Goal: Task Accomplishment & Management: Manage account settings

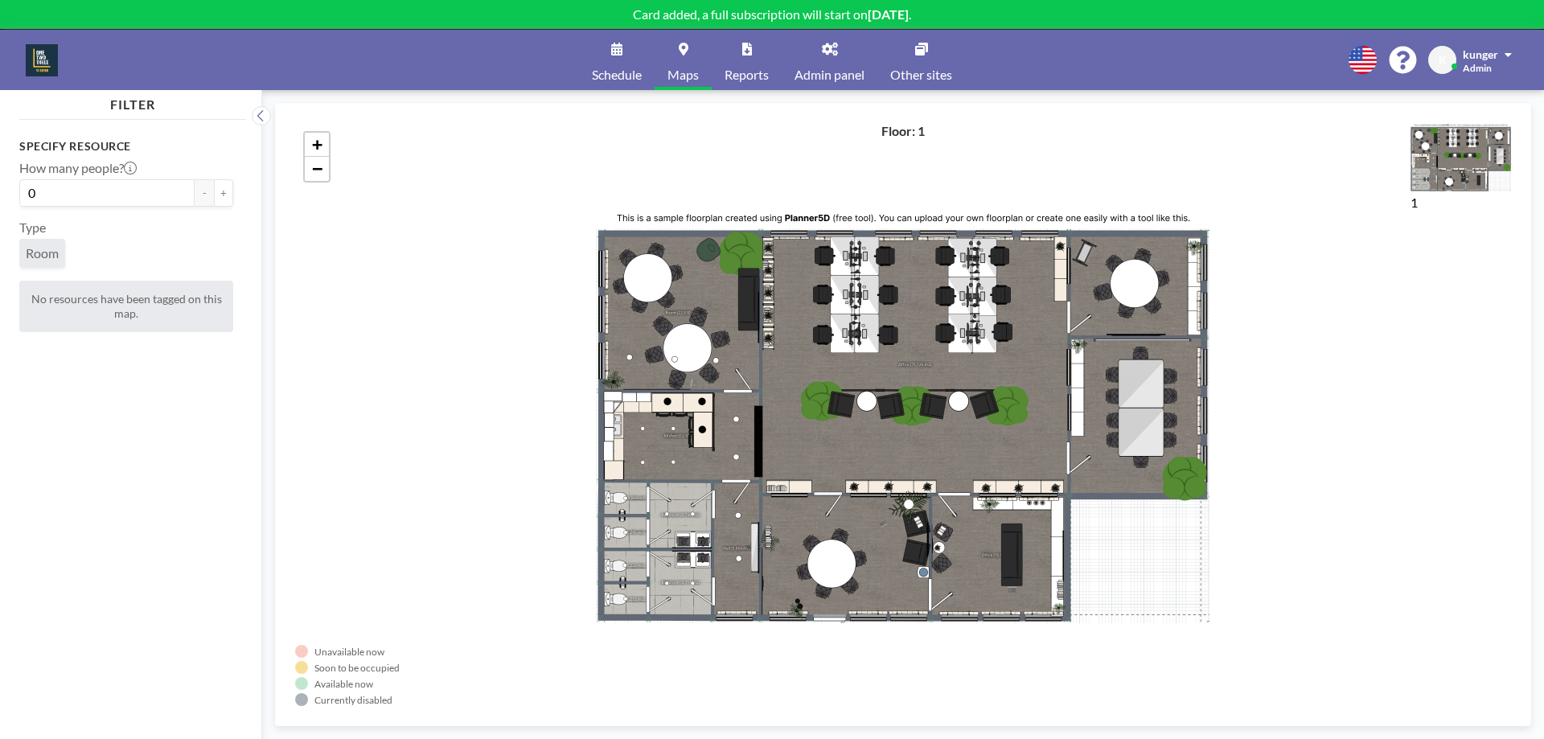
click at [959, 319] on div "+ −" at bounding box center [903, 414] width 1216 height 583
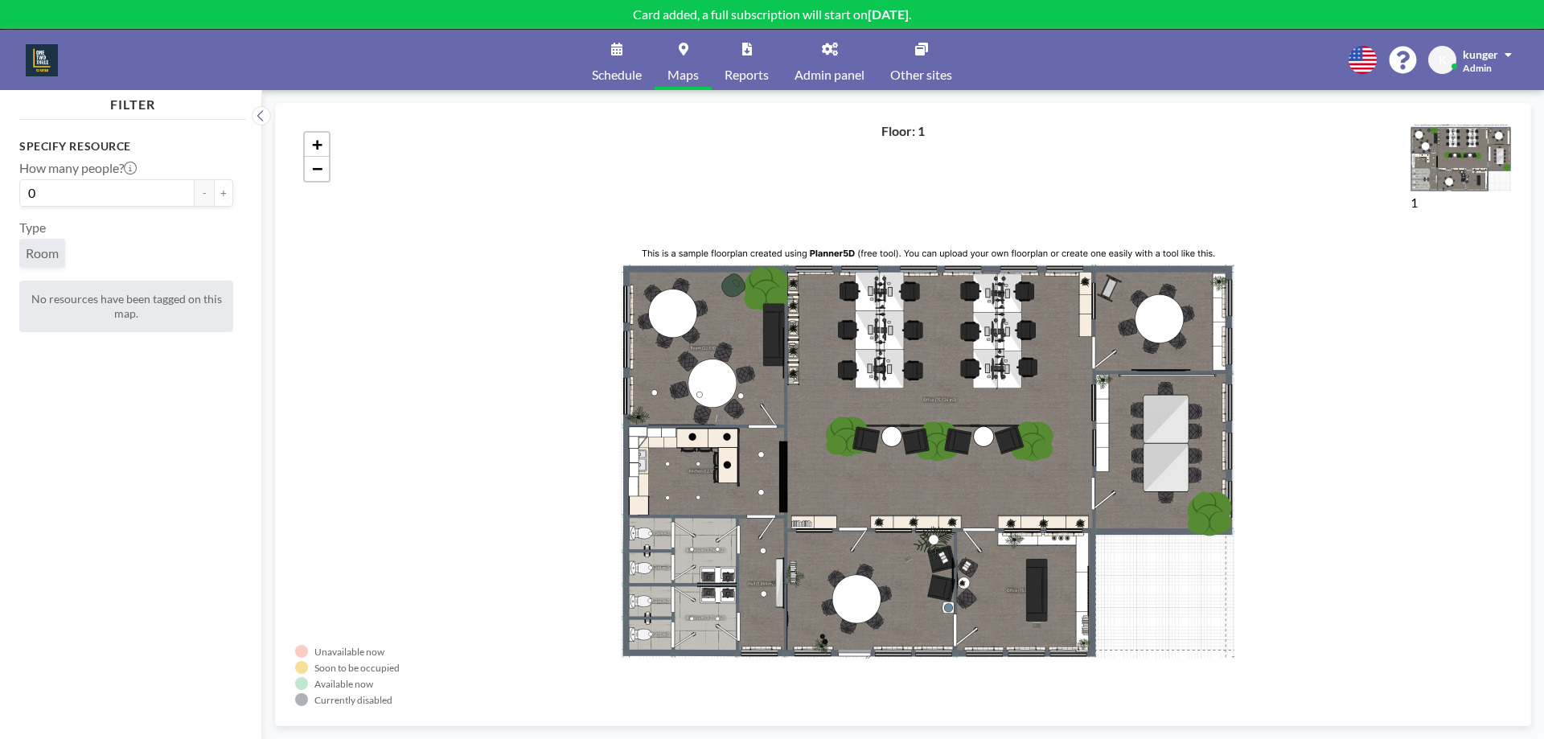
drag, startPoint x: 702, startPoint y: 296, endPoint x: 737, endPoint y: 347, distance: 62.5
click at [737, 347] on div "+ −" at bounding box center [903, 414] width 1216 height 583
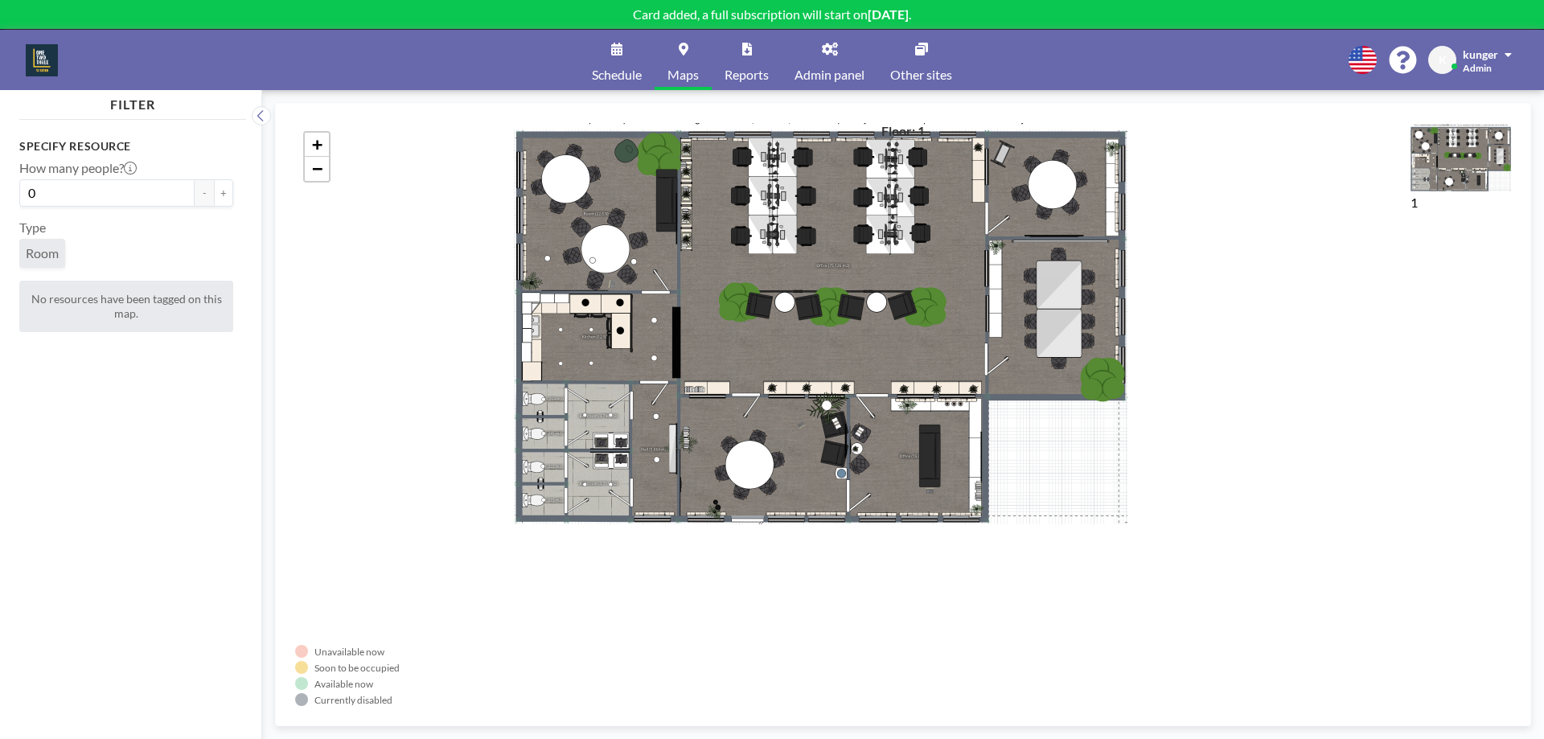
drag, startPoint x: 801, startPoint y: 336, endPoint x: 761, endPoint y: 201, distance: 141.0
click at [722, 185] on div "+ −" at bounding box center [903, 414] width 1216 height 583
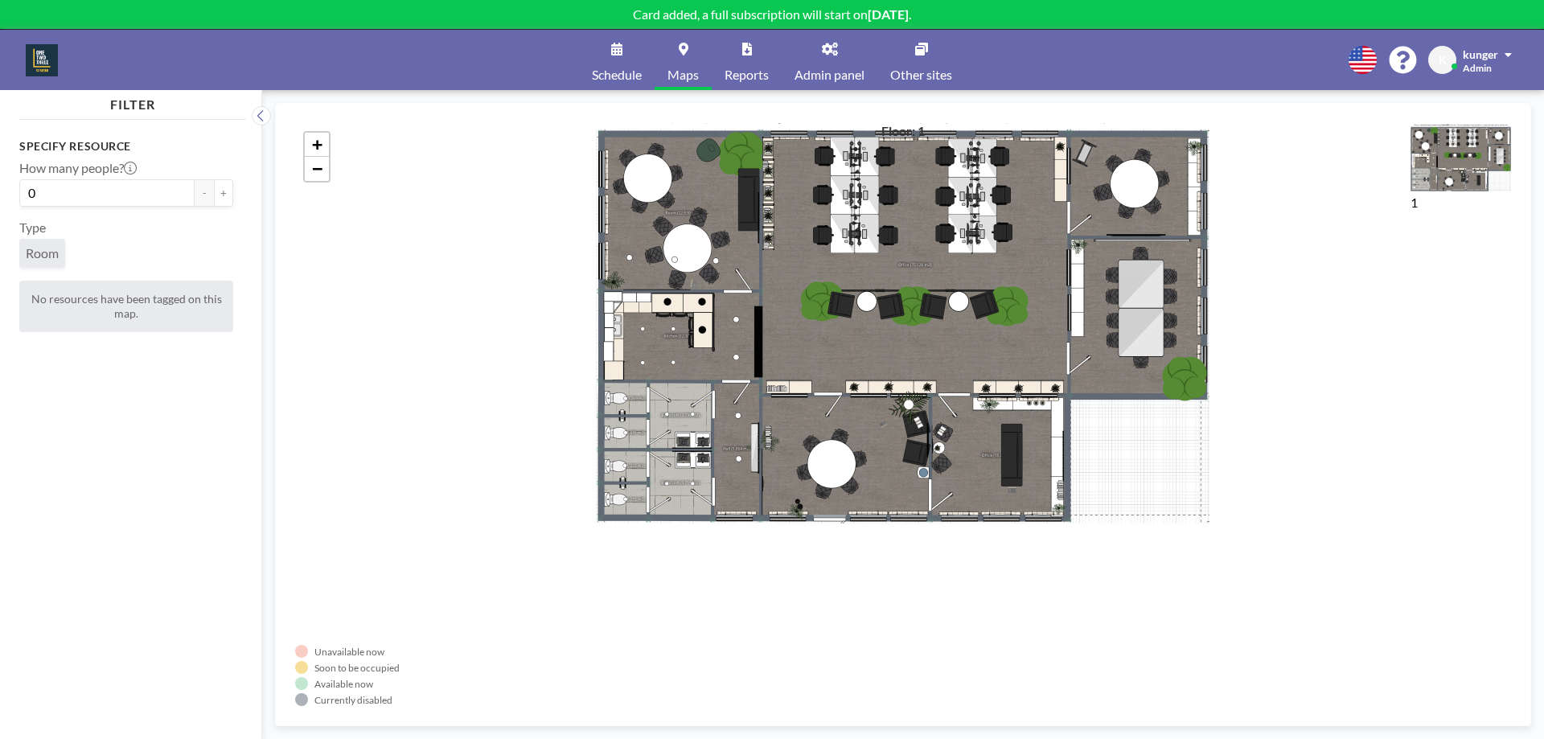
drag, startPoint x: 808, startPoint y: 238, endPoint x: 812, endPoint y: 245, distance: 8.3
click at [808, 240] on div "+ −" at bounding box center [903, 414] width 1216 height 583
drag, startPoint x: 1052, startPoint y: 507, endPoint x: 1080, endPoint y: 507, distance: 28.1
click at [1056, 507] on div "+ −" at bounding box center [903, 414] width 1216 height 583
click at [1099, 507] on div "+ −" at bounding box center [903, 414] width 1216 height 583
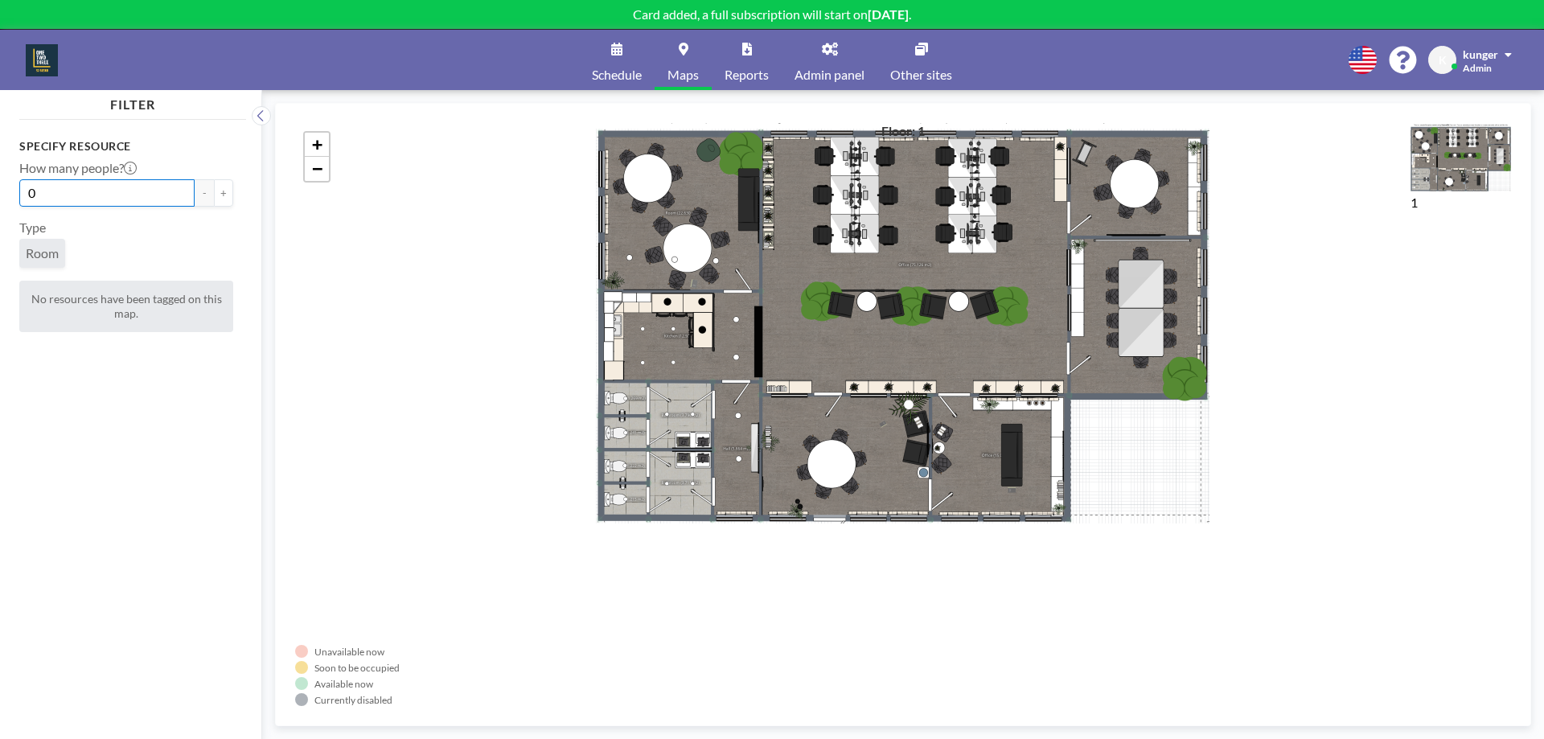
click at [121, 195] on input "0" at bounding box center [106, 192] width 175 height 27
click at [216, 195] on button "+" at bounding box center [223, 192] width 19 height 27
drag, startPoint x: 969, startPoint y: 214, endPoint x: 949, endPoint y: 235, distance: 29.0
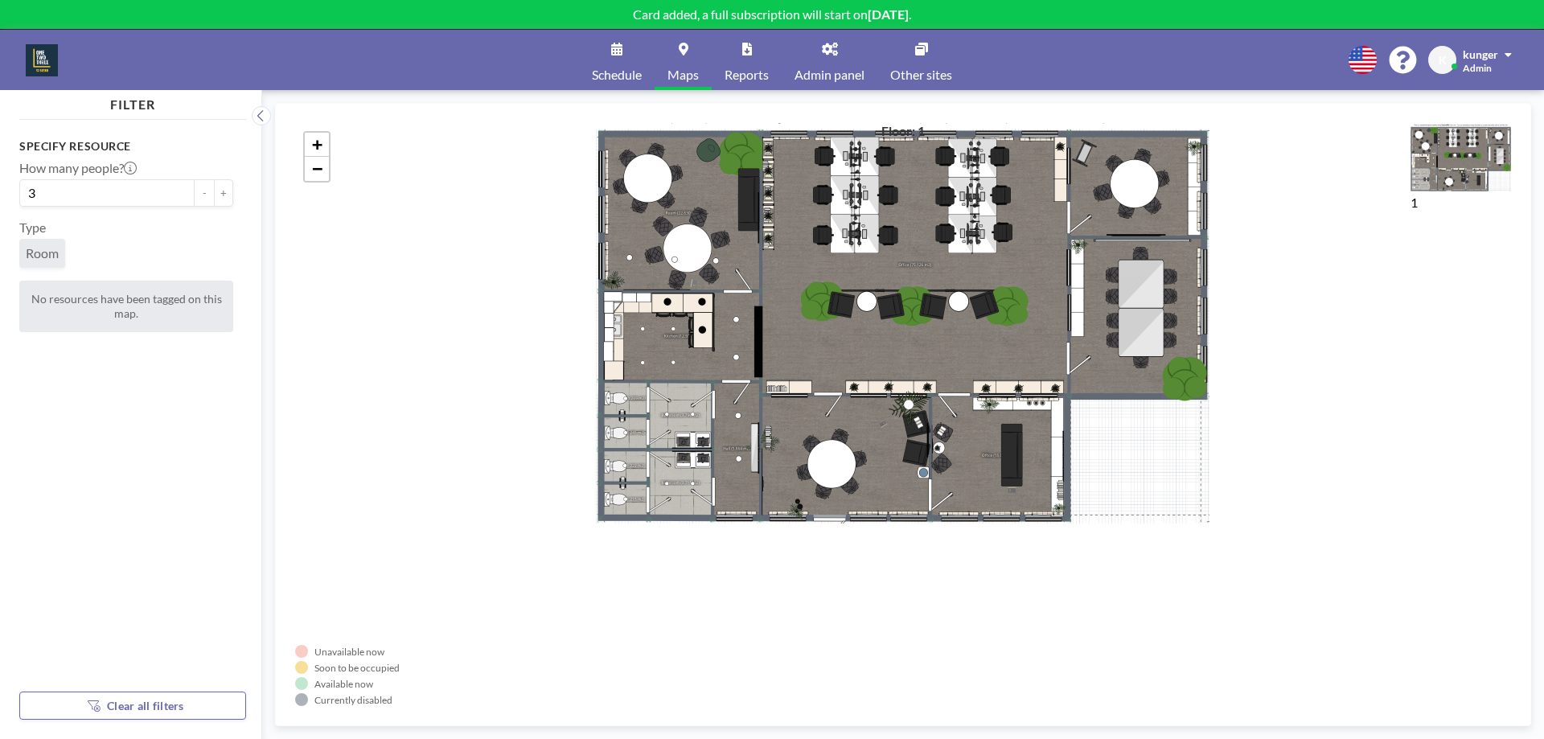
click at [968, 217] on div "+ −" at bounding box center [903, 414] width 1216 height 583
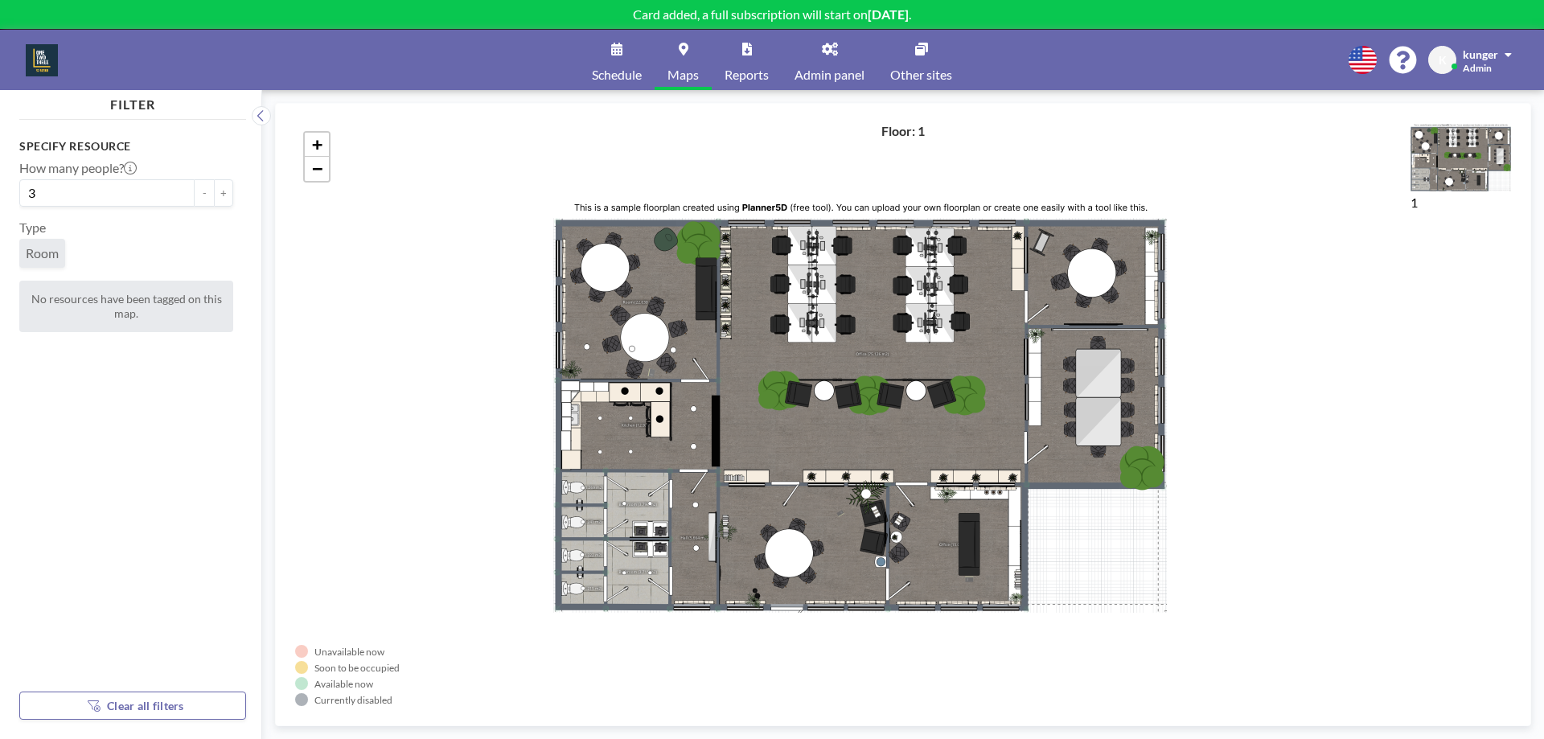
drag, startPoint x: 948, startPoint y: 235, endPoint x: 902, endPoint y: 324, distance: 100.7
click at [903, 323] on div "+ −" at bounding box center [903, 414] width 1216 height 583
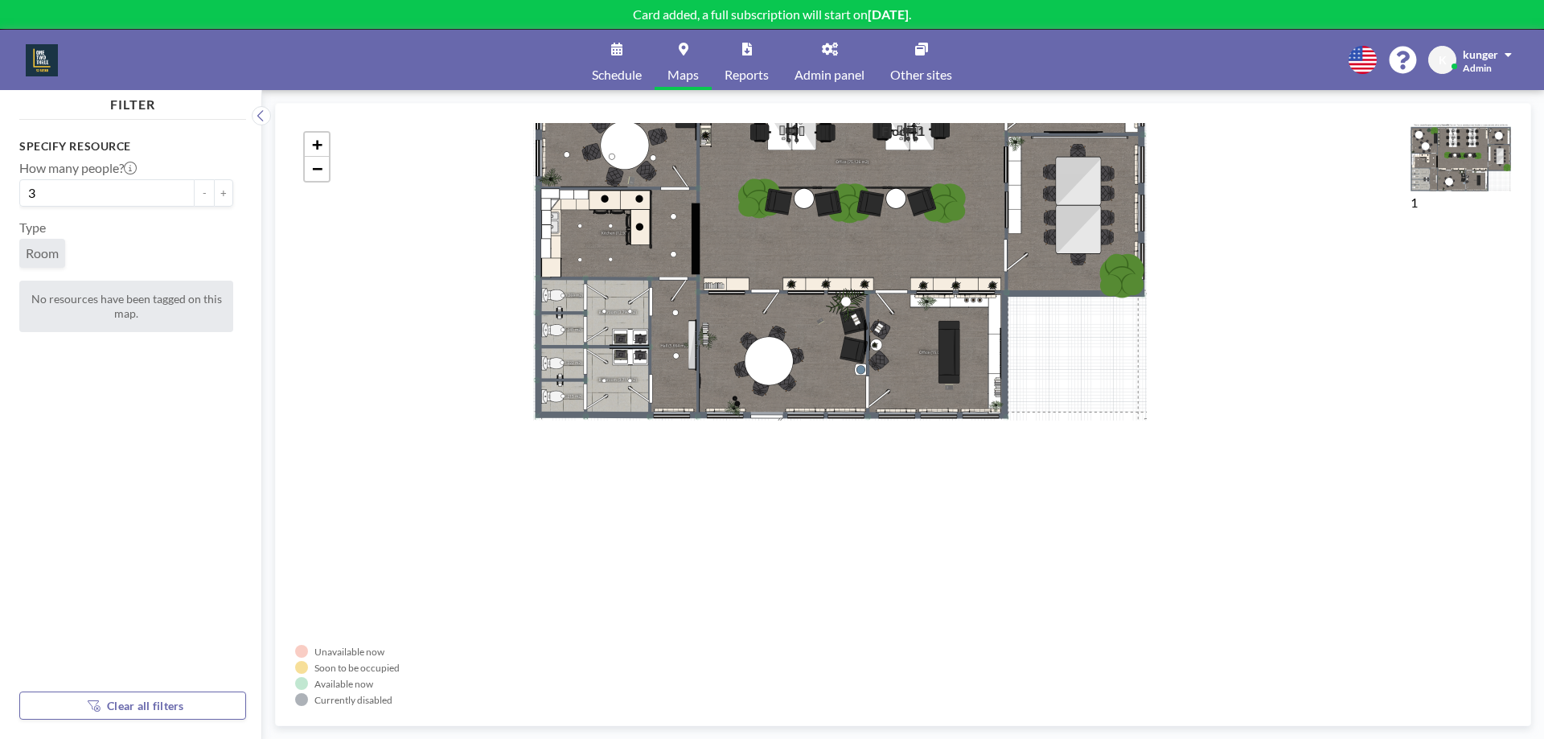
drag, startPoint x: 810, startPoint y: 221, endPoint x: 835, endPoint y: 6, distance: 217.0
click at [833, 3] on div "Card added, a full subscription will start on [DATE] . Schedule Maps Reports Ad…" at bounding box center [772, 369] width 1544 height 739
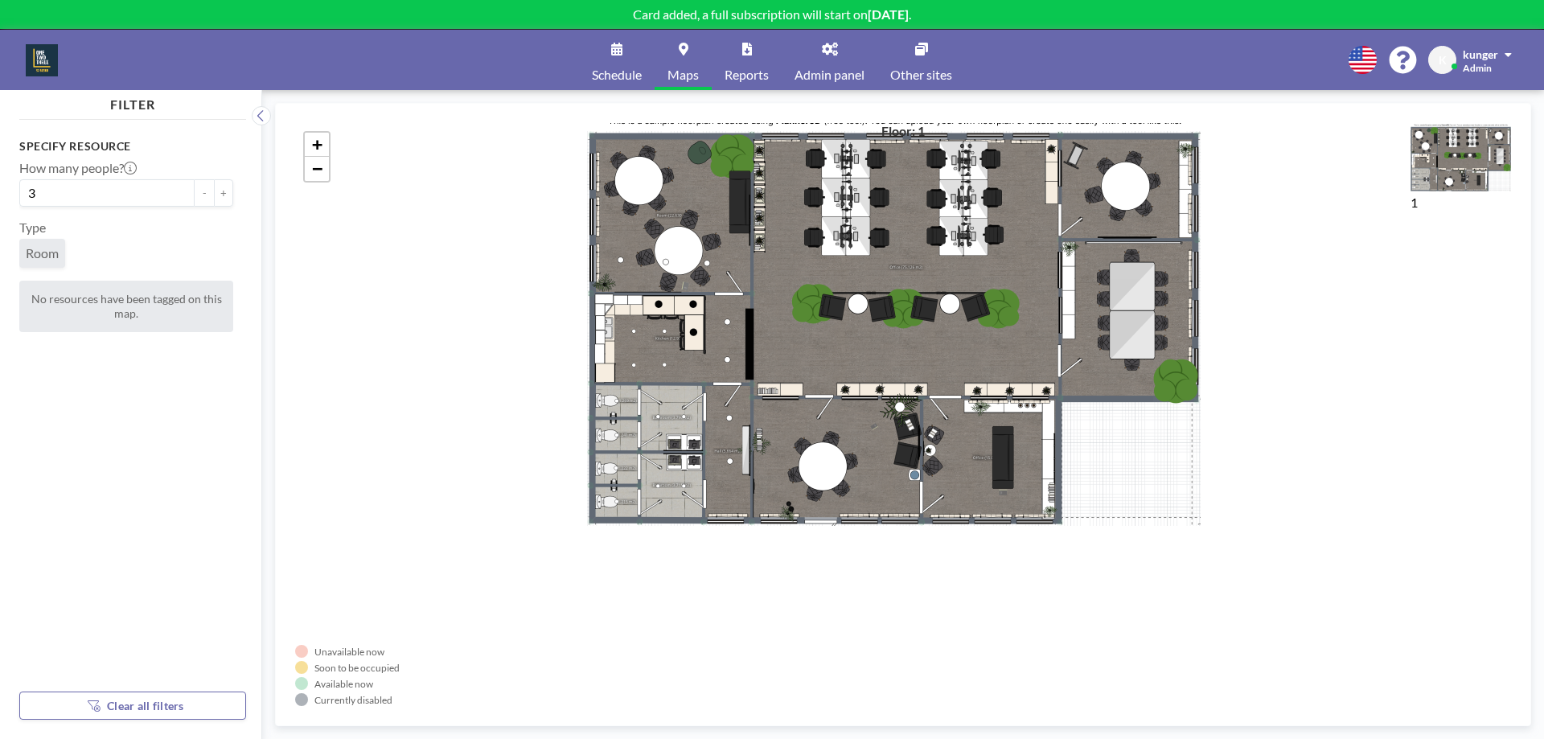
drag, startPoint x: 753, startPoint y: 339, endPoint x: 721, endPoint y: 398, distance: 66.9
click at [724, 398] on div "+ −" at bounding box center [903, 414] width 1216 height 583
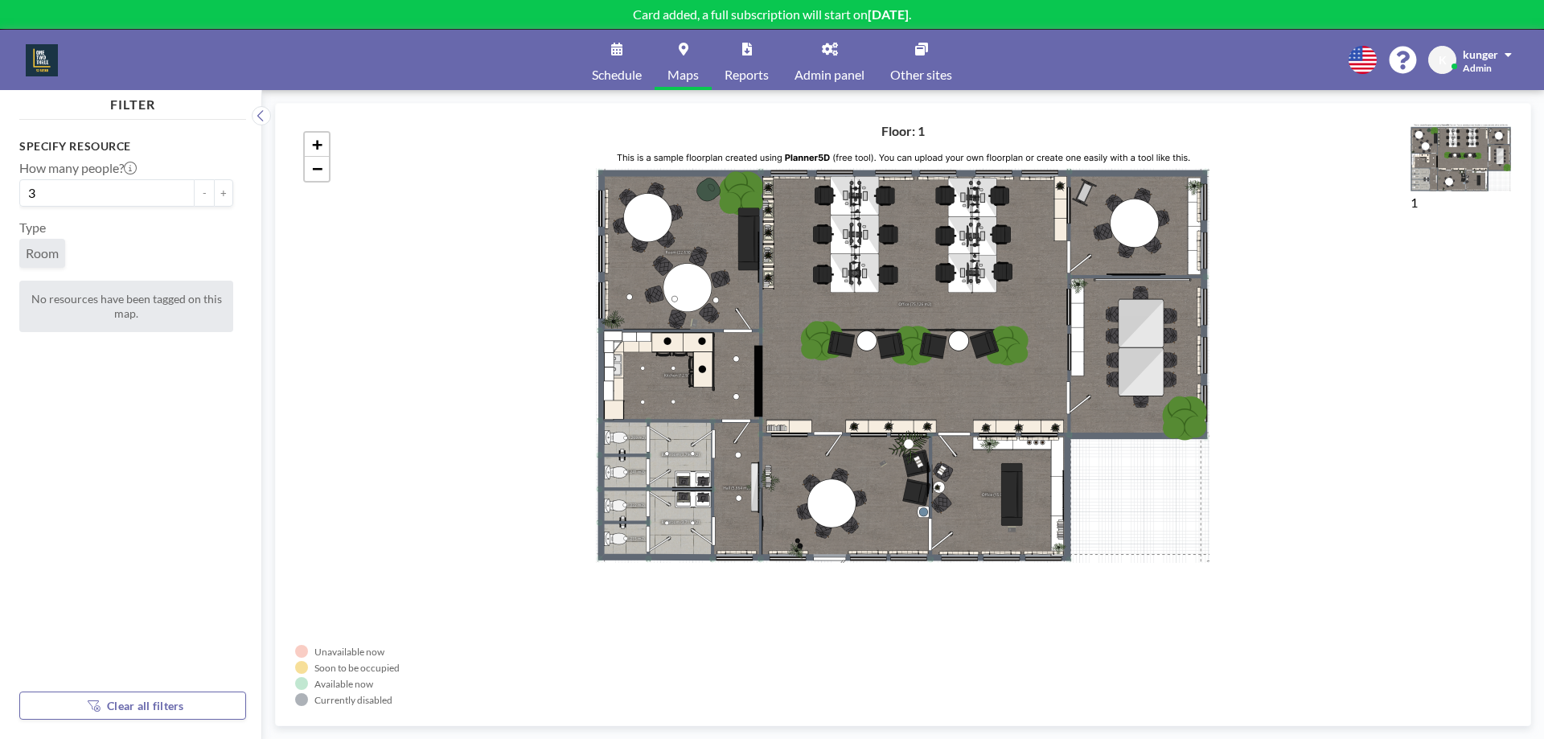
click at [115, 706] on span "Clear all filters" at bounding box center [145, 706] width 77 height 14
type input "0"
click at [855, 71] on span "Admin panel" at bounding box center [830, 74] width 70 height 13
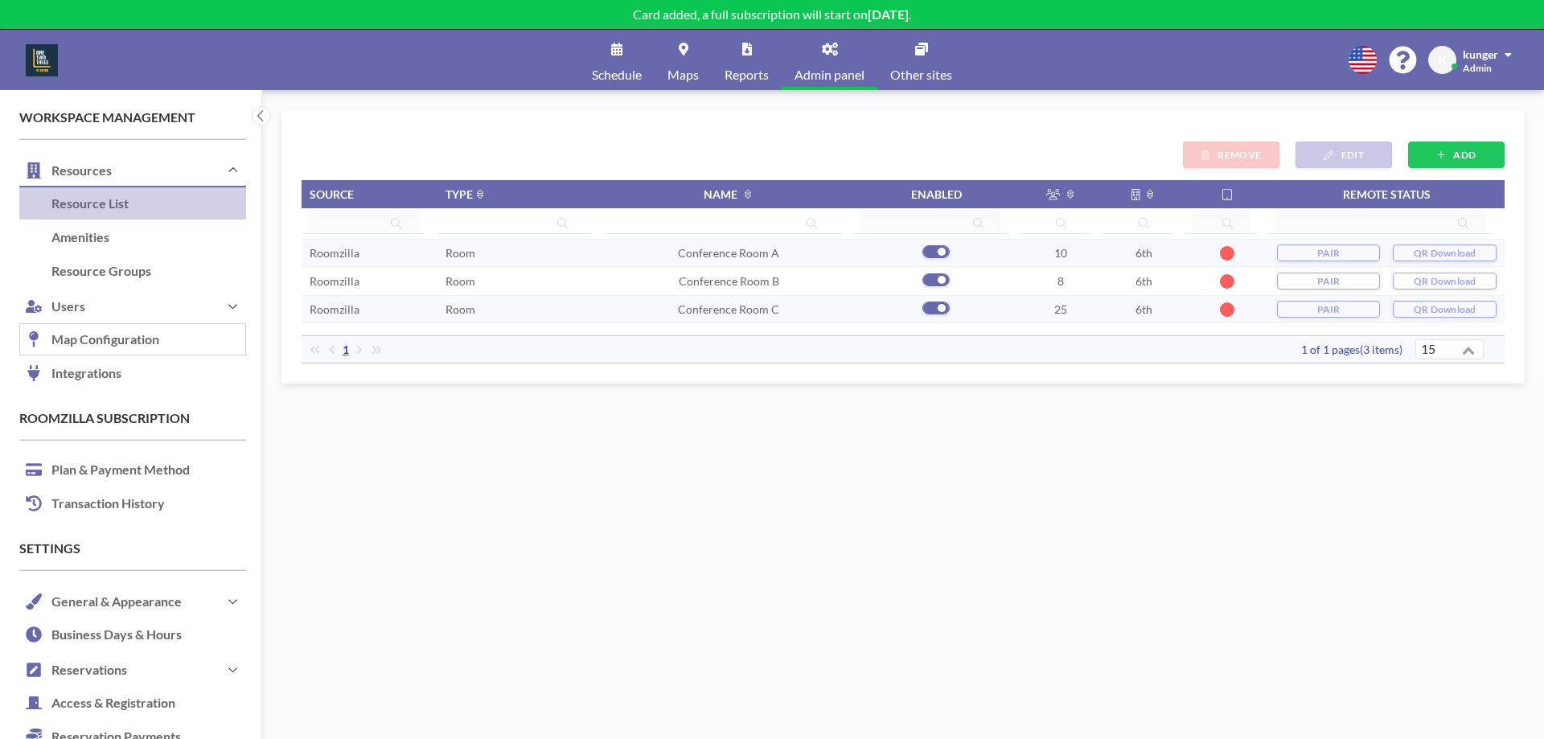
click at [95, 327] on link "Map Configuration" at bounding box center [132, 340] width 227 height 34
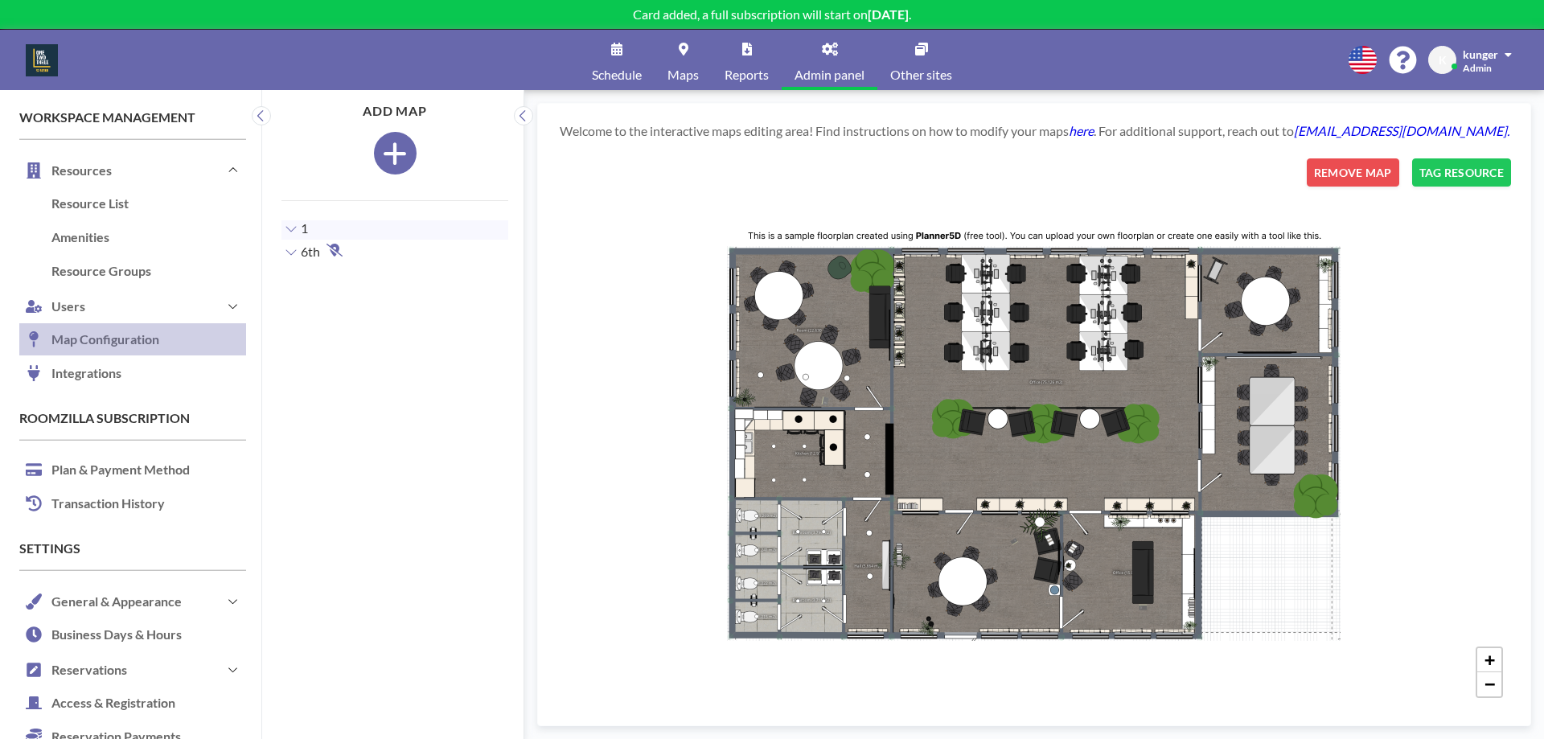
click at [988, 427] on div "+ −" at bounding box center [1034, 432] width 954 height 548
click at [1374, 166] on button "REMOVE MAP" at bounding box center [1353, 172] width 92 height 28
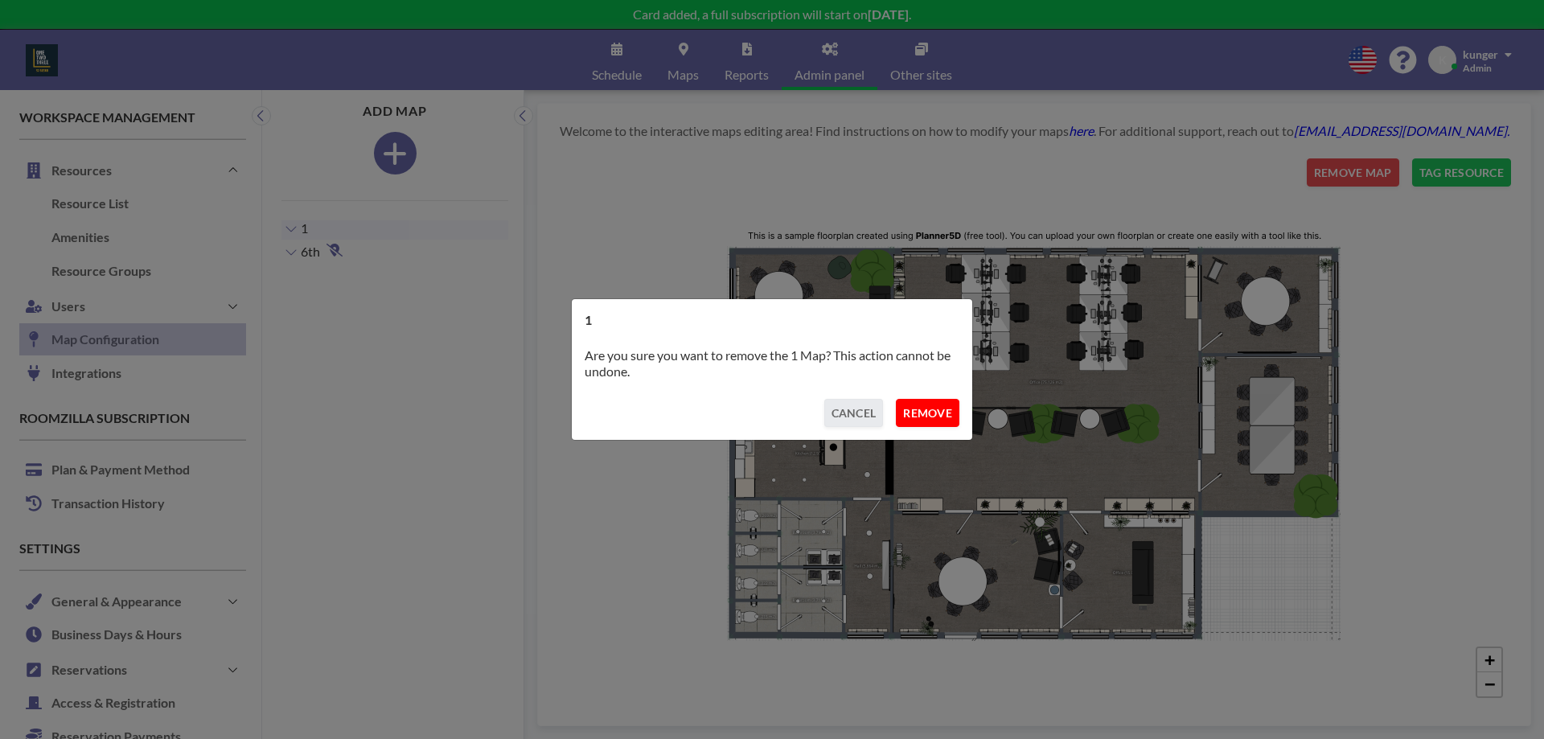
click at [933, 408] on button "REMOVE" at bounding box center [928, 413] width 64 height 28
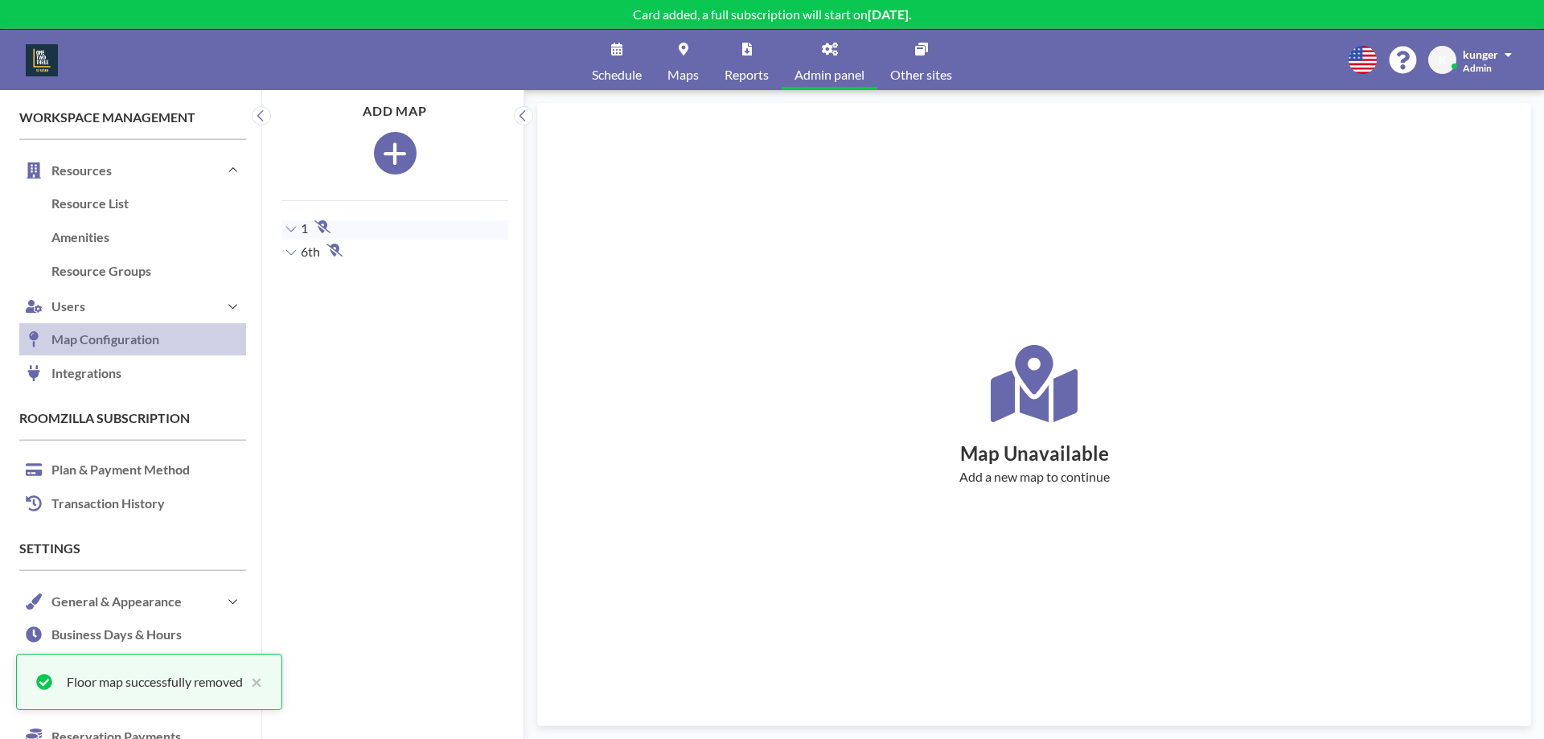
click at [393, 150] on icon "button" at bounding box center [395, 154] width 25 height 28
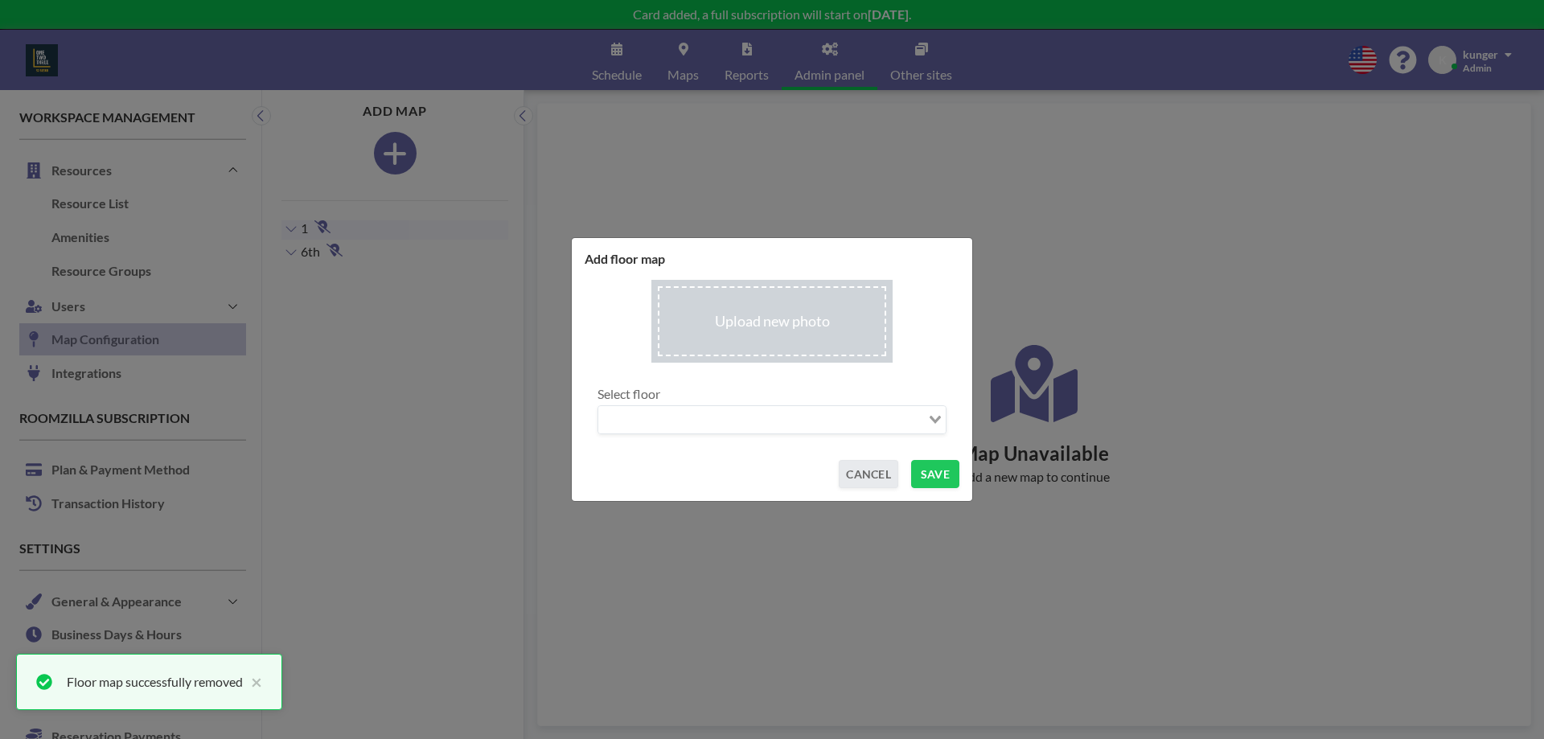
click at [777, 323] on input "file" at bounding box center [771, 321] width 241 height 83
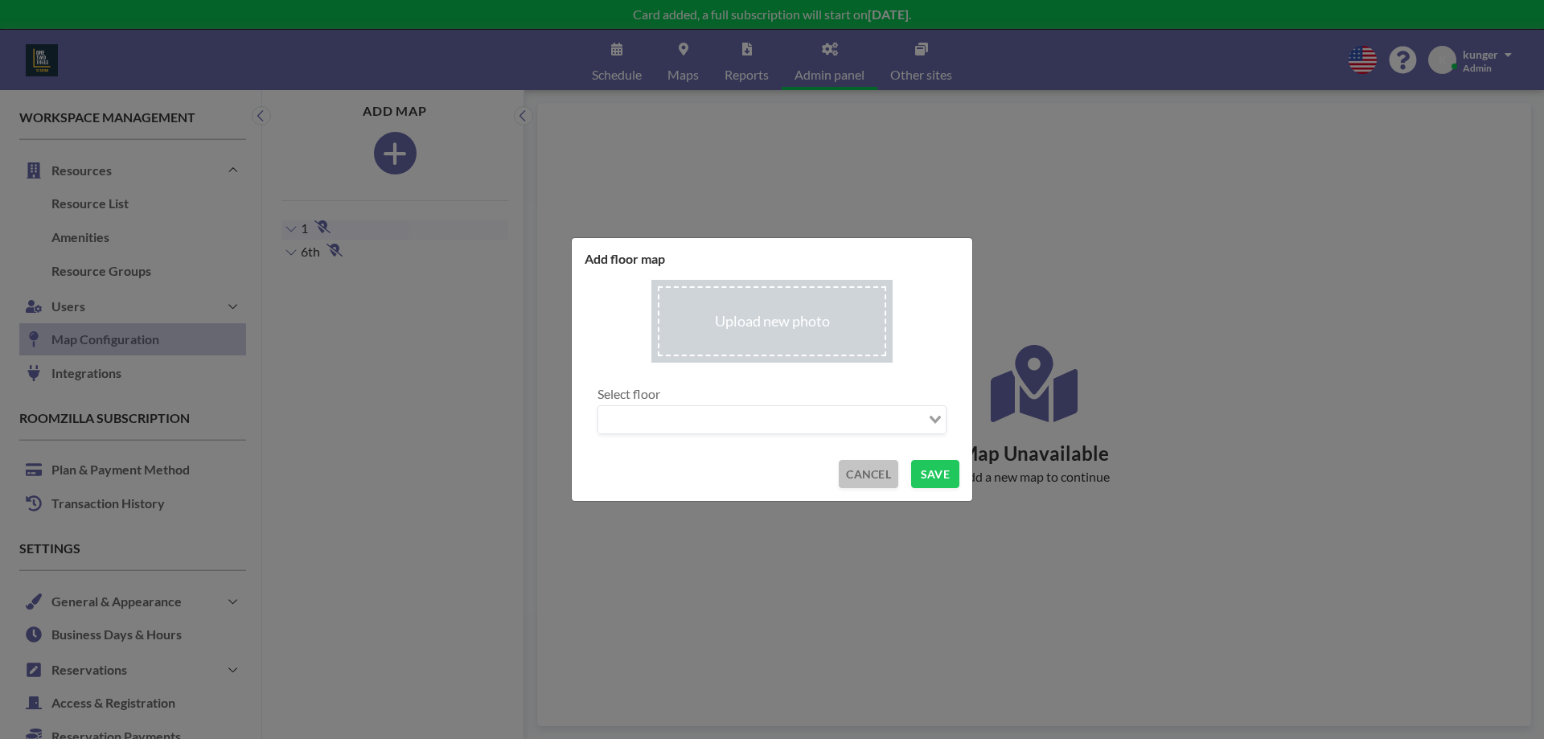
click at [865, 470] on button "CANCEL" at bounding box center [869, 474] width 60 height 28
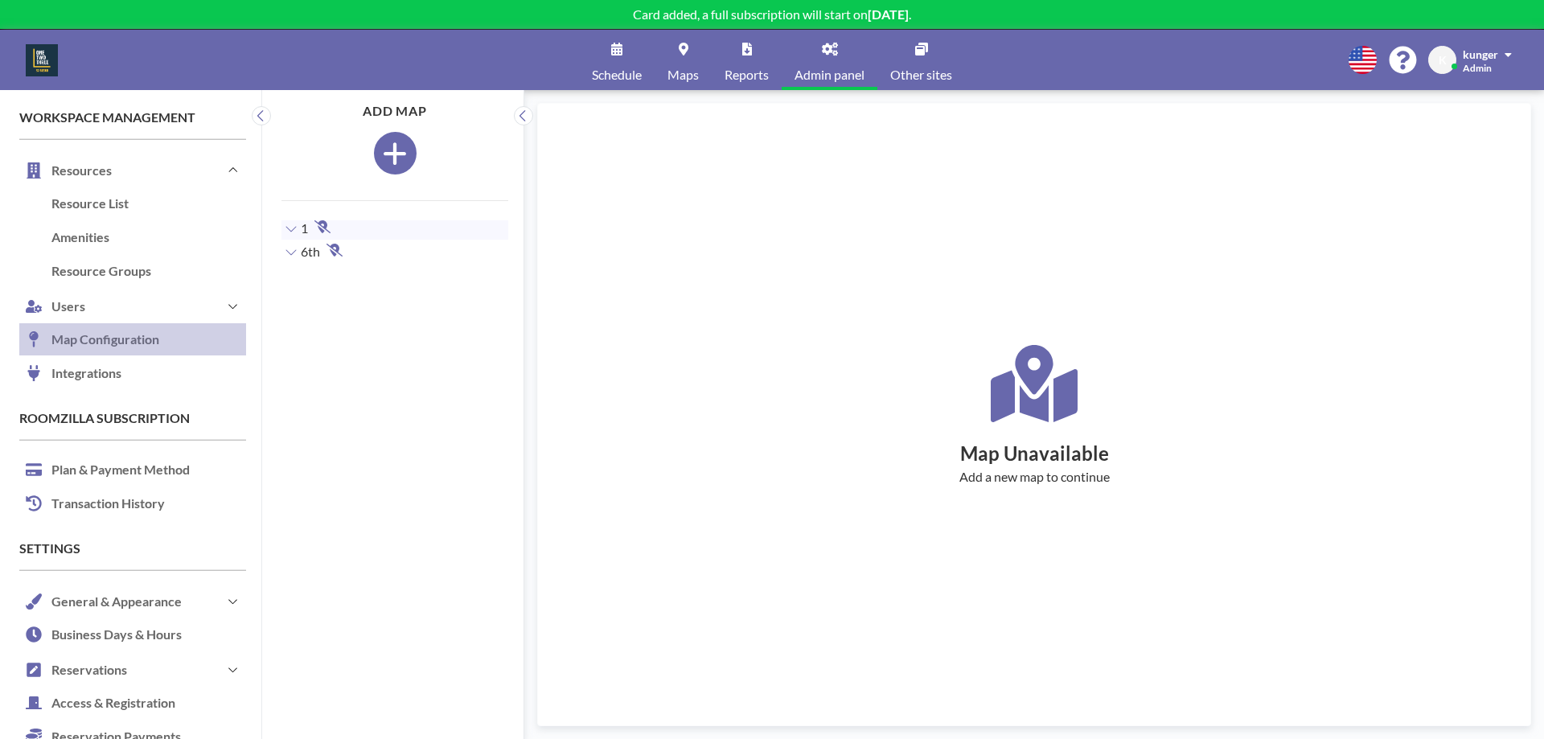
click at [404, 156] on button "button" at bounding box center [395, 153] width 43 height 43
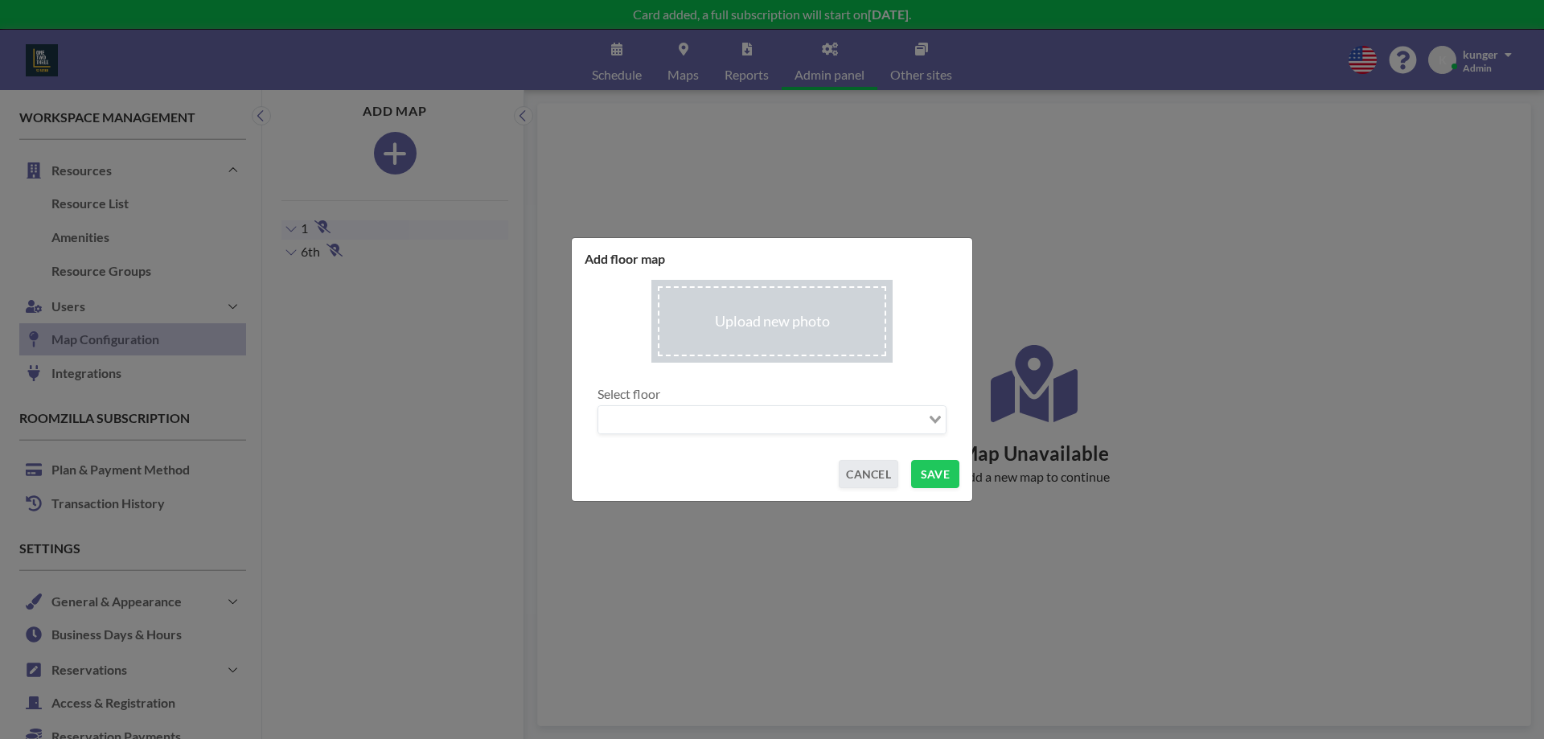
click at [688, 410] on input "Search for option" at bounding box center [763, 419] width 326 height 21
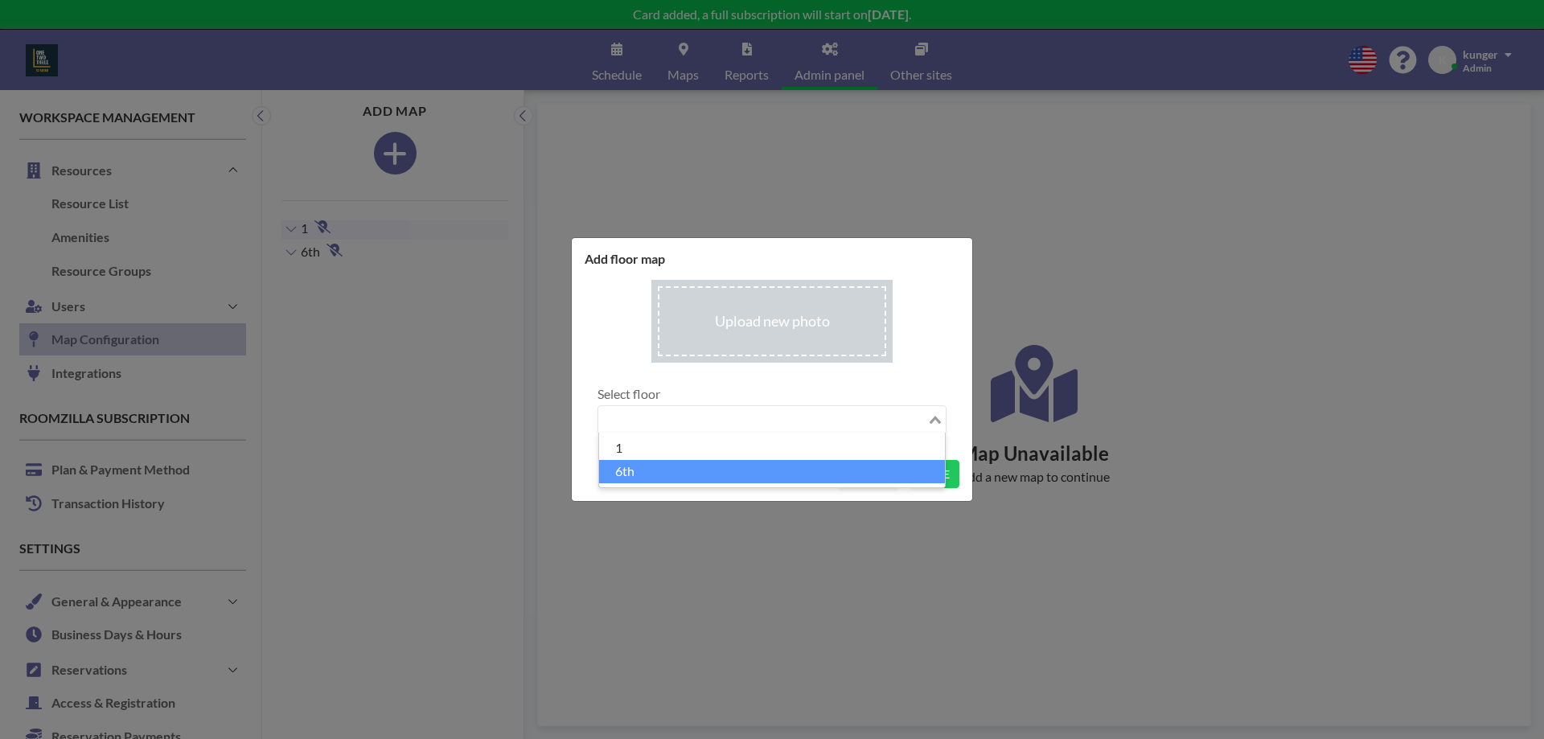
click at [652, 465] on li "6th" at bounding box center [772, 471] width 346 height 23
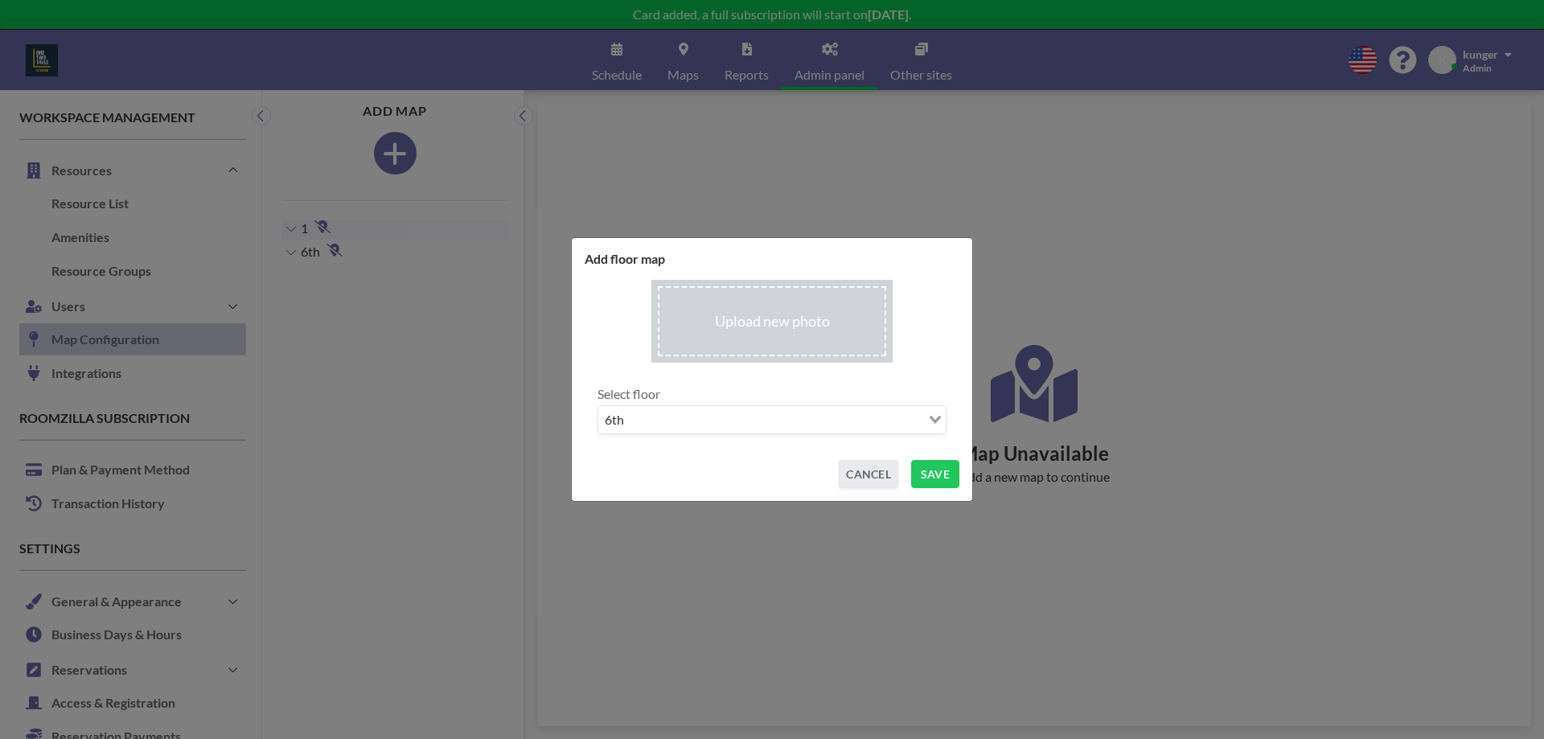
click at [826, 322] on input "file" at bounding box center [771, 321] width 241 height 83
click at [946, 475] on button "SAVE" at bounding box center [935, 474] width 48 height 28
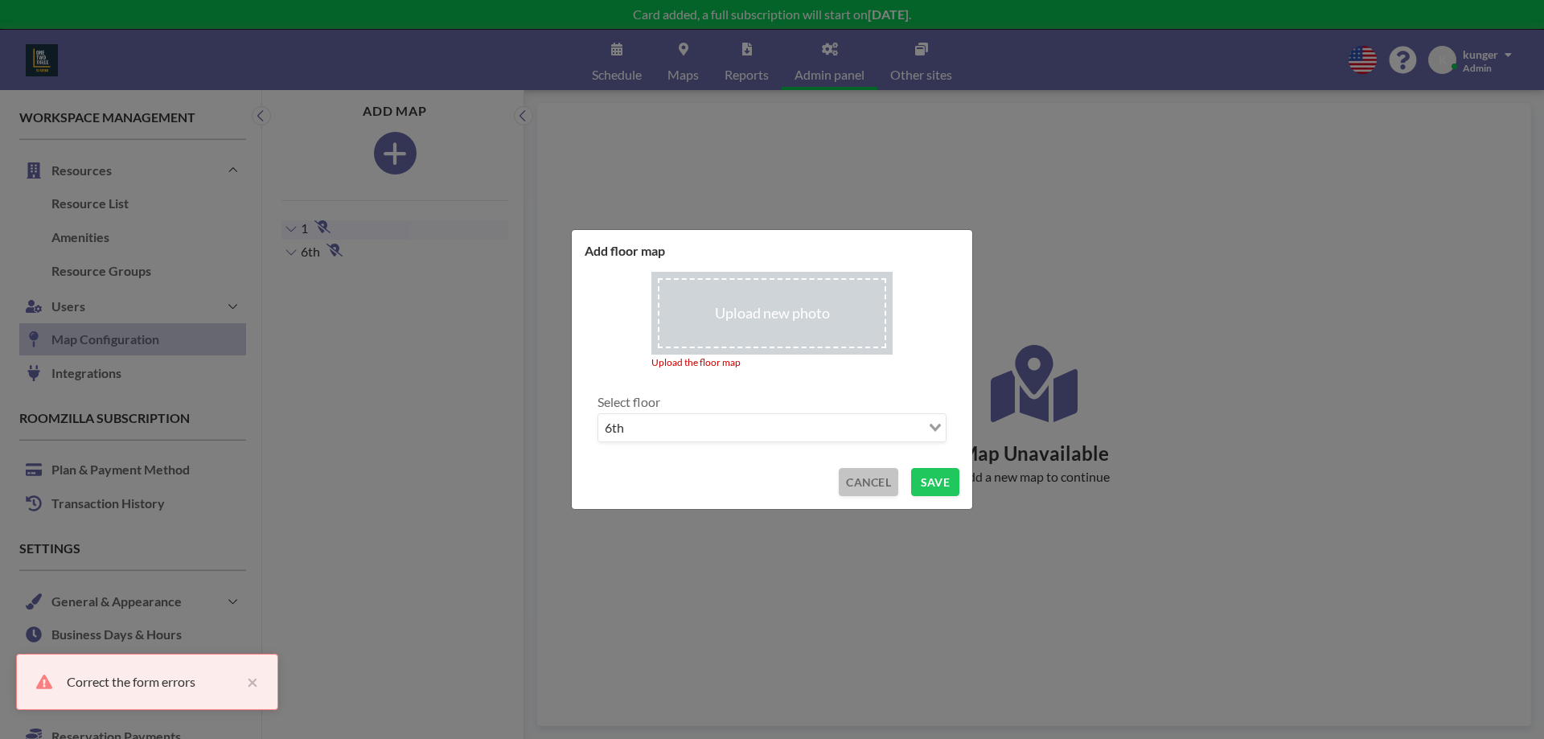
click at [874, 483] on button "CANCEL" at bounding box center [869, 482] width 60 height 28
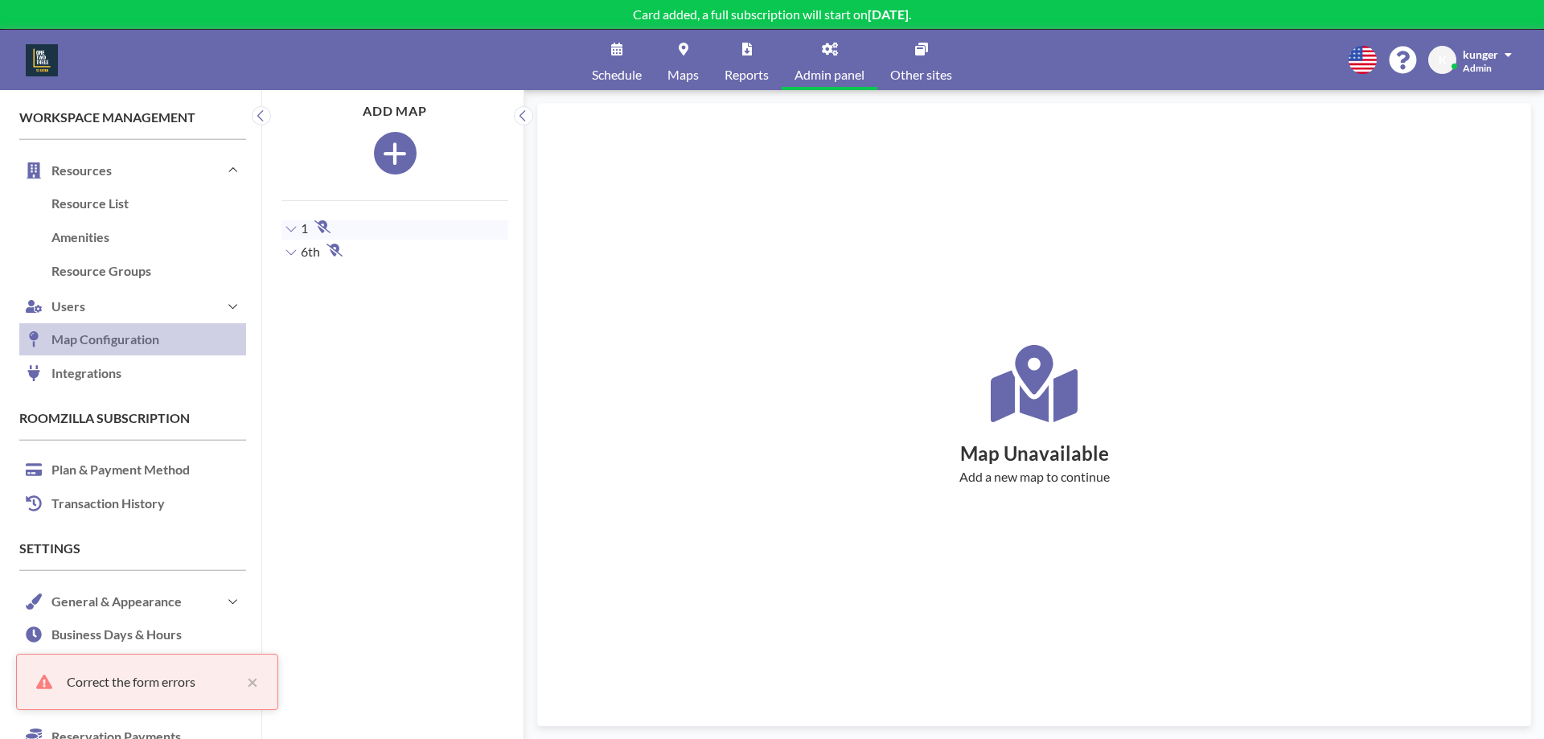
drag, startPoint x: 981, startPoint y: 415, endPoint x: 982, endPoint y: 429, distance: 13.7
click at [982, 415] on div "Map Unavailable Add a new map to continue" at bounding box center [1034, 415] width 954 height 140
click at [355, 249] on div "6th ADD MAP" at bounding box center [394, 252] width 225 height 16
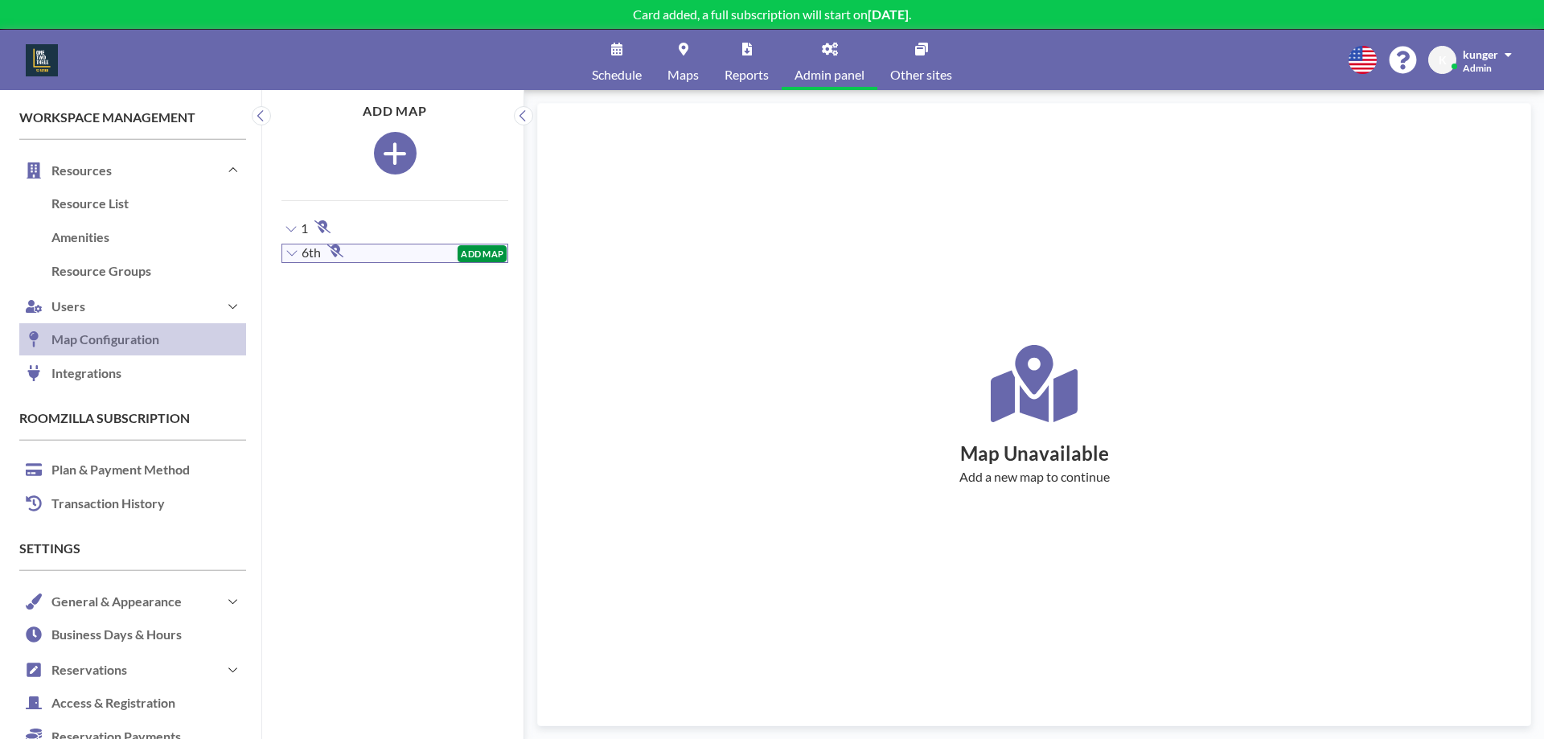
click at [480, 249] on button "ADD MAP" at bounding box center [482, 253] width 49 height 17
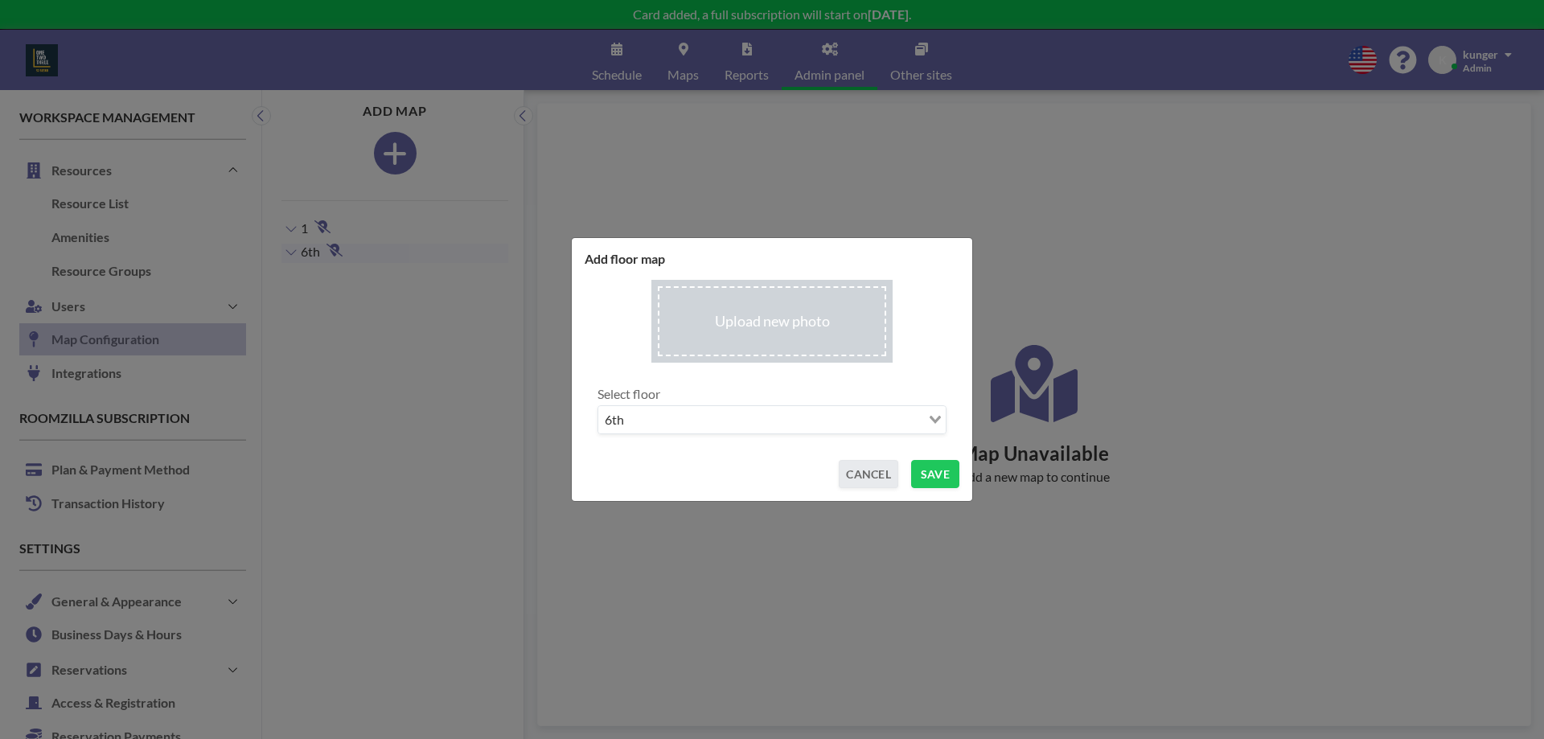
click at [785, 319] on input "file" at bounding box center [771, 321] width 241 height 83
click at [747, 339] on input "file" at bounding box center [771, 321] width 241 height 83
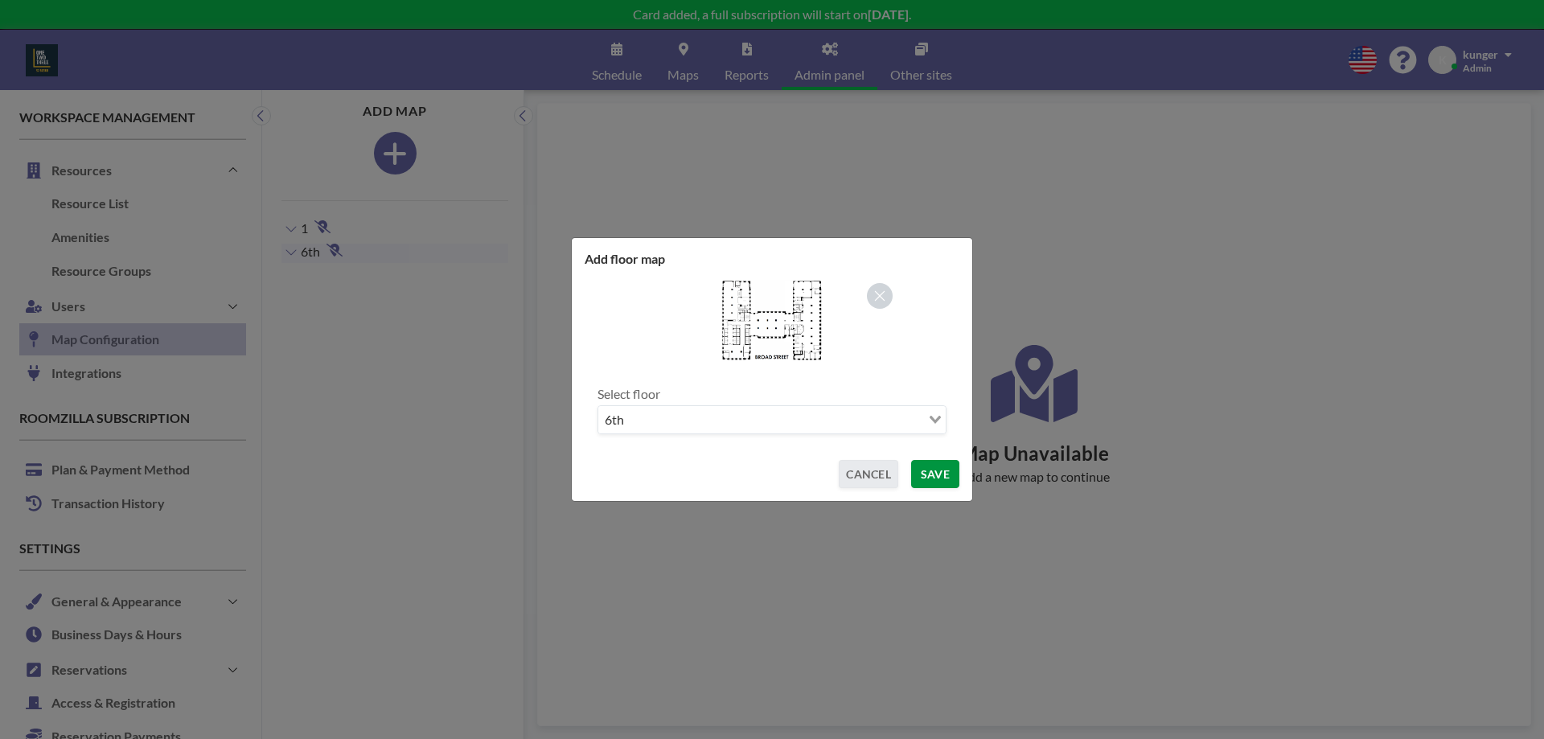
click at [947, 465] on button "SAVE" at bounding box center [935, 474] width 48 height 28
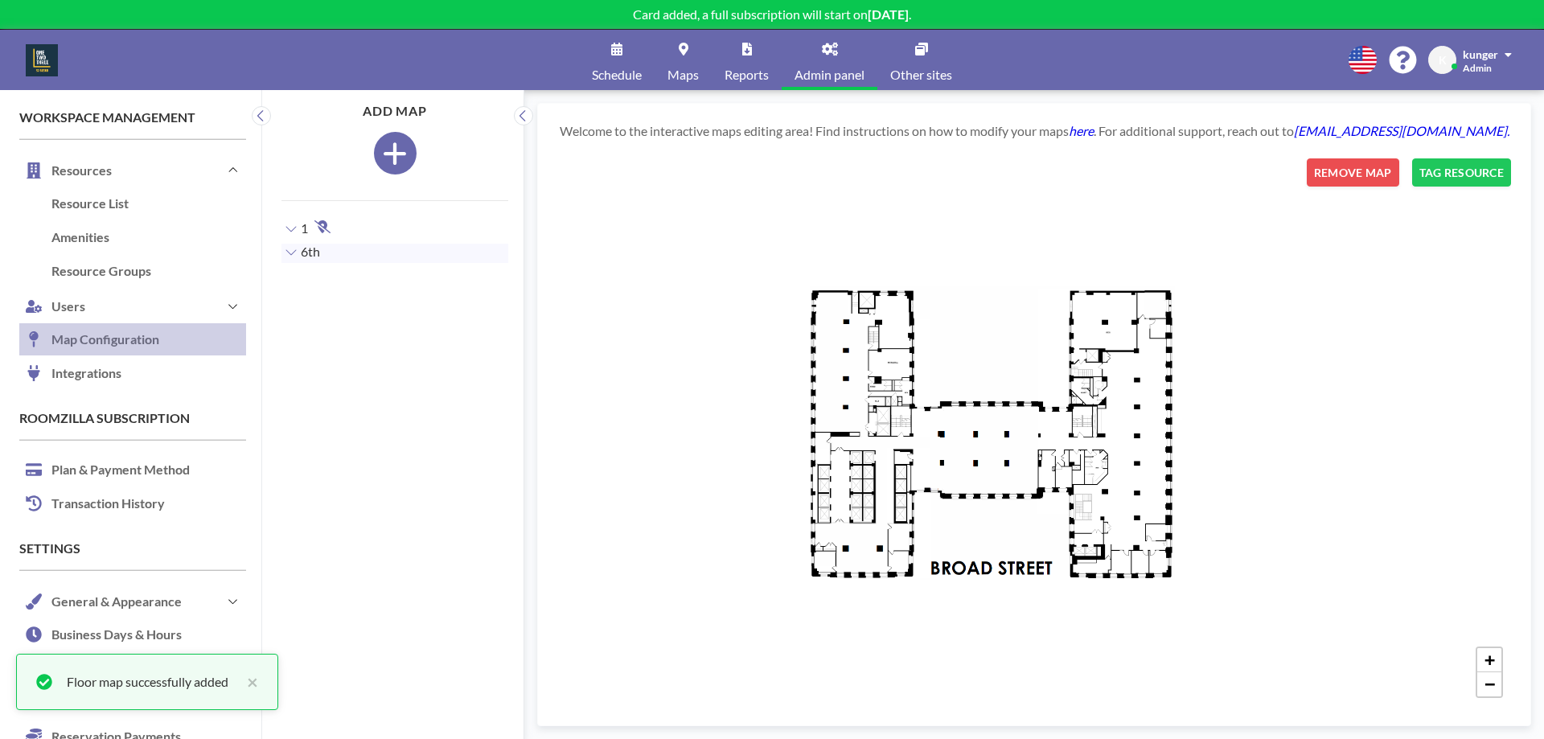
drag, startPoint x: 922, startPoint y: 402, endPoint x: 869, endPoint y: 403, distance: 53.1
click at [869, 403] on div "+ −" at bounding box center [1034, 432] width 954 height 548
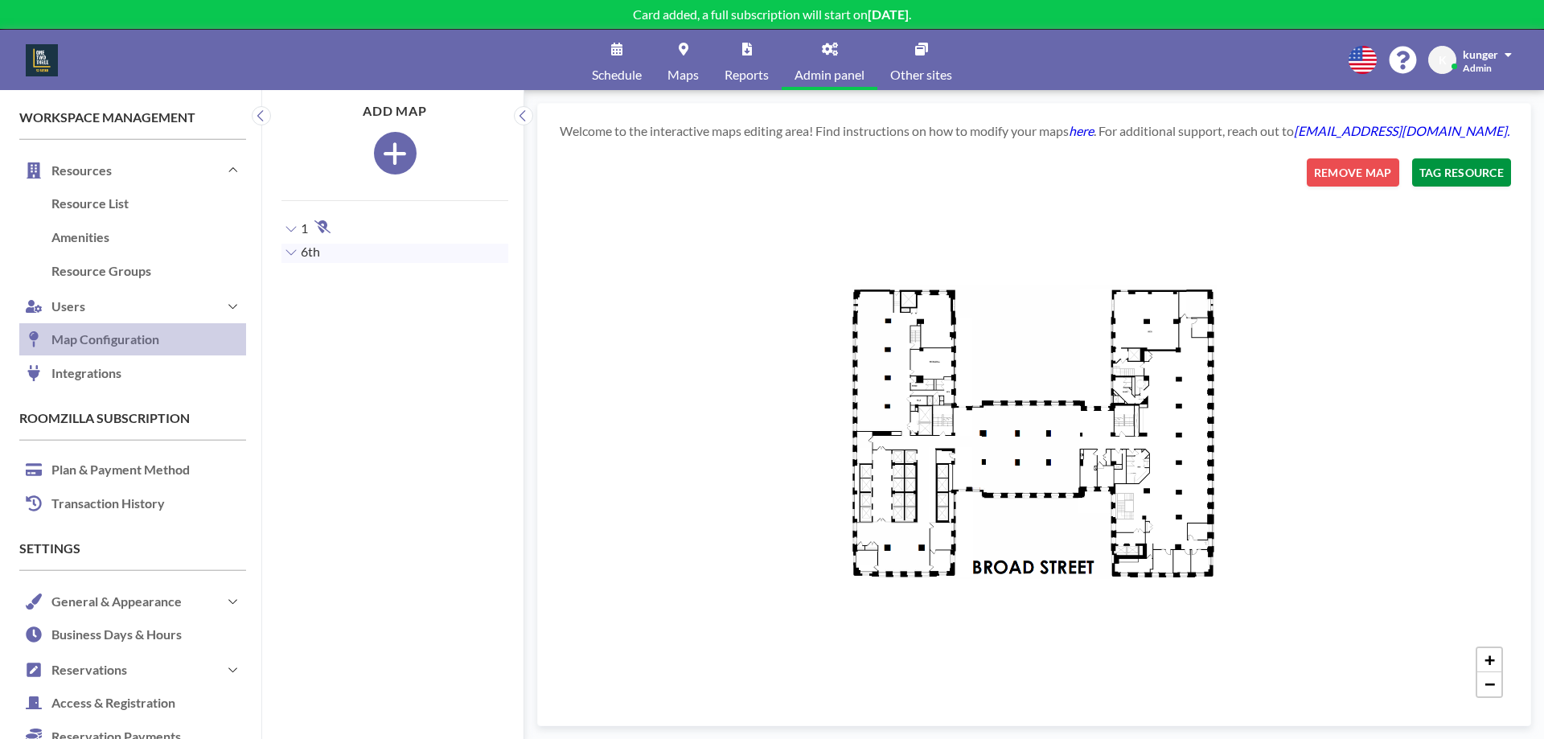
click at [1448, 167] on button "TAG RESOURCE" at bounding box center [1461, 172] width 99 height 28
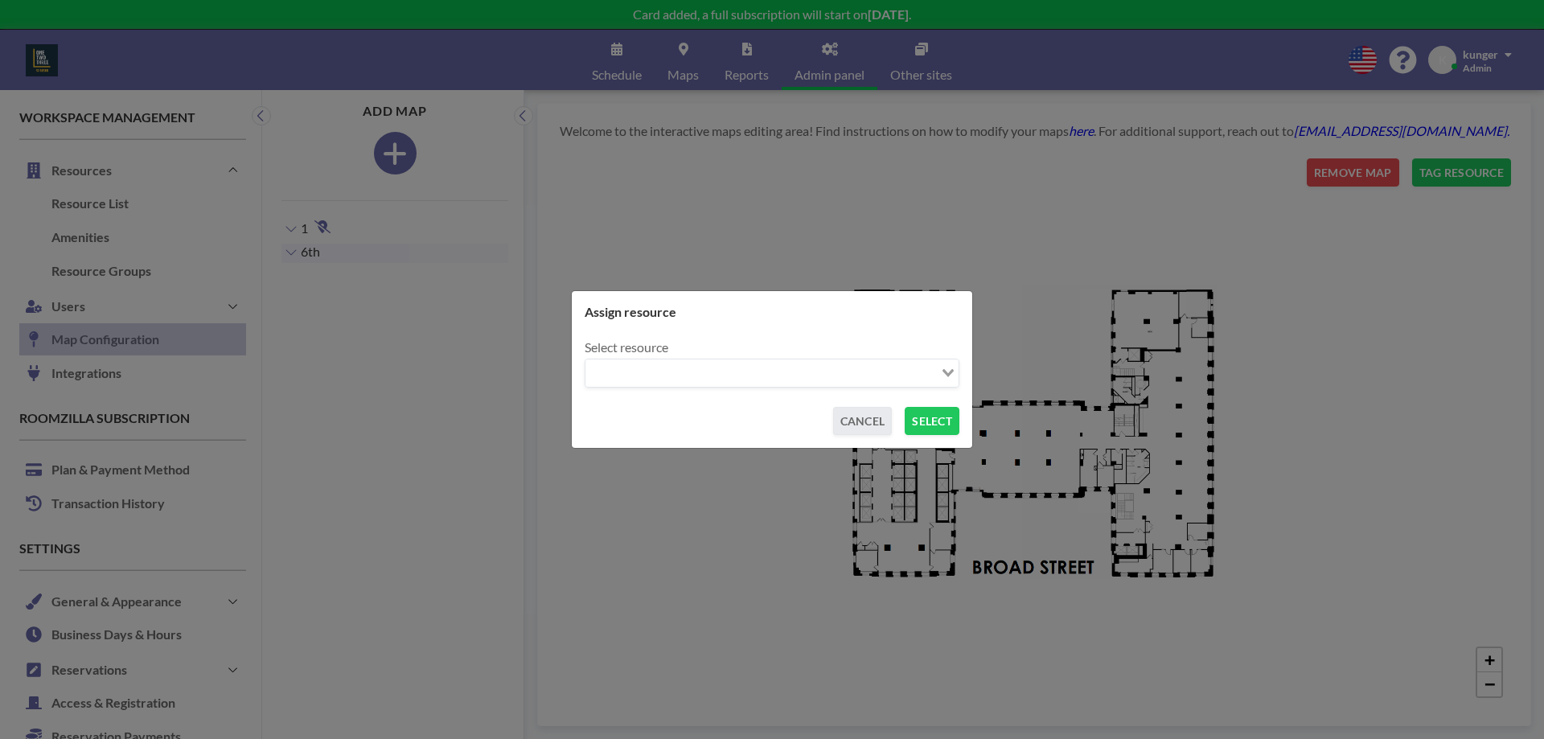
drag, startPoint x: 792, startPoint y: 390, endPoint x: 770, endPoint y: 384, distance: 22.4
click at [789, 390] on div "Assign resource Select resource Loading... CANCEL SELECT" at bounding box center [772, 369] width 375 height 131
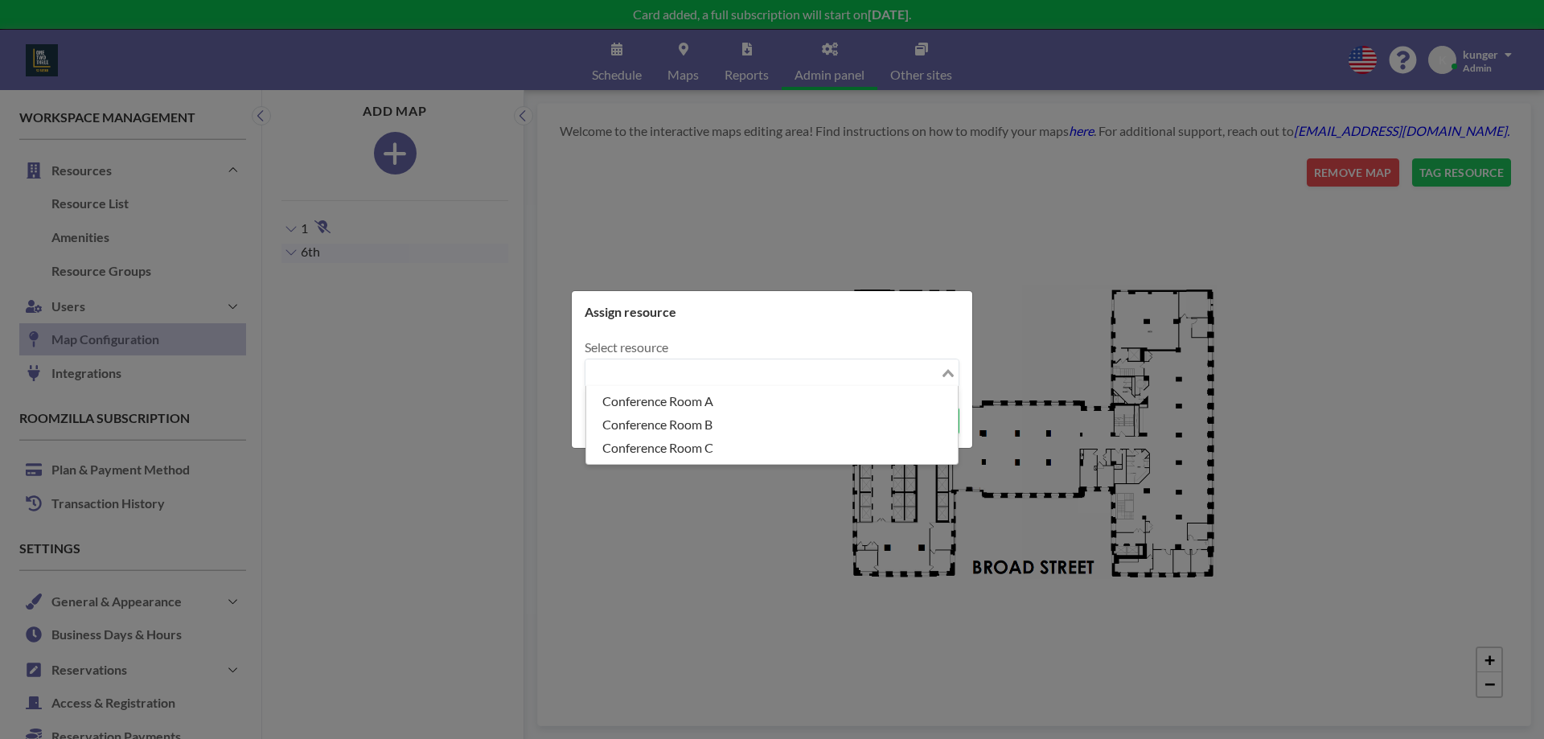
drag, startPoint x: 724, startPoint y: 373, endPoint x: 717, endPoint y: 380, distance: 9.1
click at [723, 374] on input "Search for option" at bounding box center [762, 373] width 351 height 21
click at [687, 406] on li "Conference Room A" at bounding box center [772, 401] width 372 height 23
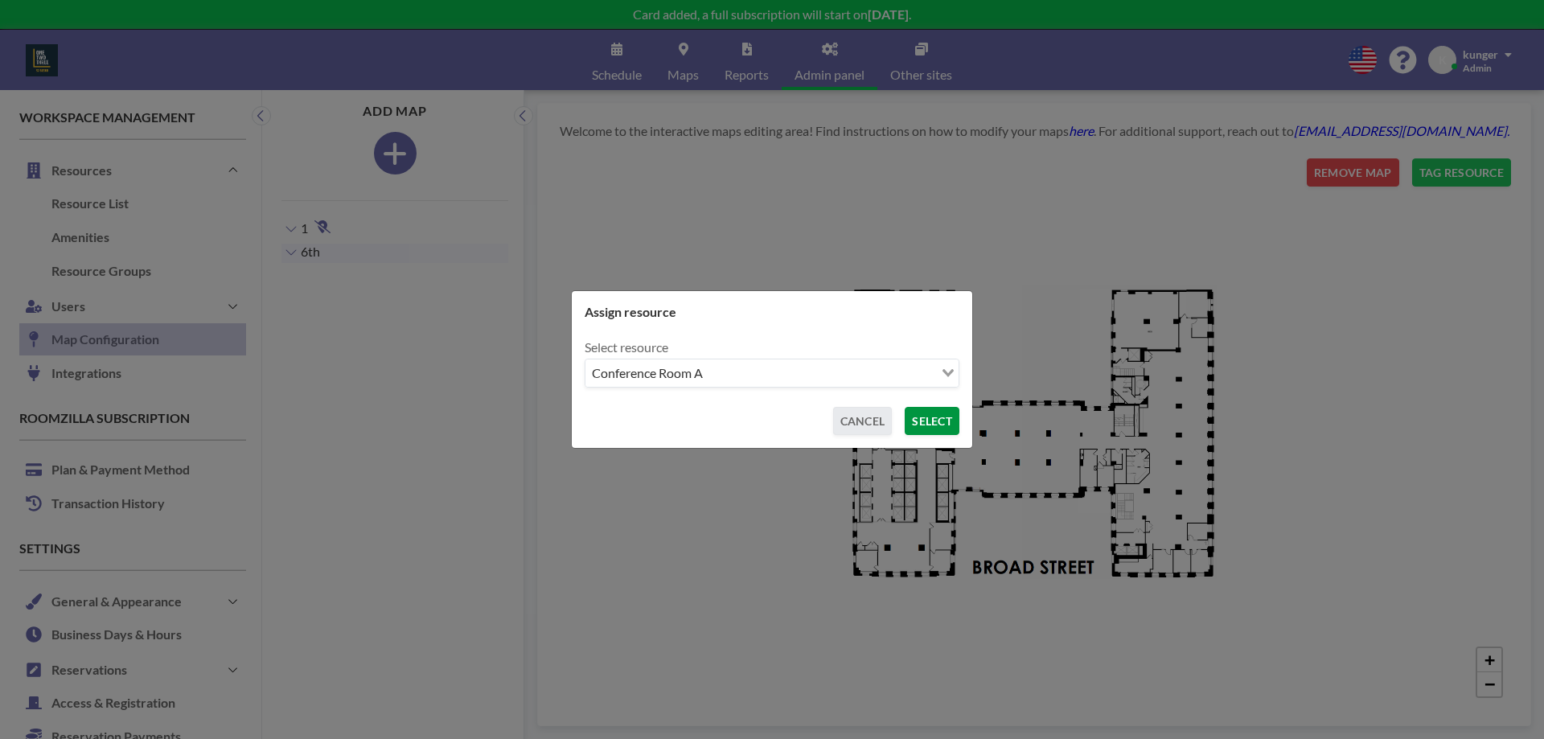
click at [933, 421] on button "SELECT" at bounding box center [932, 421] width 55 height 28
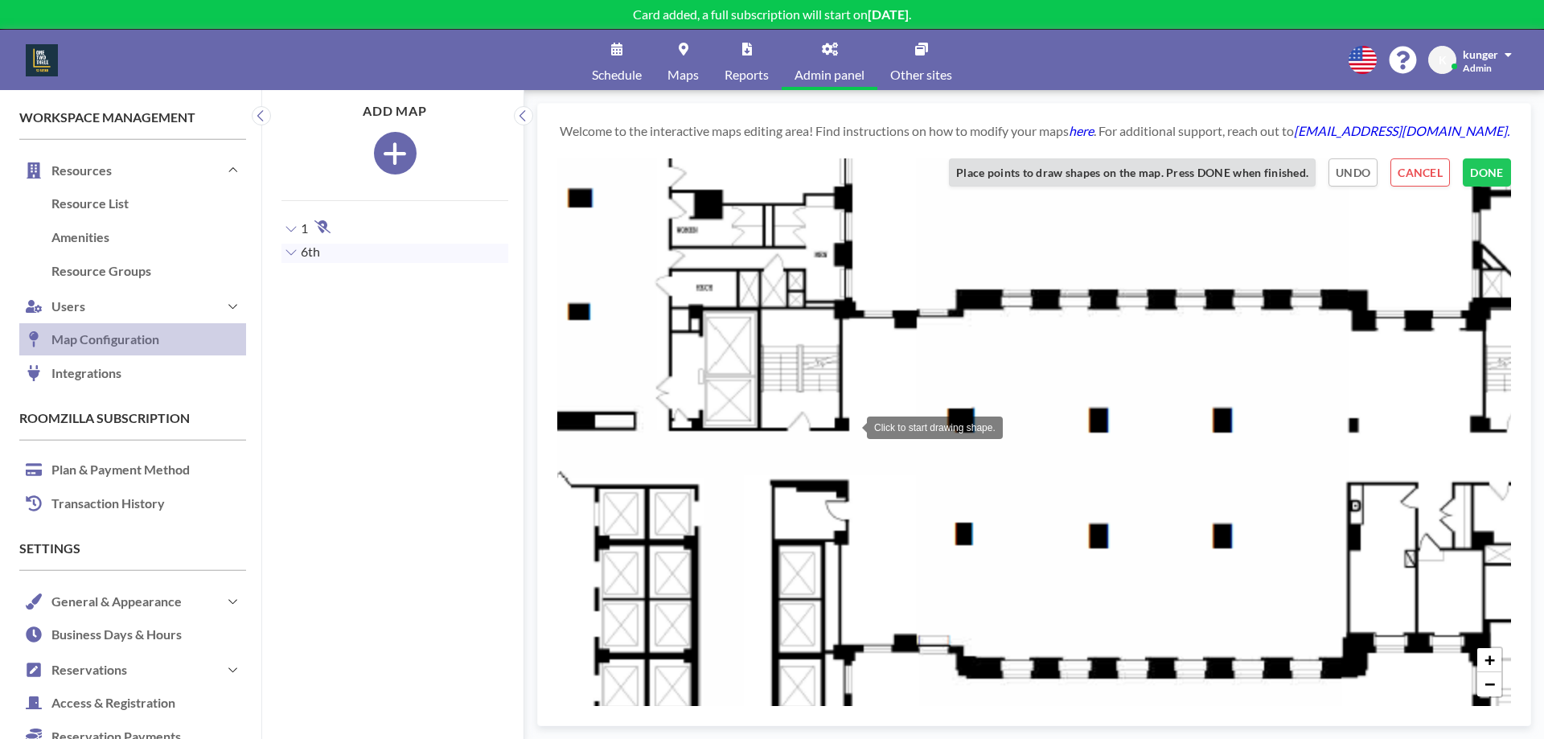
drag, startPoint x: 782, startPoint y: 424, endPoint x: 850, endPoint y: 426, distance: 68.4
click at [850, 426] on div at bounding box center [851, 426] width 32 height 32
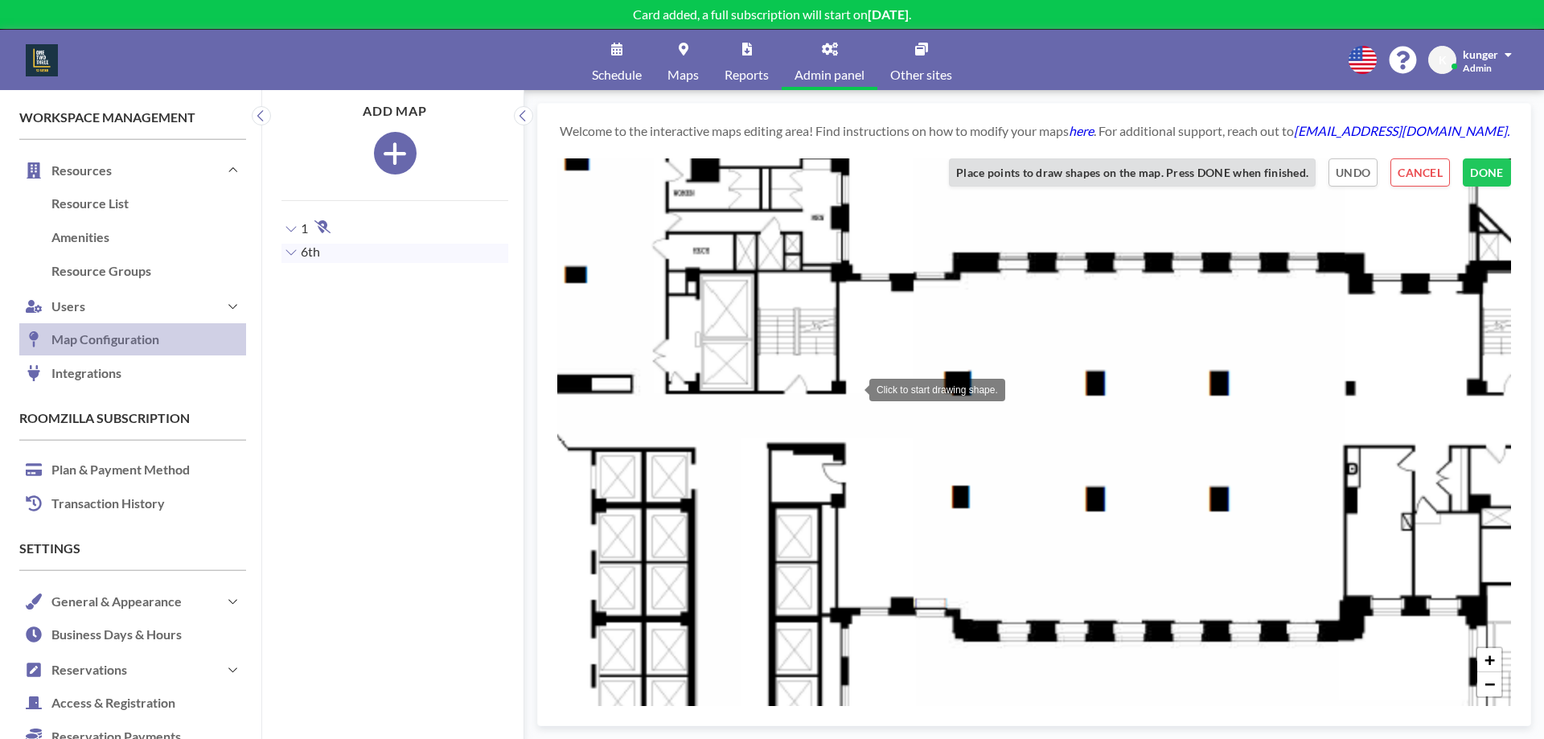
drag, startPoint x: 857, startPoint y: 426, endPoint x: 853, endPoint y: 389, distance: 37.1
click at [853, 389] on div at bounding box center [853, 388] width 32 height 32
click at [855, 335] on div at bounding box center [855, 335] width 32 height 32
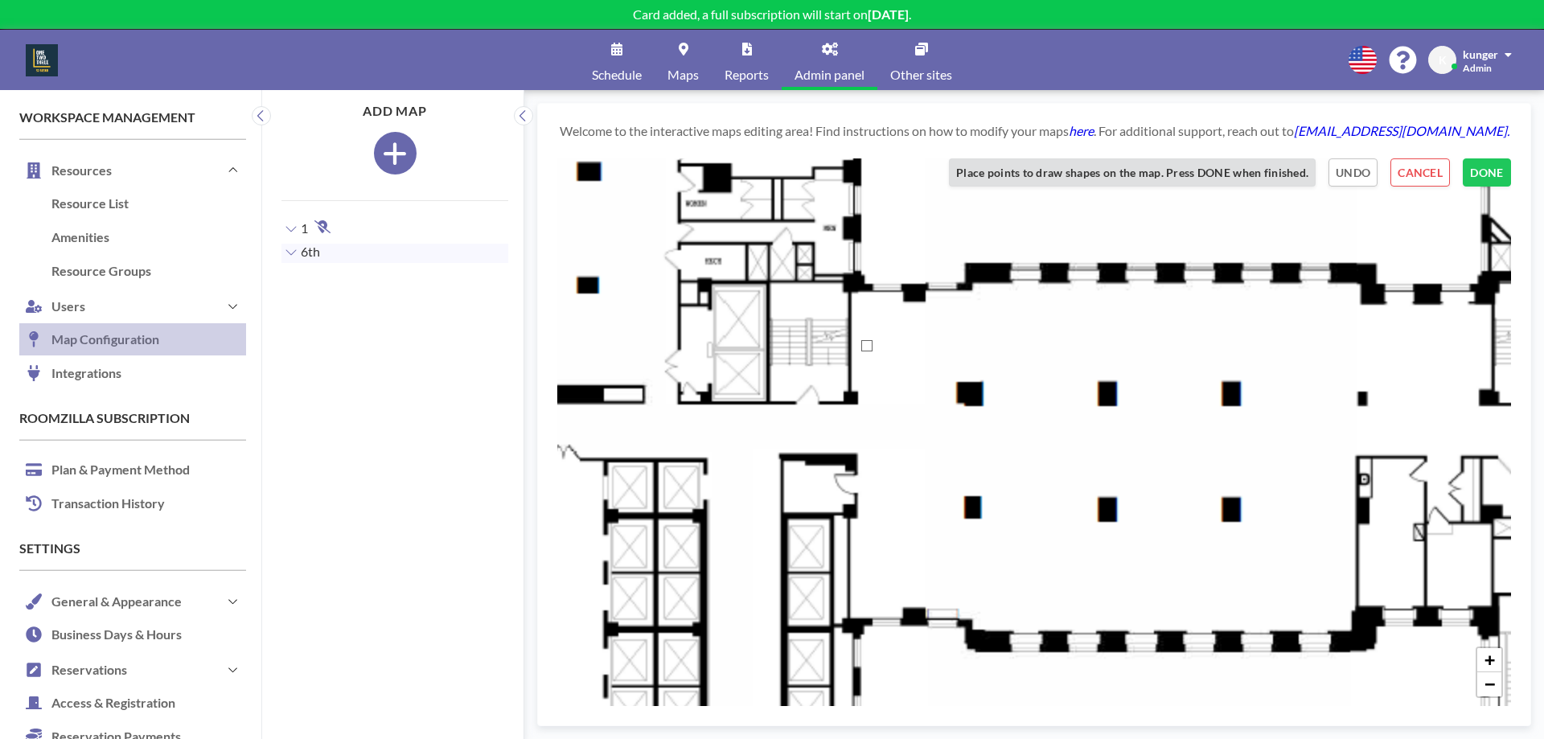
drag, startPoint x: 860, startPoint y: 339, endPoint x: 874, endPoint y: 351, distance: 18.8
click at [873, 351] on div at bounding box center [866, 345] width 11 height 11
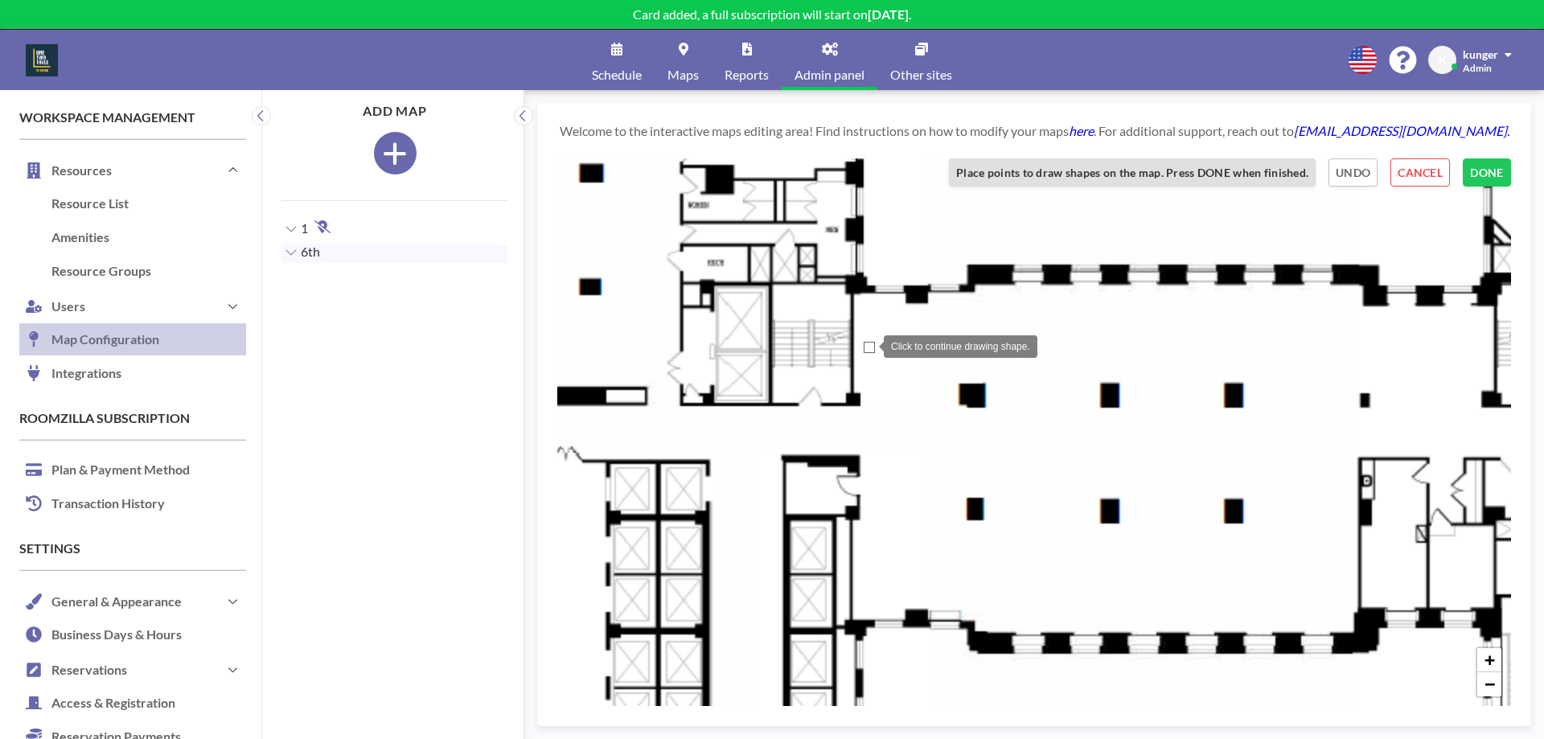
click at [868, 345] on div at bounding box center [869, 347] width 11 height 11
click at [1343, 166] on button "UNDO" at bounding box center [1353, 172] width 49 height 28
click at [1351, 175] on button "UNDO" at bounding box center [1353, 172] width 49 height 28
click at [1354, 170] on button "UNDO" at bounding box center [1353, 172] width 49 height 28
click at [1360, 166] on button "UNDO" at bounding box center [1353, 172] width 49 height 28
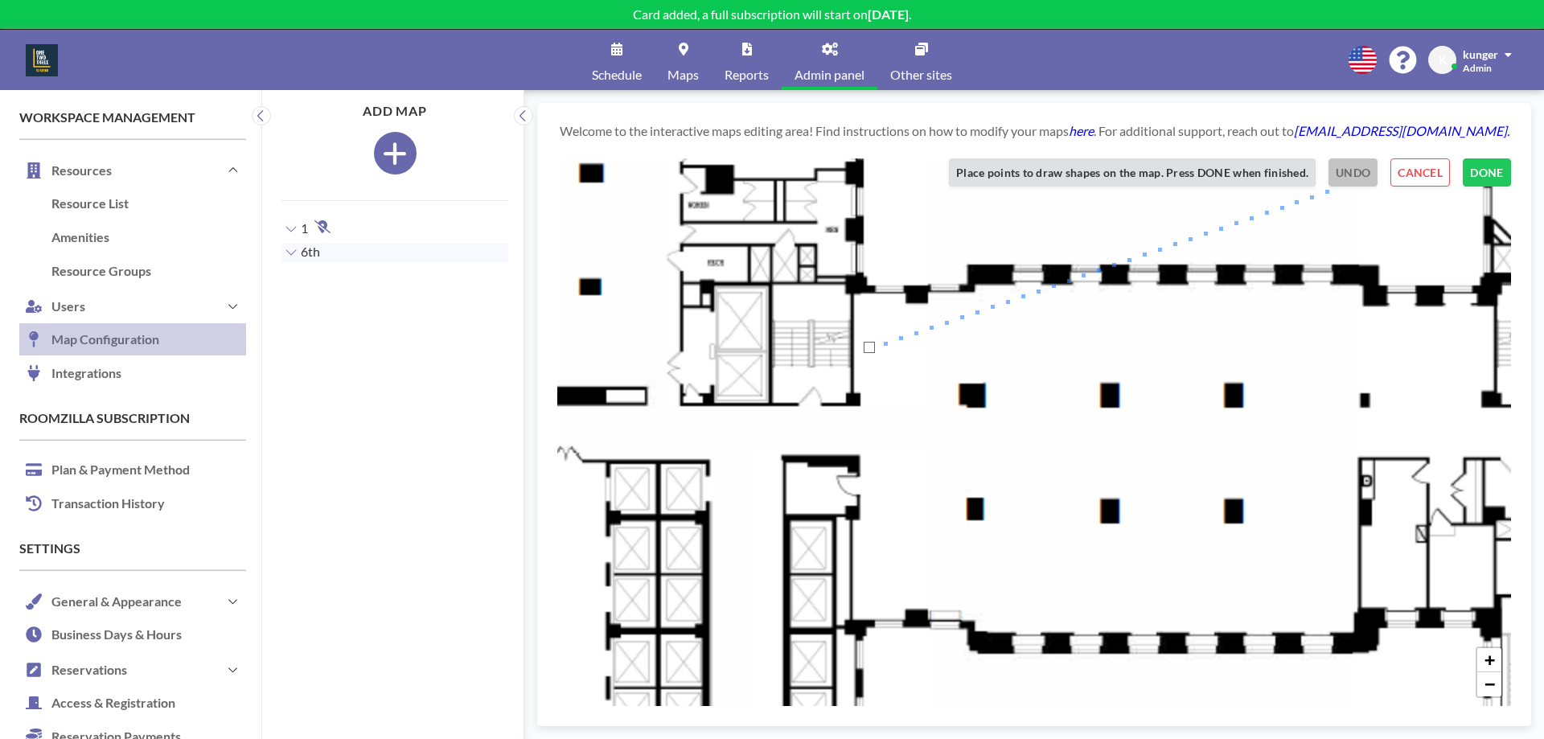
click at [1360, 166] on button "UNDO" at bounding box center [1353, 172] width 49 height 28
click at [1432, 166] on button "CANCEL" at bounding box center [1421, 172] width 60 height 28
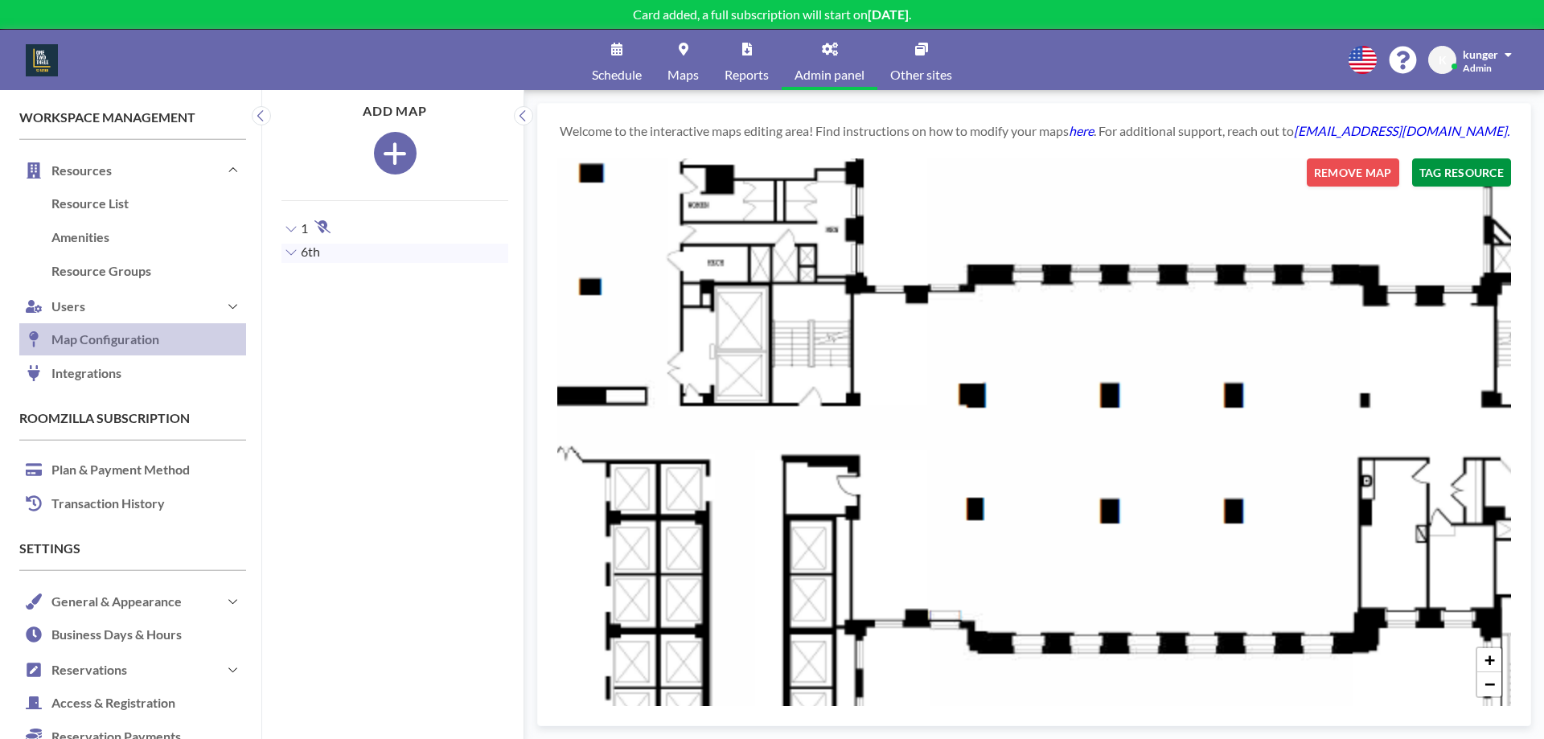
click at [1460, 183] on button "TAG RESOURCE" at bounding box center [1461, 172] width 99 height 28
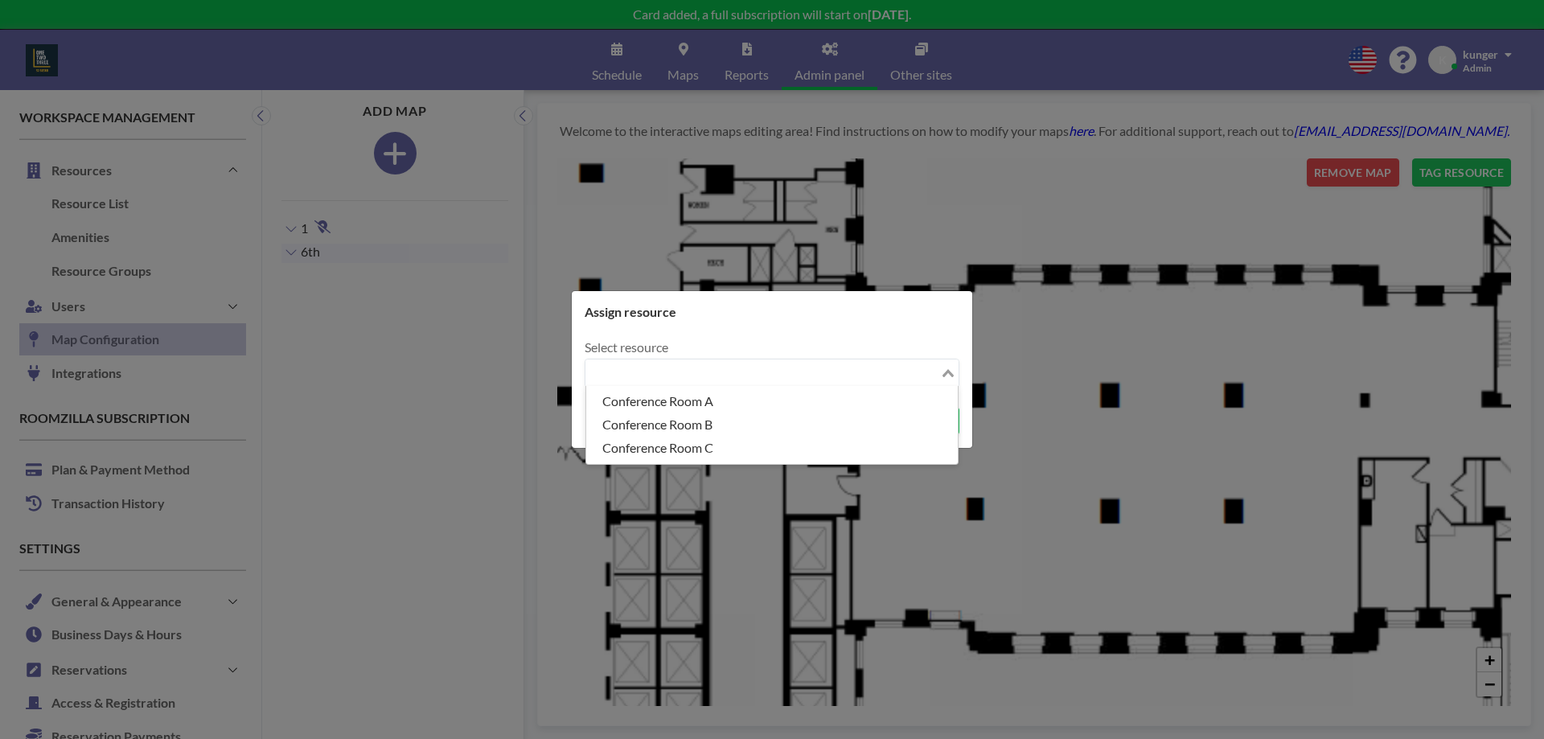
drag, startPoint x: 755, startPoint y: 380, endPoint x: 675, endPoint y: 415, distance: 87.9
click at [751, 381] on input "Search for option" at bounding box center [762, 373] width 351 height 21
drag, startPoint x: 649, startPoint y: 402, endPoint x: 809, endPoint y: 403, distance: 160.0
click at [651, 402] on li "Conference Room A" at bounding box center [772, 401] width 372 height 23
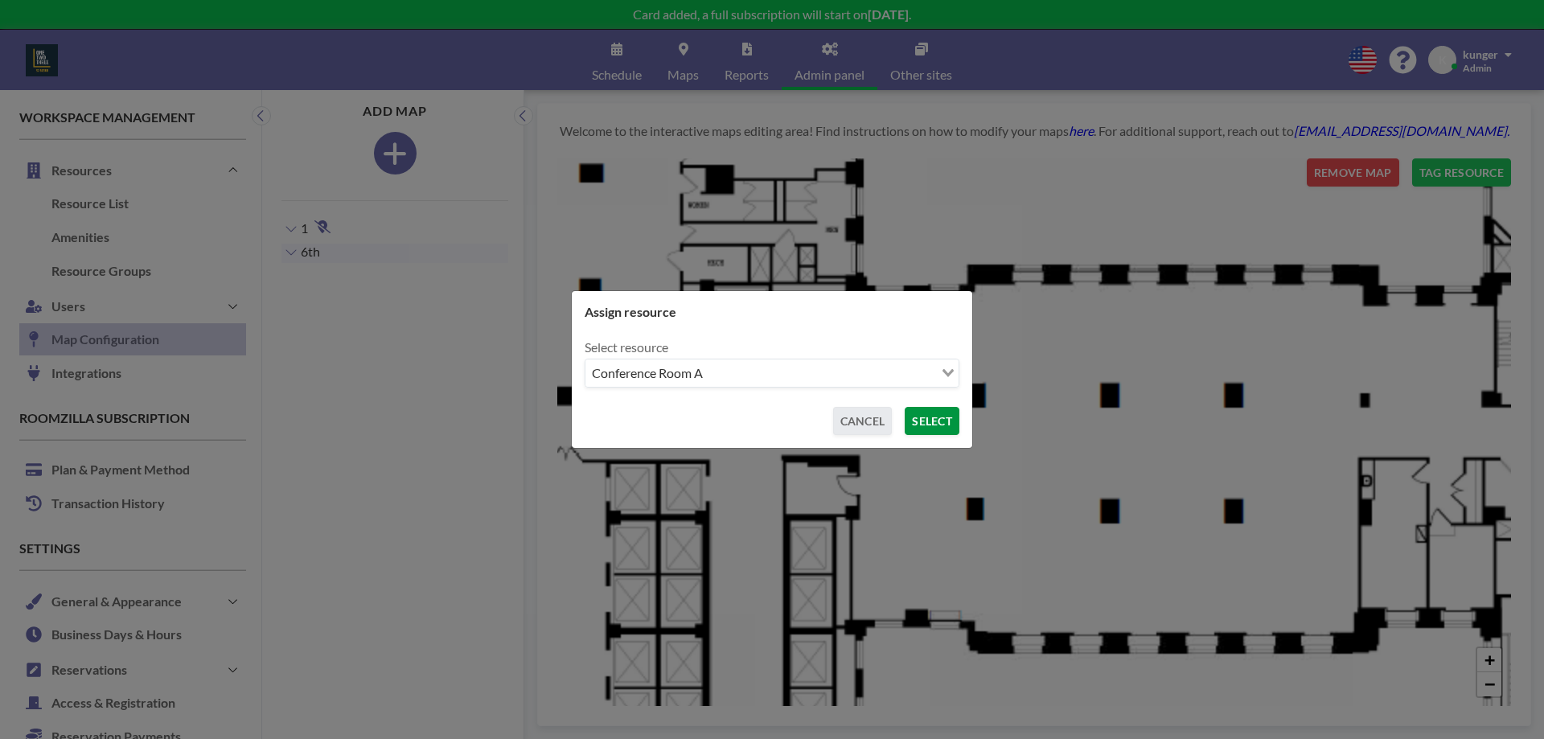
click at [930, 423] on button "SELECT" at bounding box center [932, 421] width 55 height 28
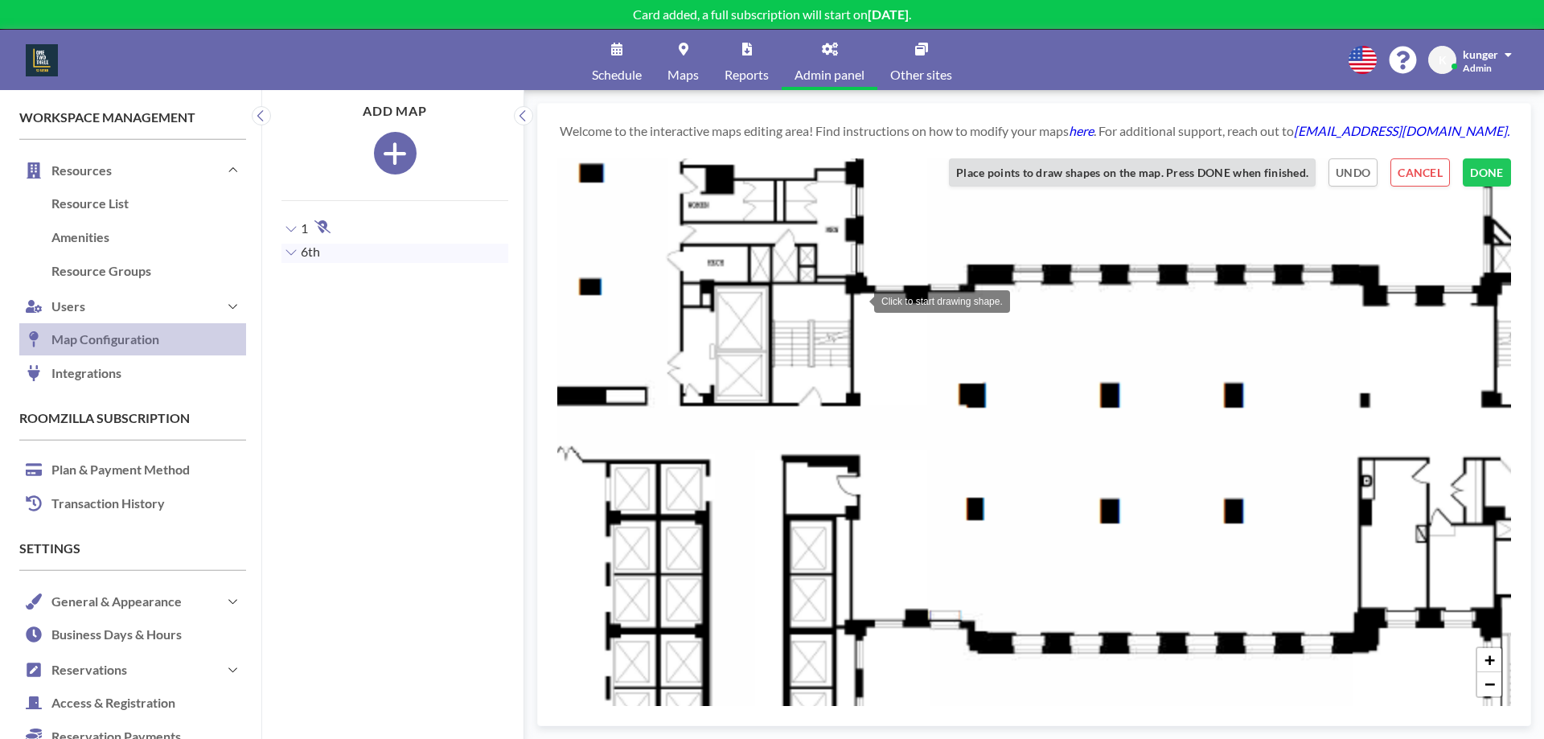
click at [858, 300] on div at bounding box center [858, 300] width 32 height 32
click at [976, 300] on div at bounding box center [975, 300] width 32 height 32
click at [982, 409] on div at bounding box center [982, 409] width 32 height 32
click at [859, 401] on div at bounding box center [859, 401] width 32 height 32
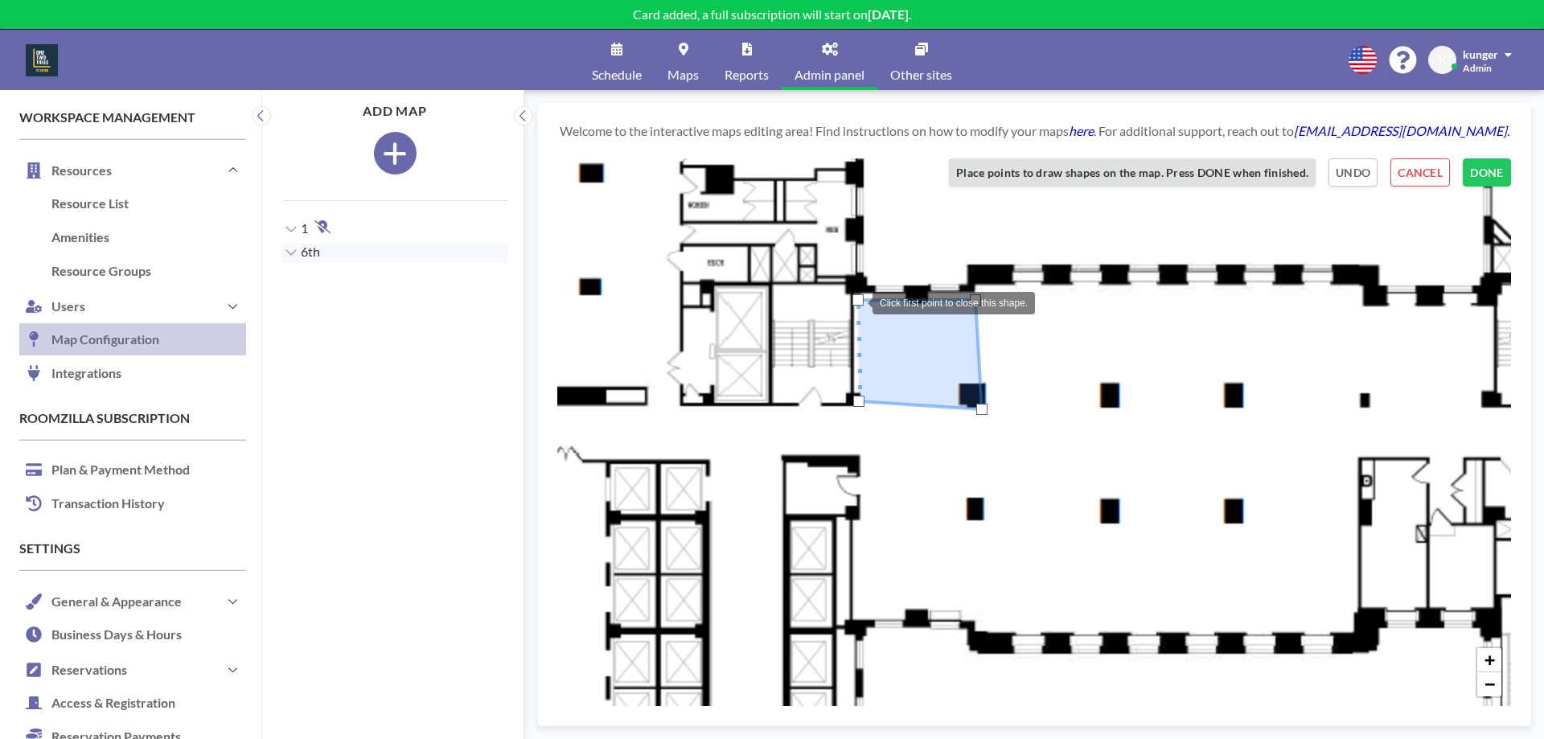
click at [857, 302] on div at bounding box center [857, 299] width 11 height 11
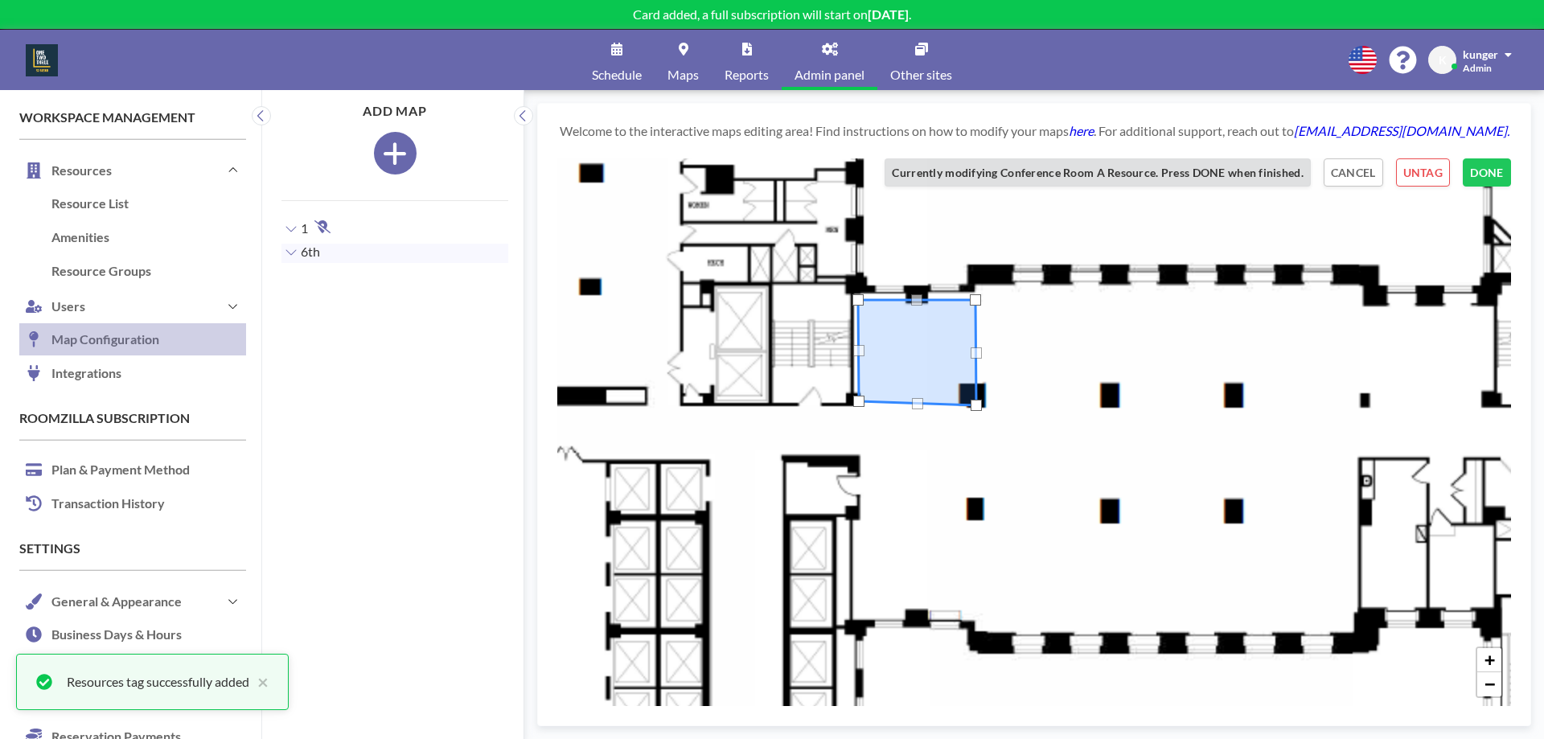
click at [975, 405] on div at bounding box center [976, 405] width 11 height 11
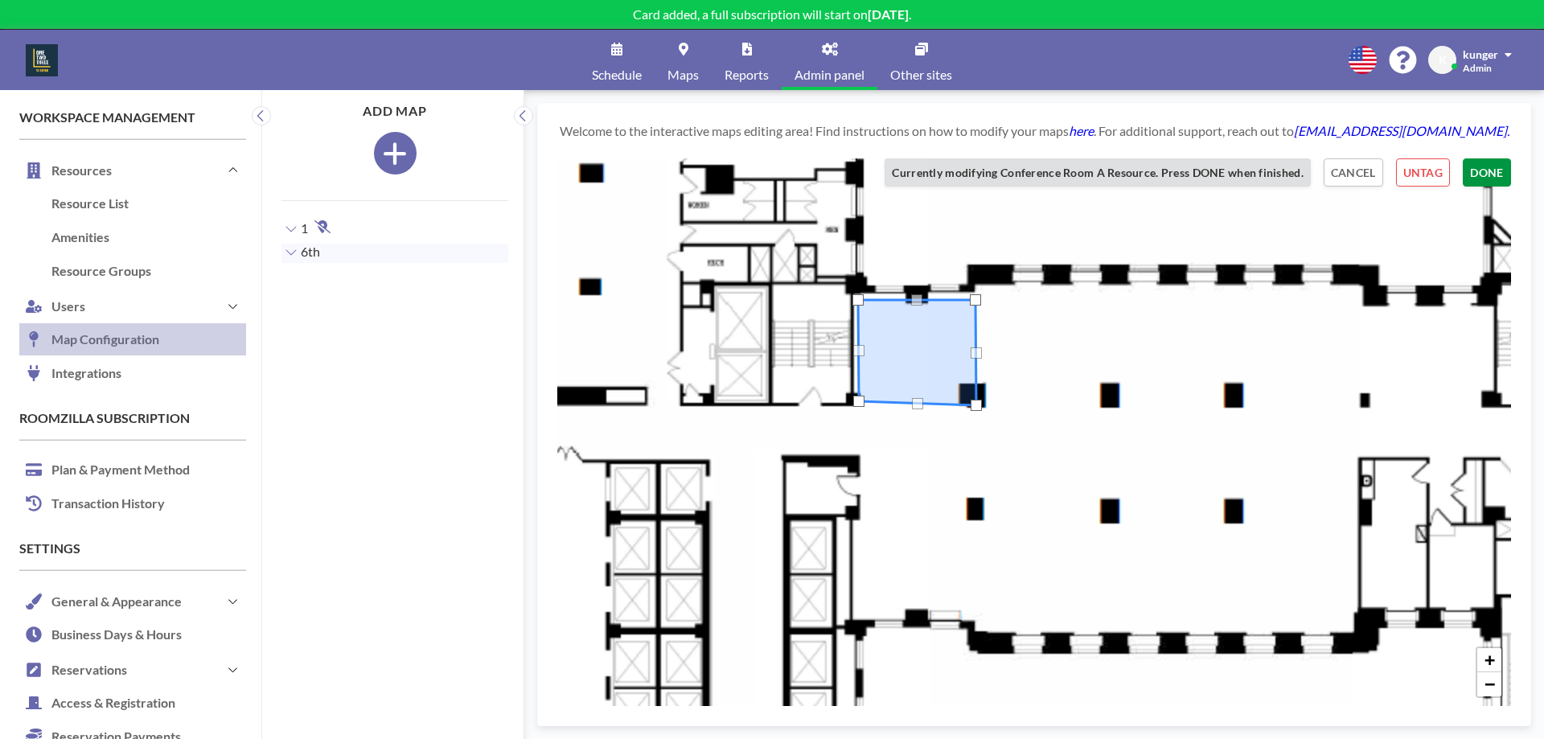
click at [1486, 176] on button "DONE" at bounding box center [1487, 172] width 48 height 28
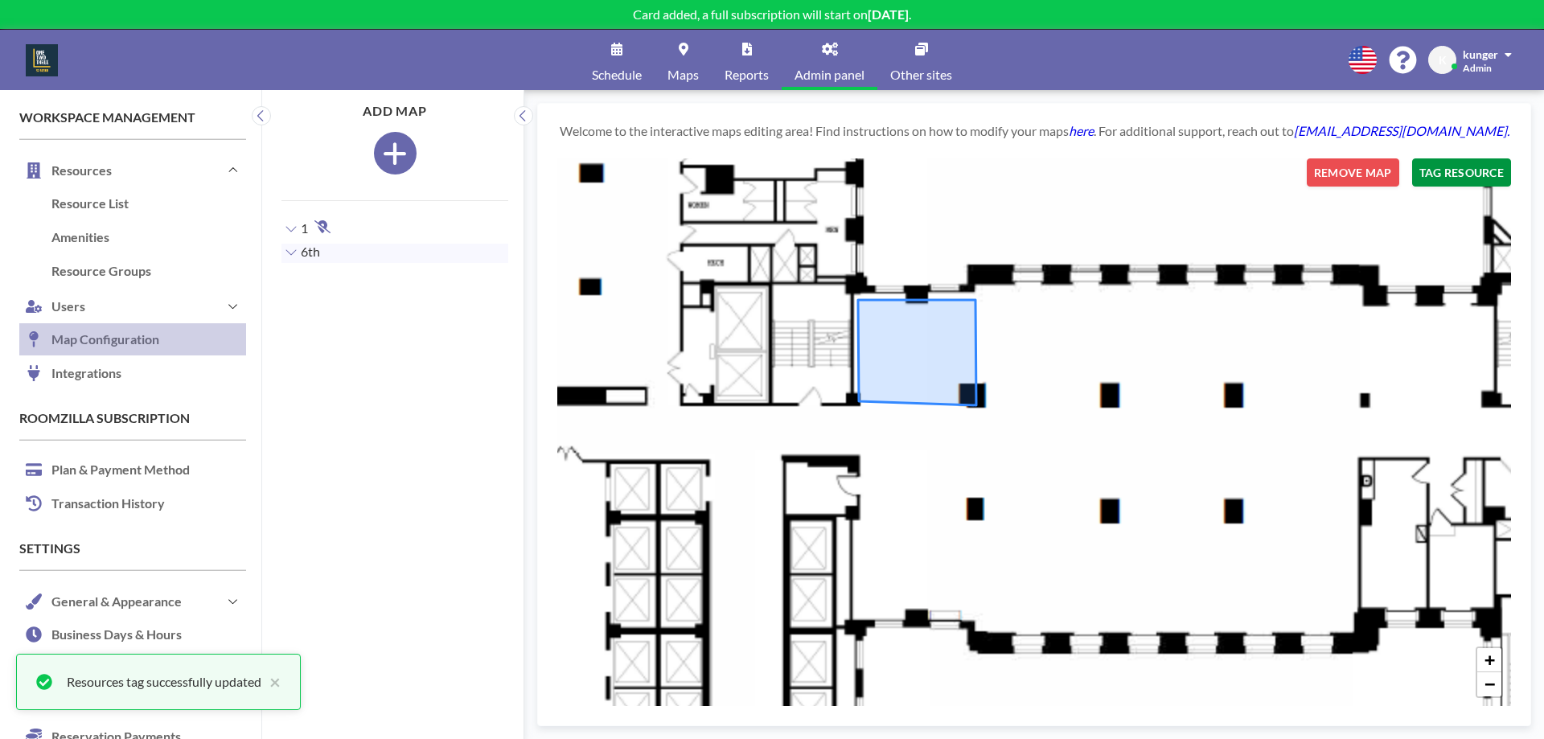
drag, startPoint x: 1447, startPoint y: 168, endPoint x: 1439, endPoint y: 172, distance: 9.0
click at [1439, 172] on button "TAG RESOURCE" at bounding box center [1461, 172] width 99 height 28
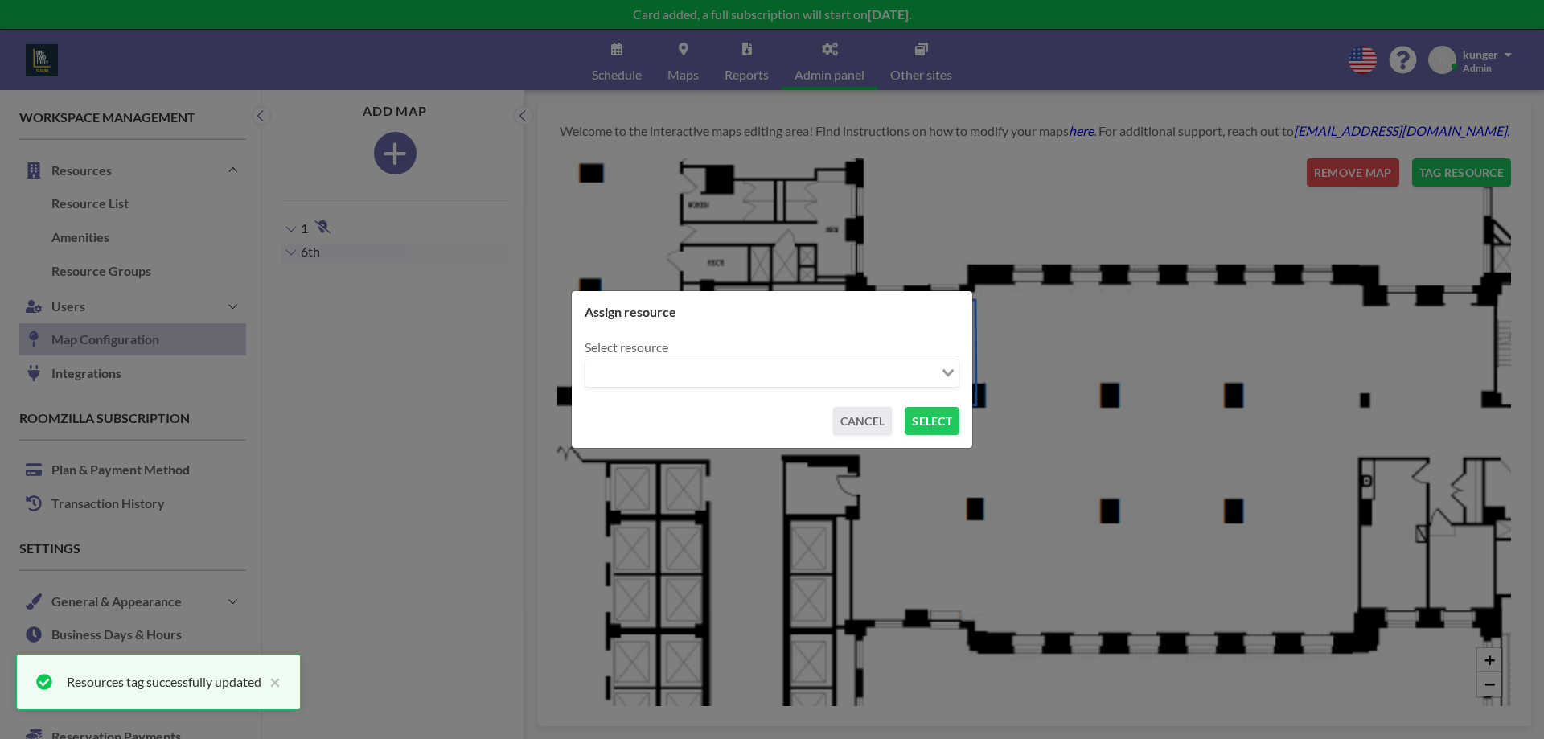
drag, startPoint x: 840, startPoint y: 370, endPoint x: 751, endPoint y: 392, distance: 91.9
click at [825, 376] on input "Search for option" at bounding box center [762, 373] width 351 height 21
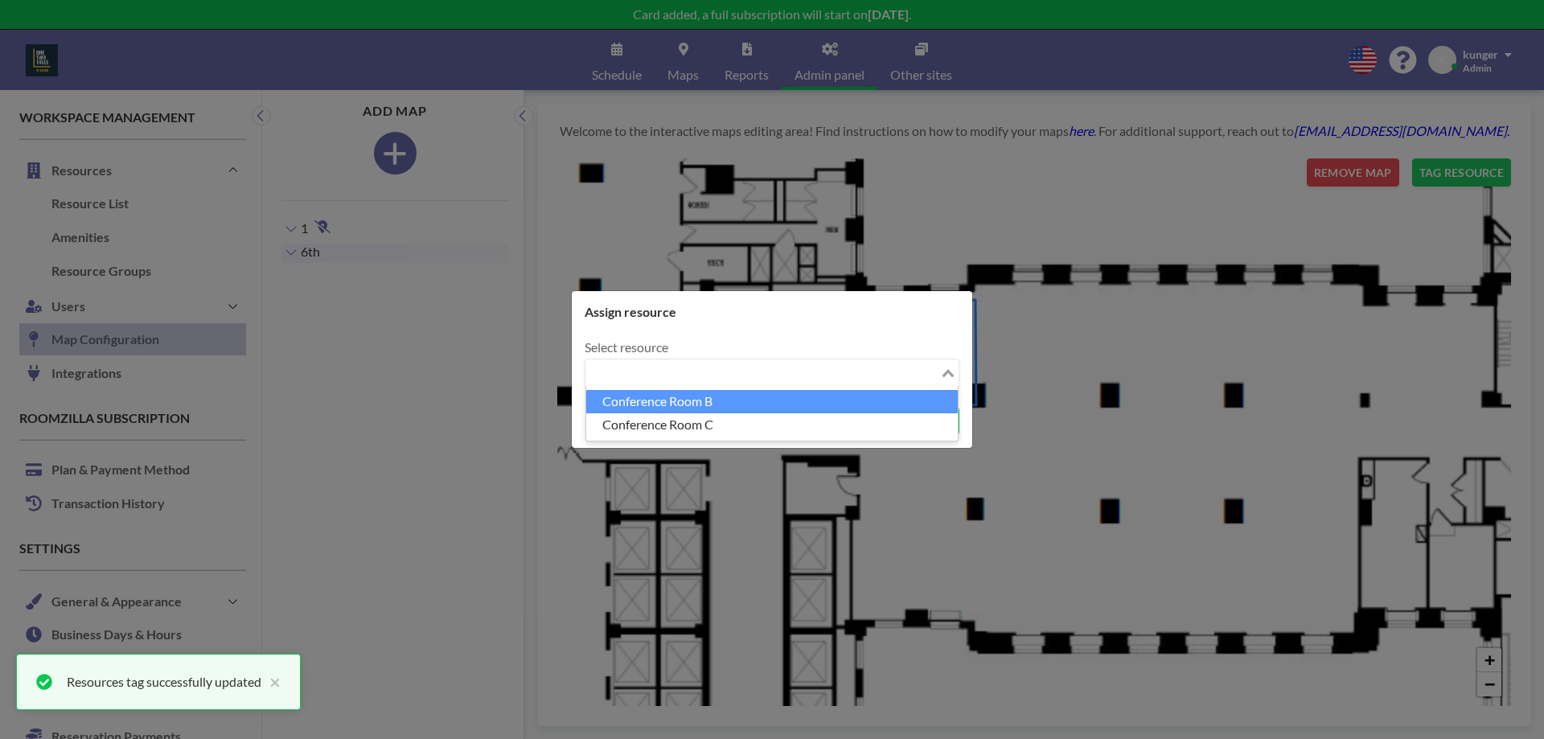
drag, startPoint x: 663, startPoint y: 406, endPoint x: 861, endPoint y: 406, distance: 197.0
click at [669, 406] on li "Conference Room B" at bounding box center [772, 401] width 372 height 23
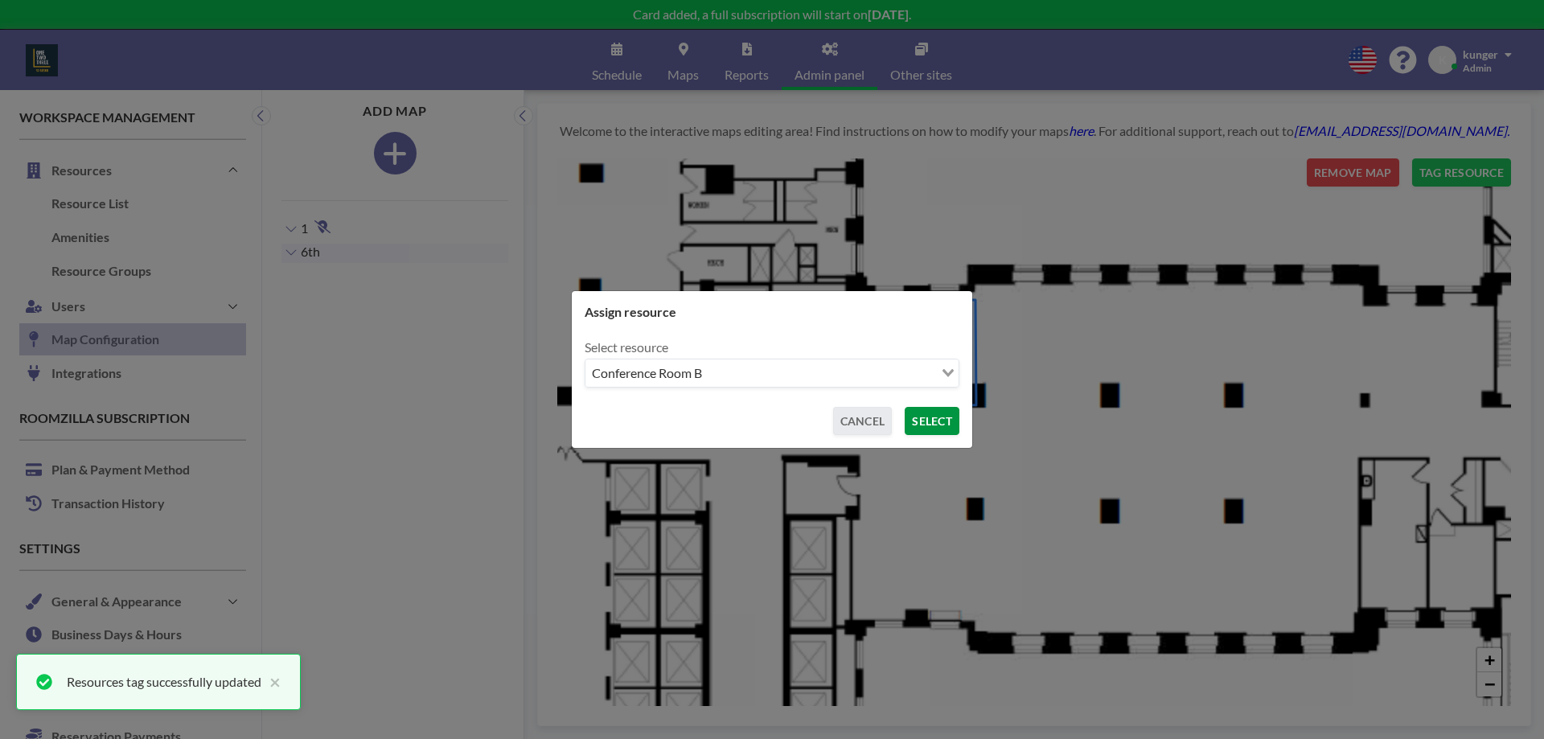
click at [947, 417] on button "SELECT" at bounding box center [932, 421] width 55 height 28
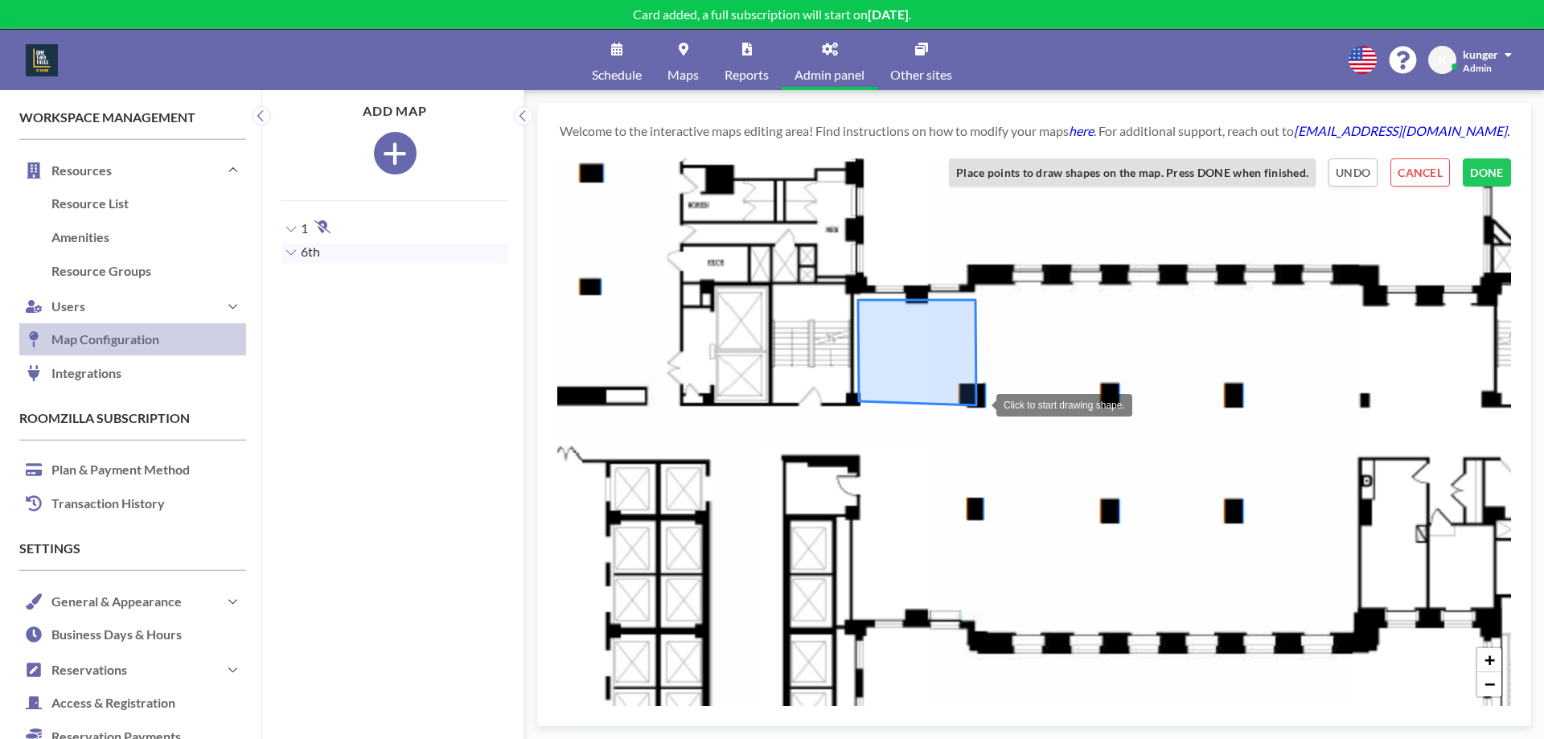
click at [980, 404] on div at bounding box center [980, 404] width 32 height 32
click at [1116, 405] on div at bounding box center [1116, 405] width 32 height 32
click at [1114, 287] on div at bounding box center [1114, 287] width 32 height 32
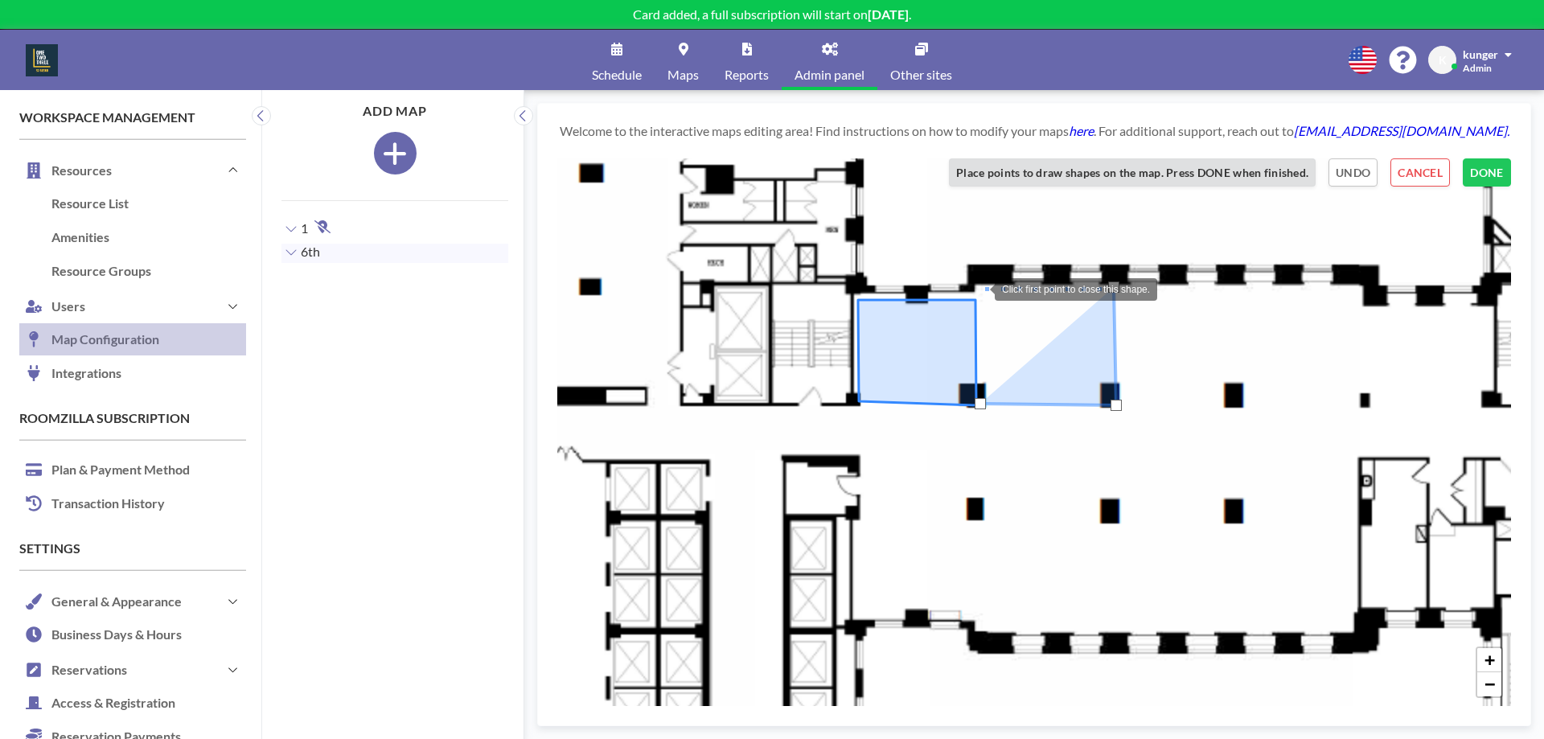
click at [979, 288] on div at bounding box center [979, 288] width 32 height 32
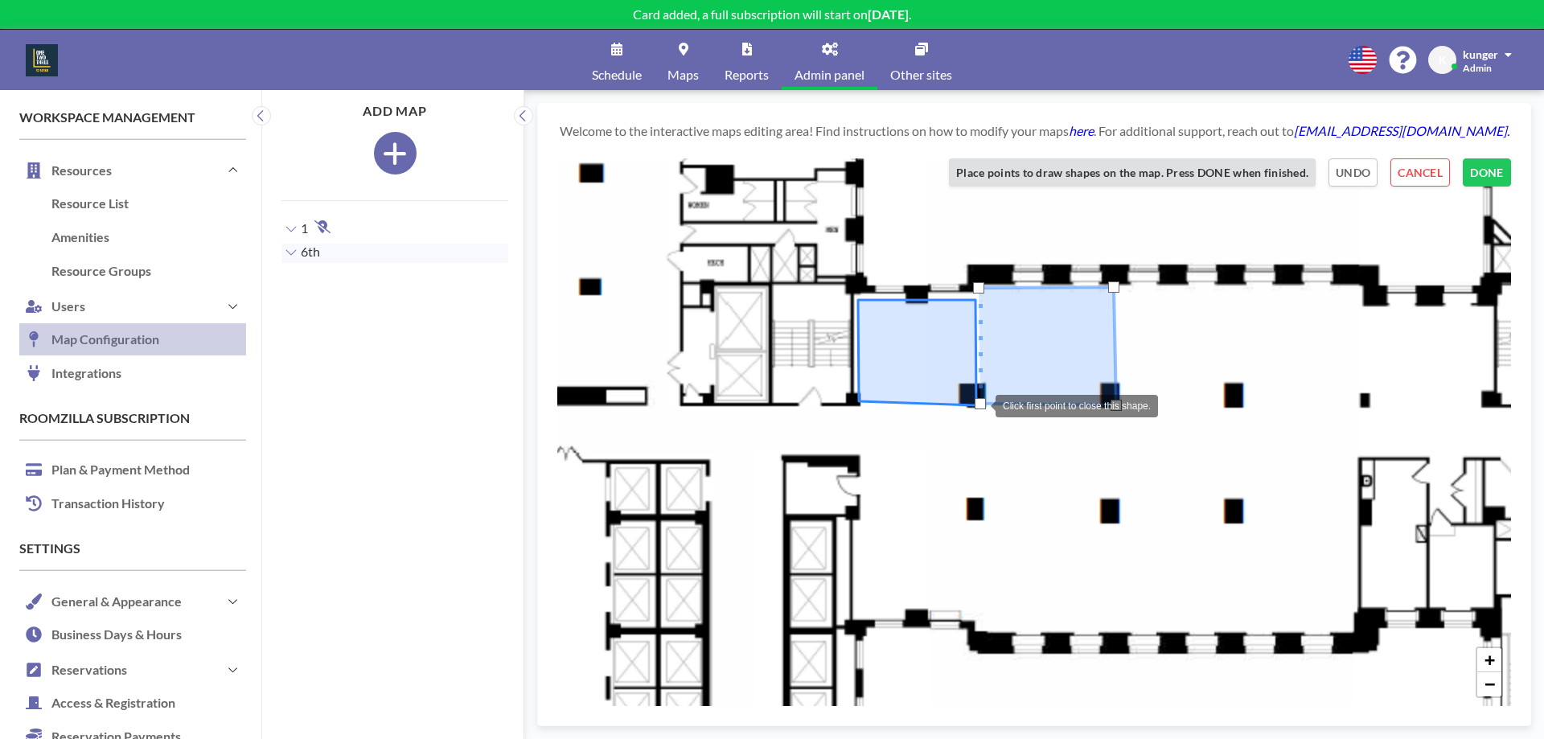
click at [980, 405] on div at bounding box center [980, 403] width 11 height 11
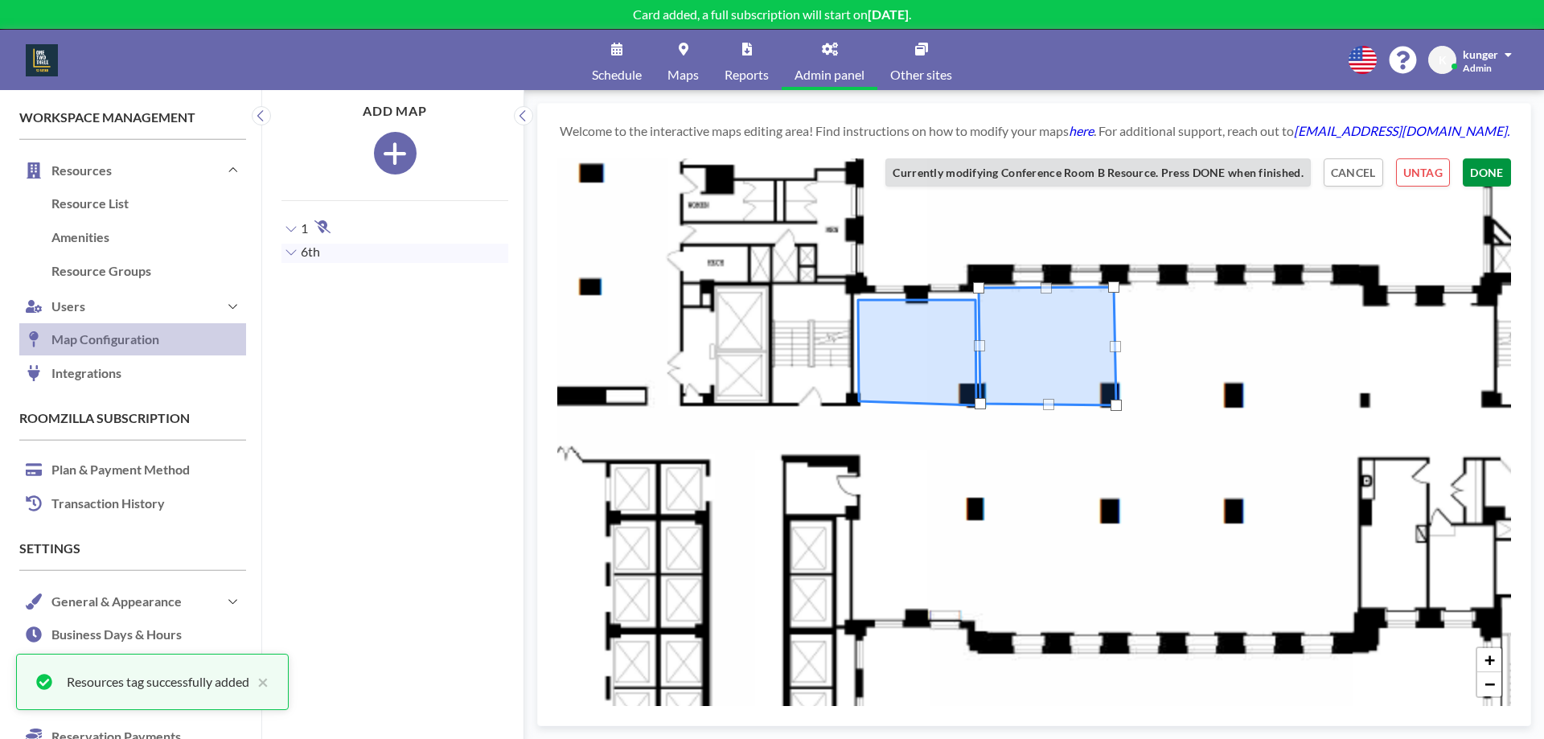
click at [1475, 172] on button "DONE" at bounding box center [1487, 172] width 48 height 28
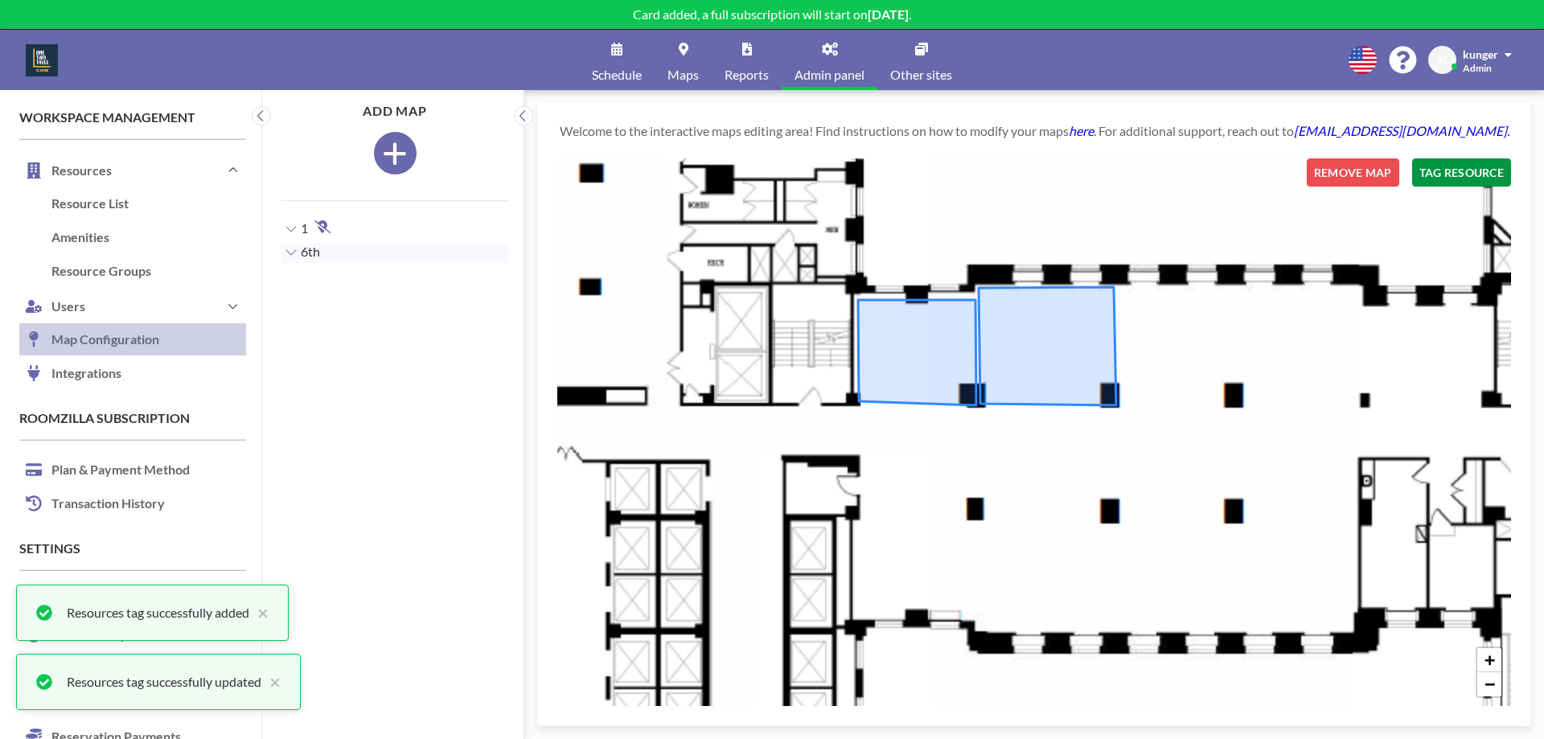
click at [1448, 171] on button "TAG RESOURCE" at bounding box center [1461, 172] width 99 height 28
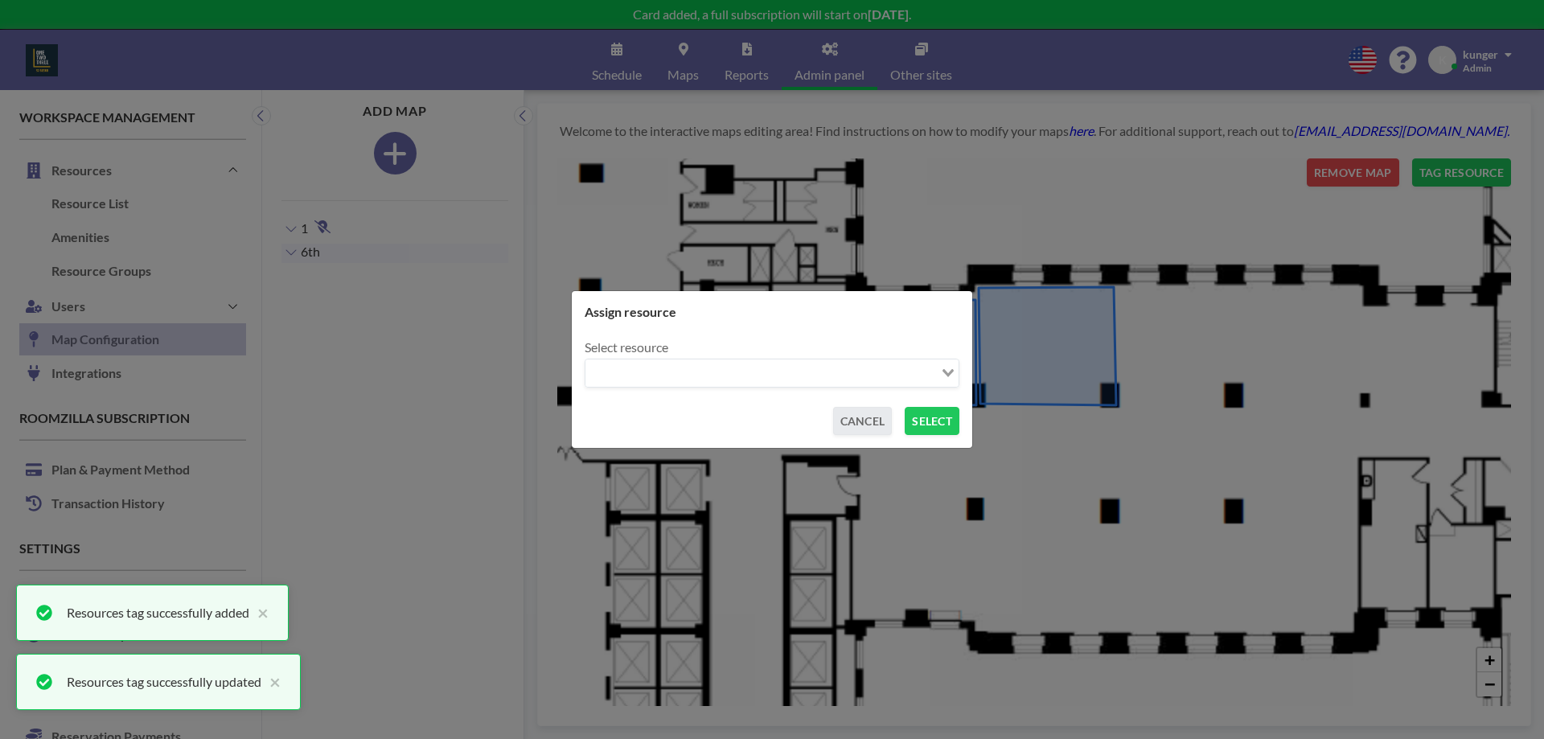
click at [634, 368] on input "Search for option" at bounding box center [762, 373] width 351 height 21
drag, startPoint x: 656, startPoint y: 405, endPoint x: 706, endPoint y: 405, distance: 49.9
click at [659, 405] on li "Conference Room C" at bounding box center [772, 401] width 372 height 23
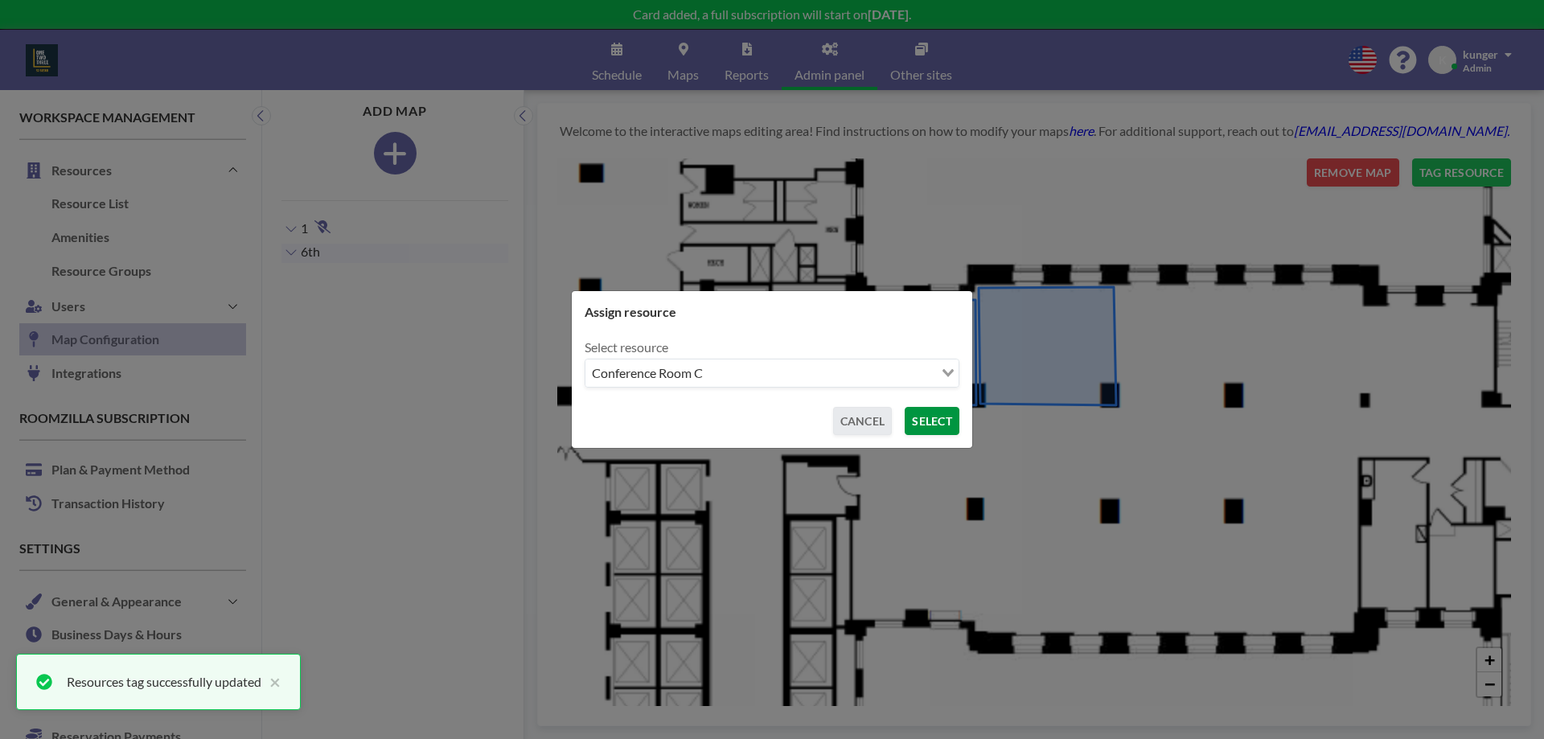
click at [943, 417] on button "SELECT" at bounding box center [932, 421] width 55 height 28
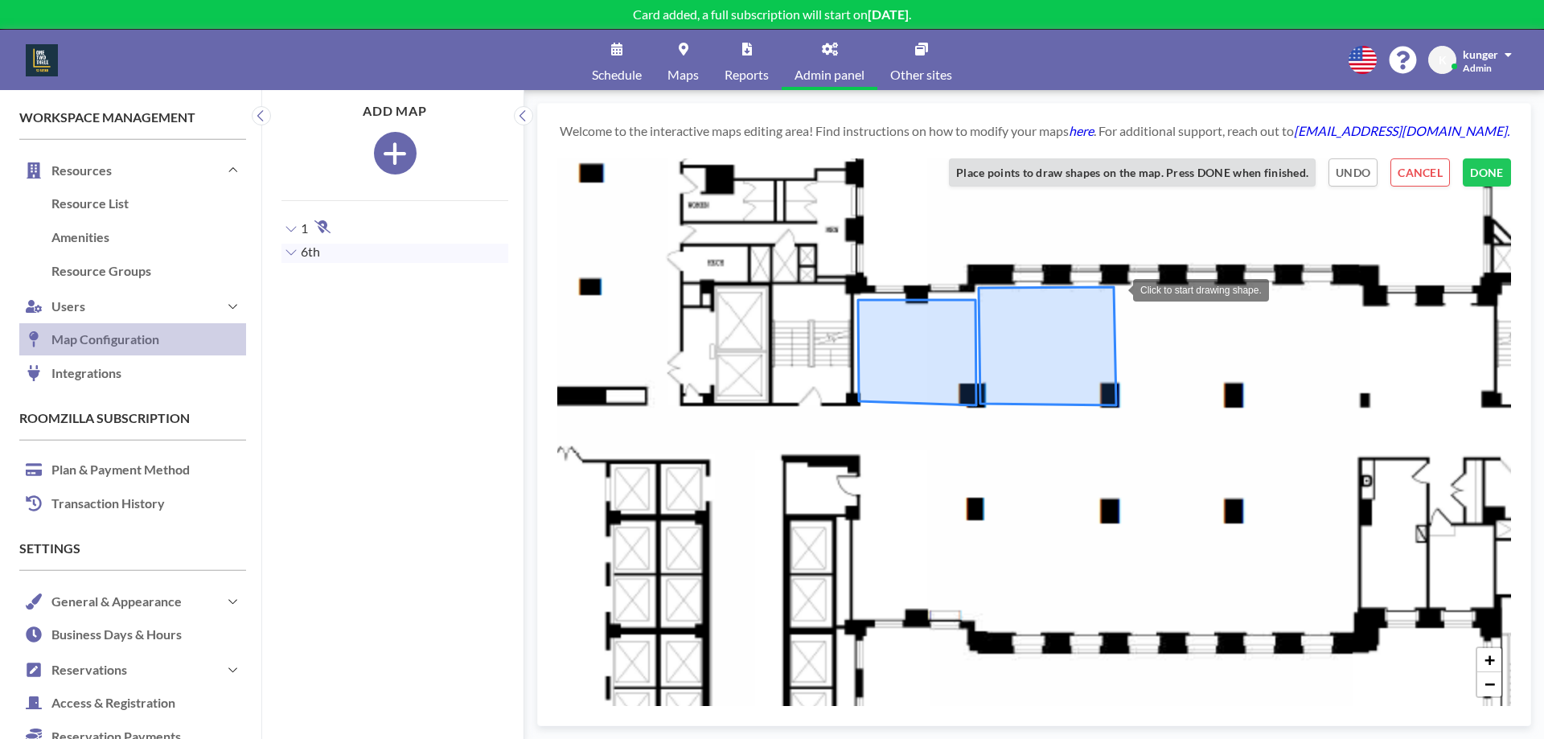
drag, startPoint x: 1117, startPoint y: 289, endPoint x: 1154, endPoint y: 289, distance: 37.0
click at [1118, 289] on div at bounding box center [1117, 289] width 32 height 32
drag, startPoint x: 1363, startPoint y: 289, endPoint x: 1366, endPoint y: 349, distance: 60.4
click at [1363, 290] on div at bounding box center [1363, 289] width 32 height 32
drag, startPoint x: 1366, startPoint y: 407, endPoint x: 1313, endPoint y: 412, distance: 53.3
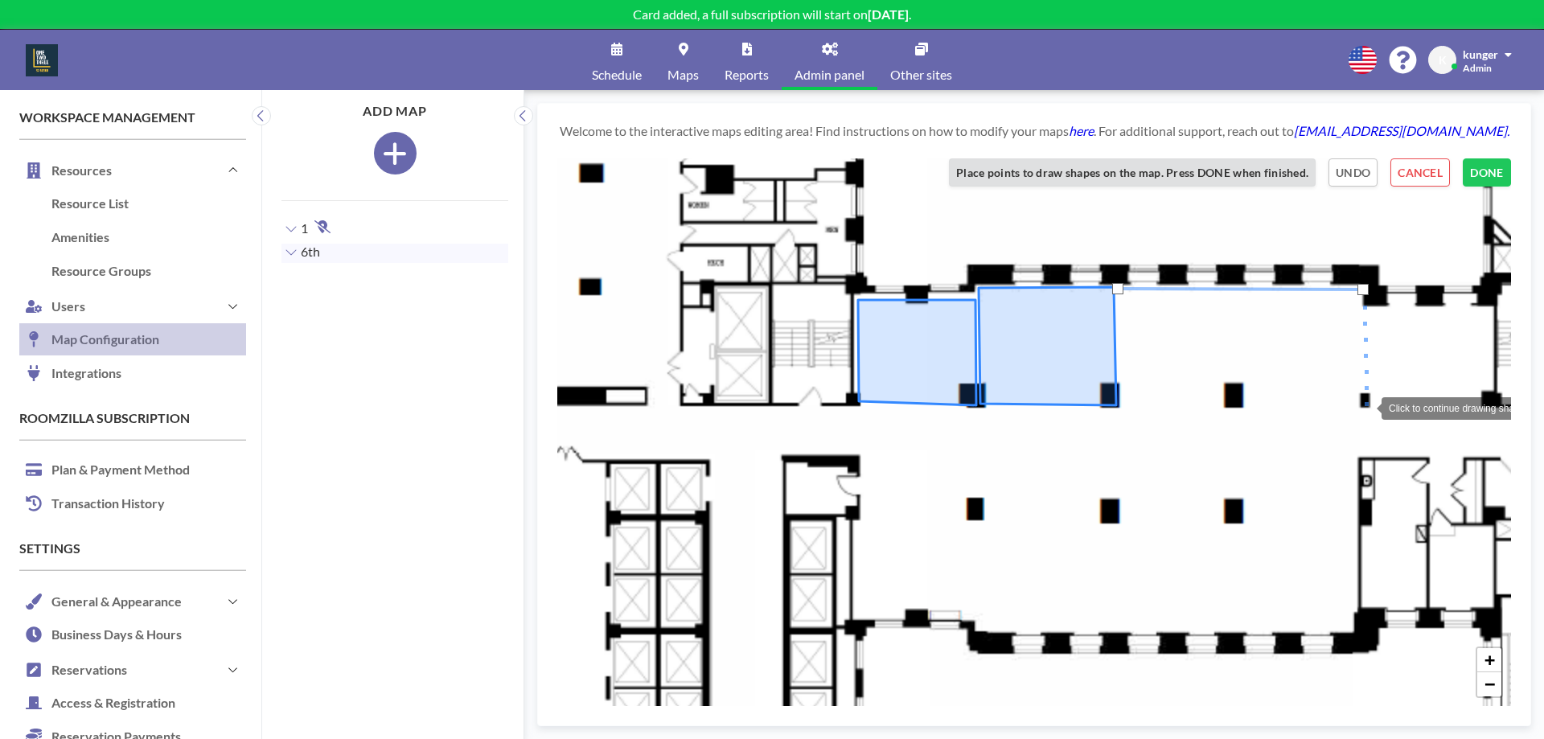
click at [1365, 407] on div at bounding box center [1366, 407] width 32 height 32
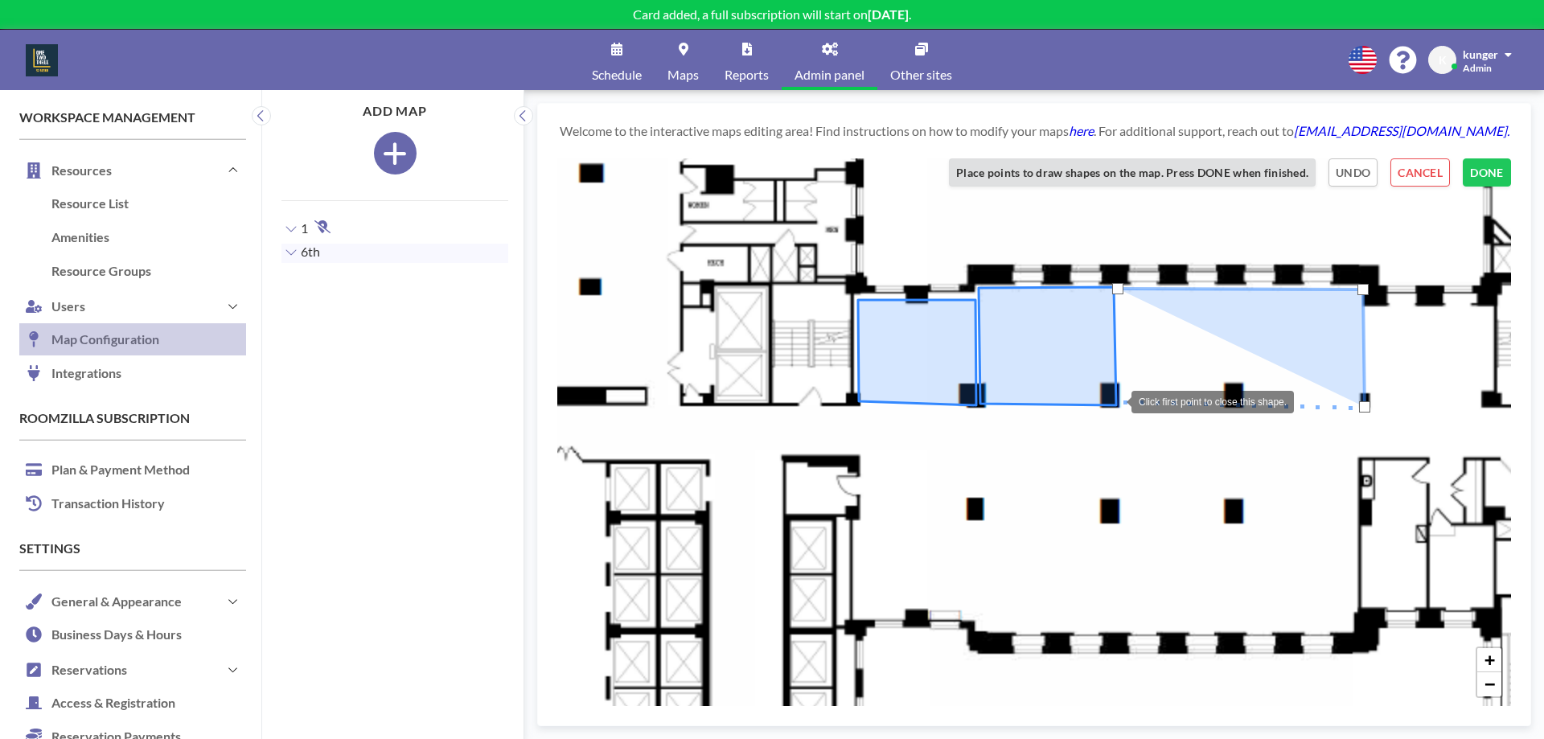
click at [1115, 401] on div at bounding box center [1115, 400] width 32 height 32
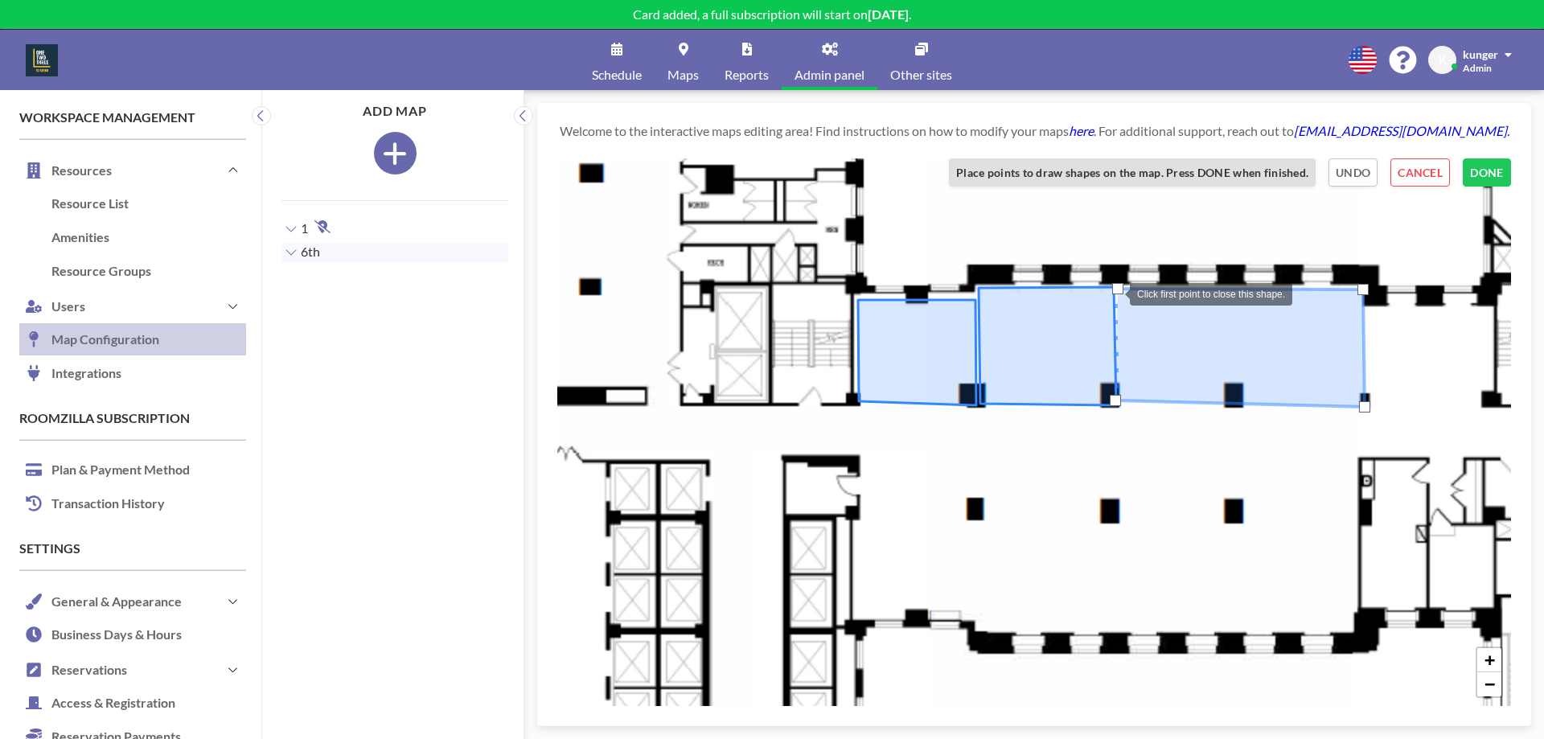
click at [1114, 293] on div at bounding box center [1117, 288] width 11 height 11
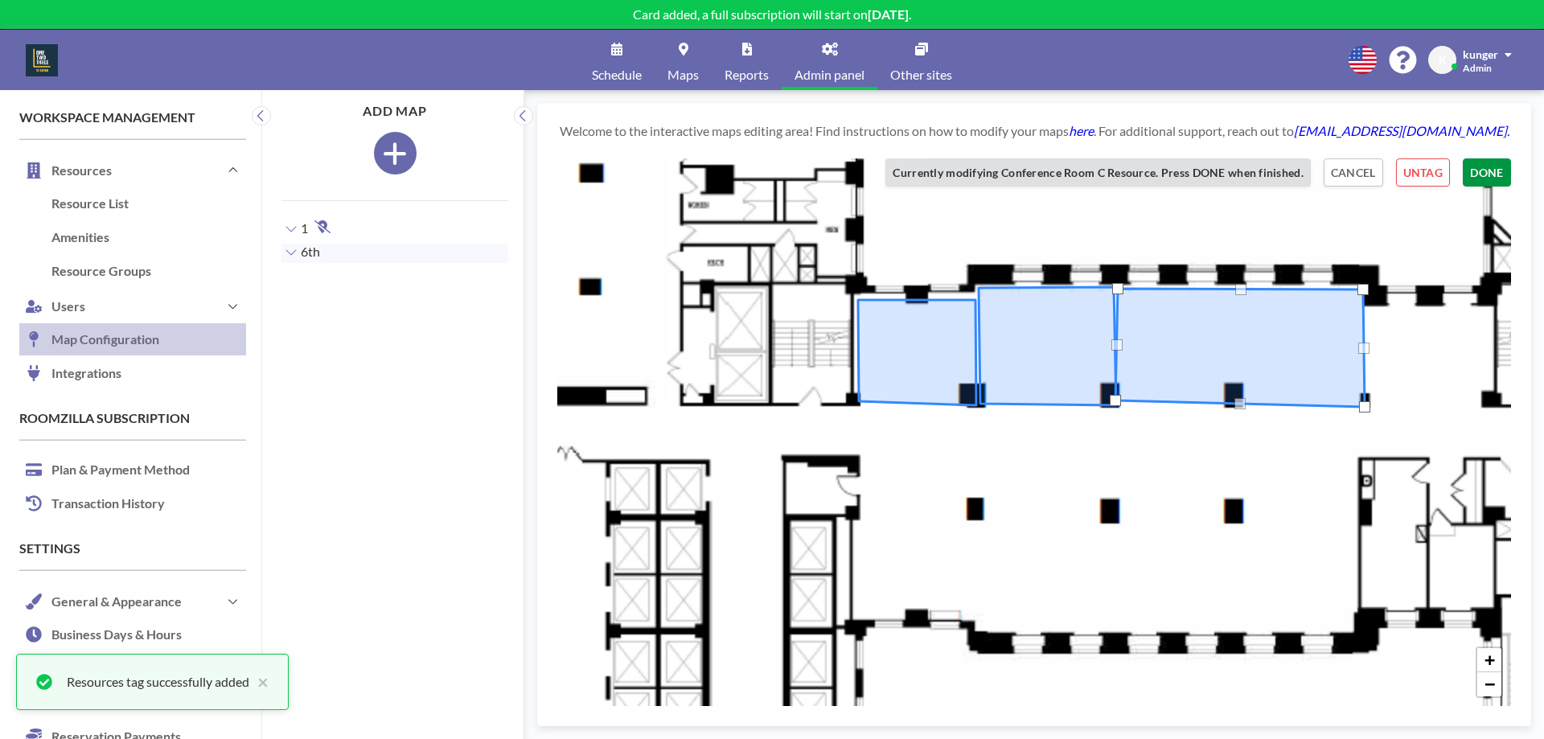
click at [1502, 162] on button "DONE" at bounding box center [1487, 172] width 48 height 28
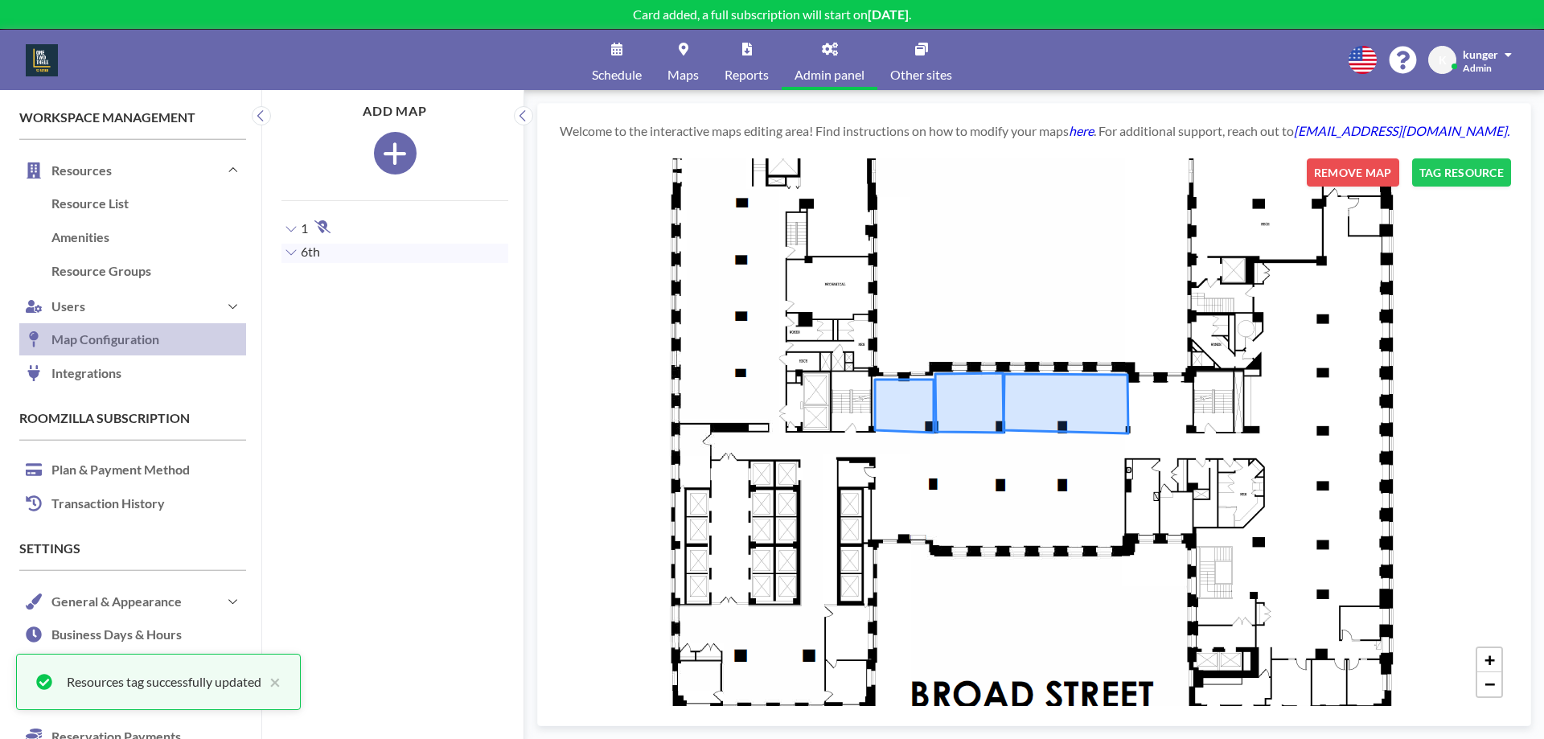
click at [1054, 394] on icon at bounding box center [1066, 404] width 125 height 60
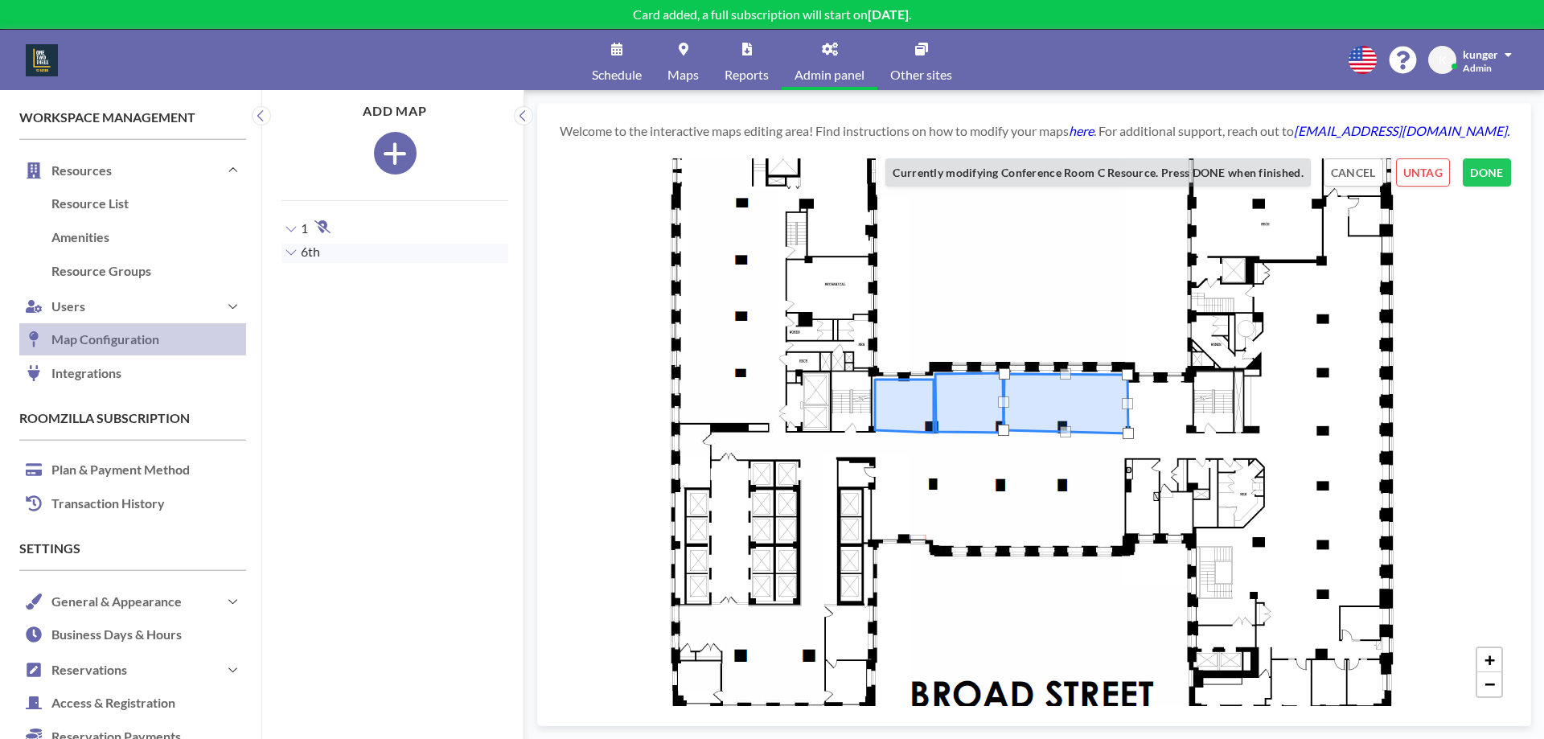
click at [963, 410] on icon at bounding box center [969, 403] width 68 height 60
click at [898, 409] on icon at bounding box center [904, 406] width 59 height 53
click at [964, 404] on icon at bounding box center [969, 403] width 68 height 60
click at [907, 411] on icon at bounding box center [904, 406] width 59 height 53
click at [934, 377] on div at bounding box center [933, 379] width 11 height 11
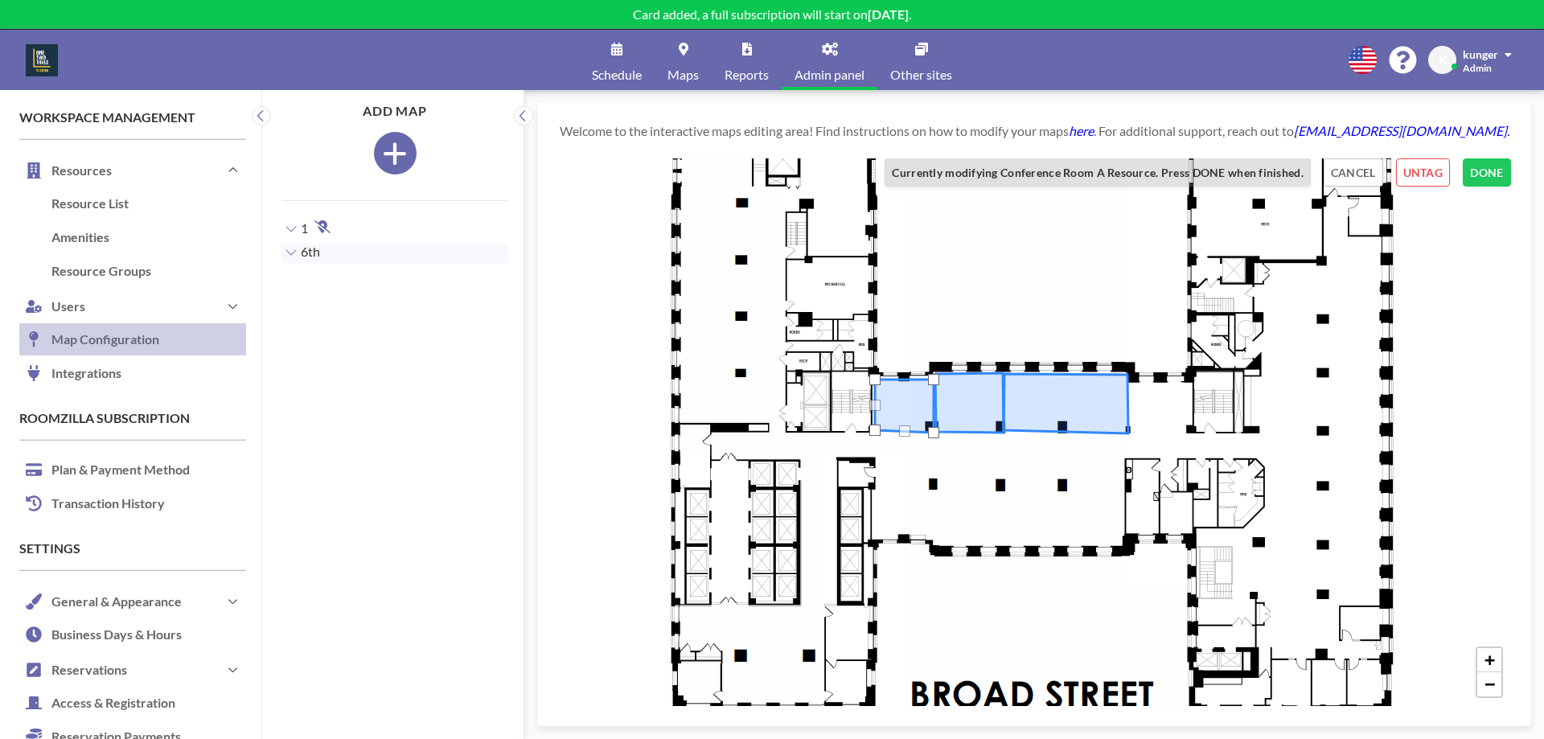
drag, startPoint x: 905, startPoint y: 404, endPoint x: 935, endPoint y: 377, distance: 39.9
click at [935, 377] on div at bounding box center [933, 379] width 11 height 11
click at [1494, 174] on button "DONE" at bounding box center [1487, 172] width 48 height 28
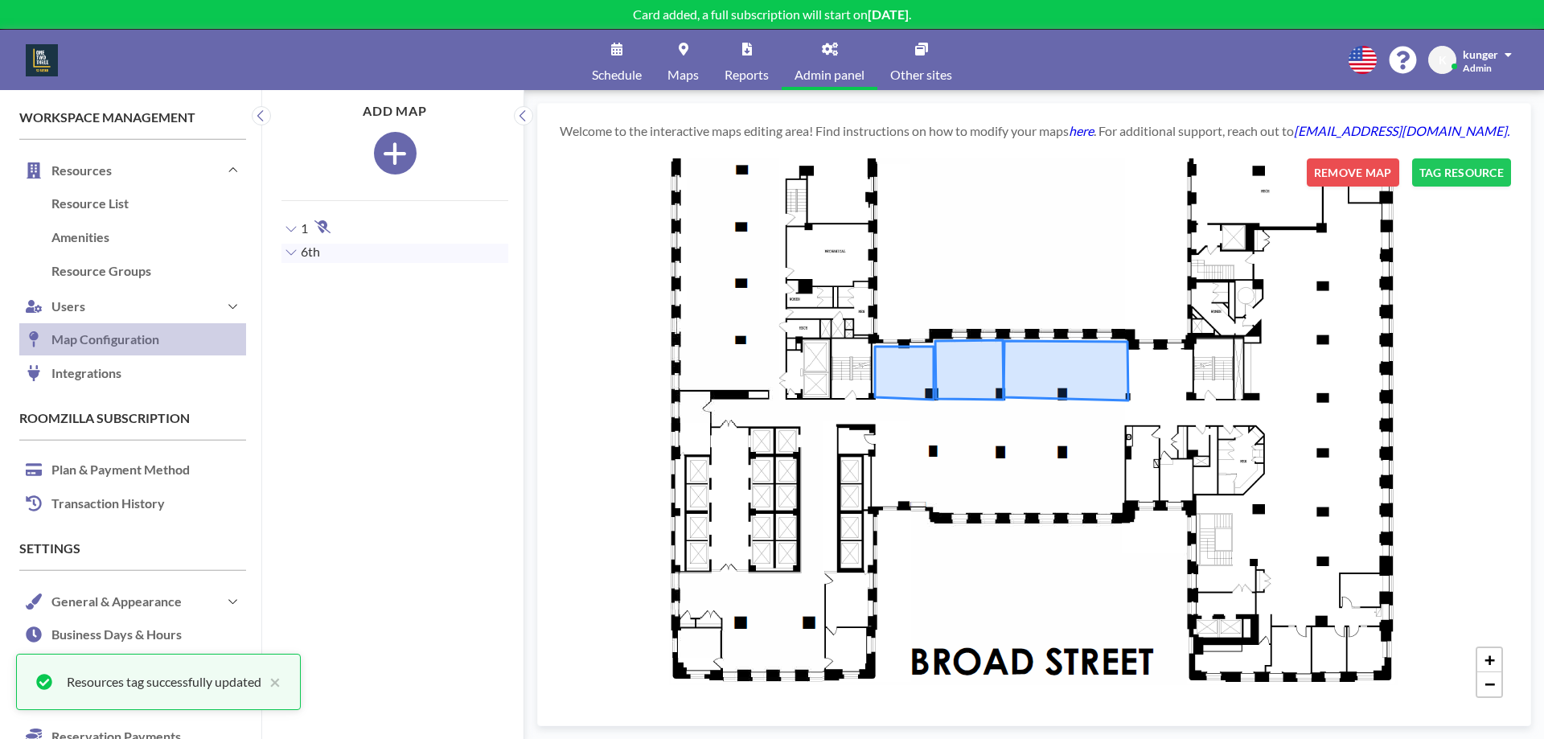
click at [694, 60] on link "Maps" at bounding box center [683, 60] width 57 height 60
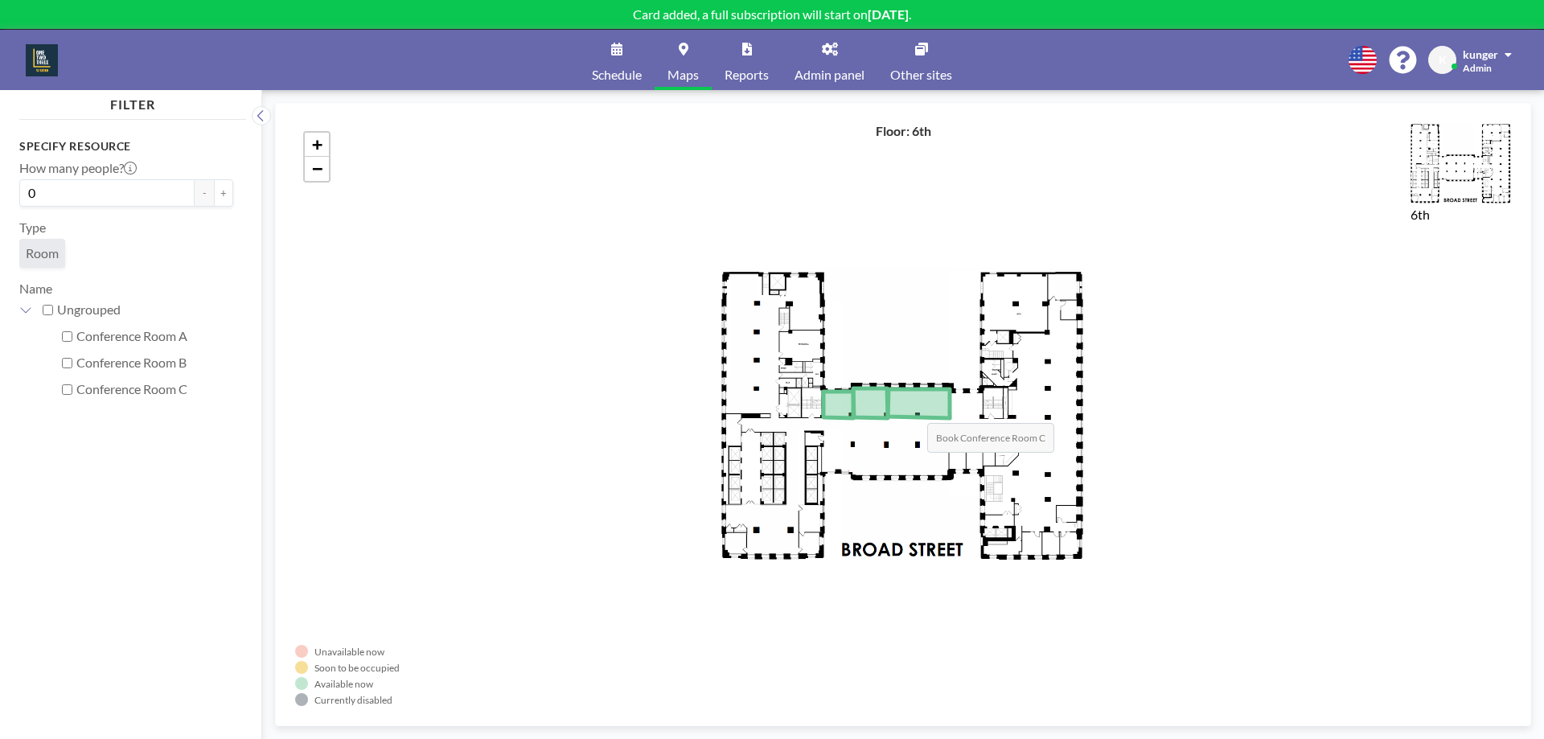
click at [911, 407] on icon at bounding box center [919, 403] width 62 height 29
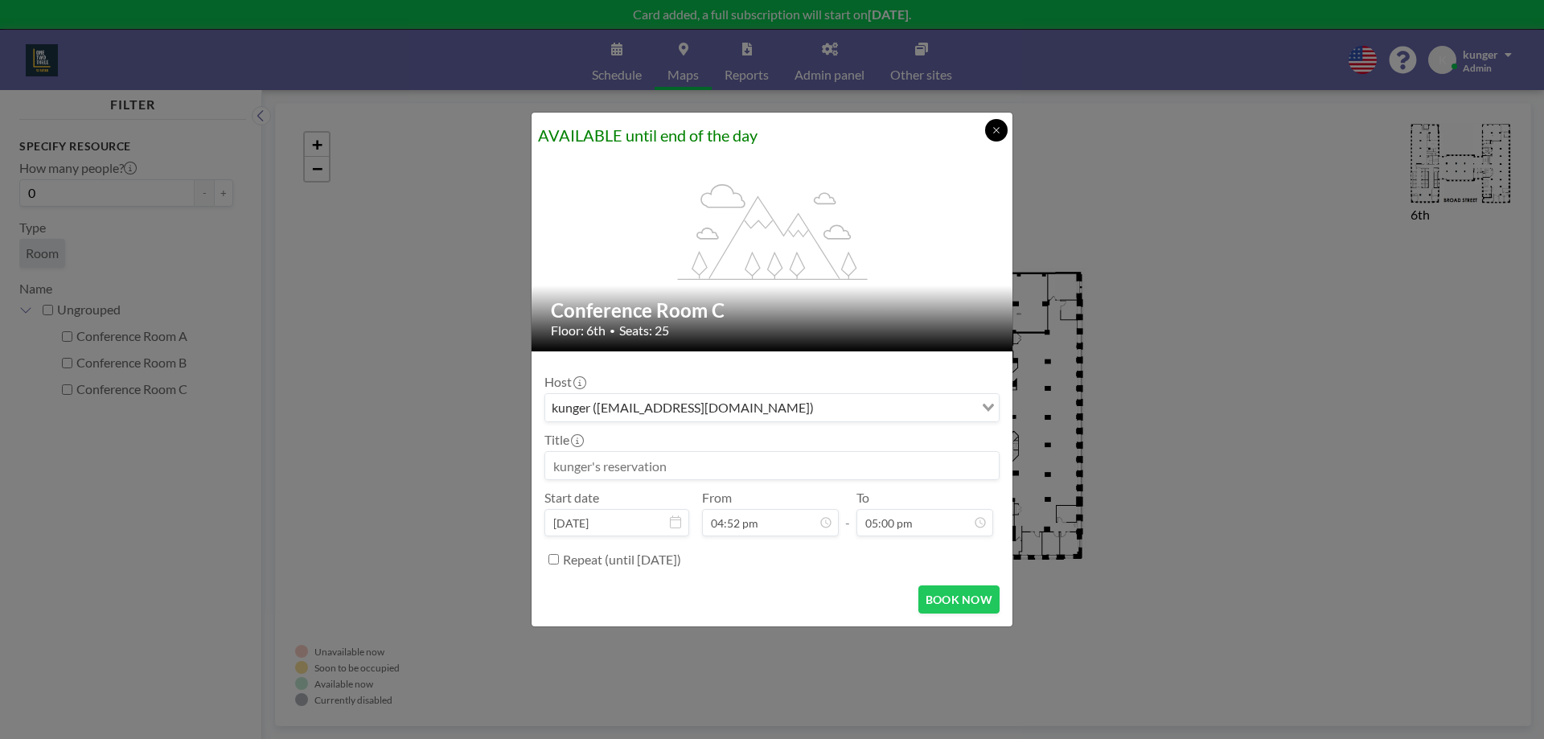
click at [999, 123] on button at bounding box center [996, 130] width 23 height 23
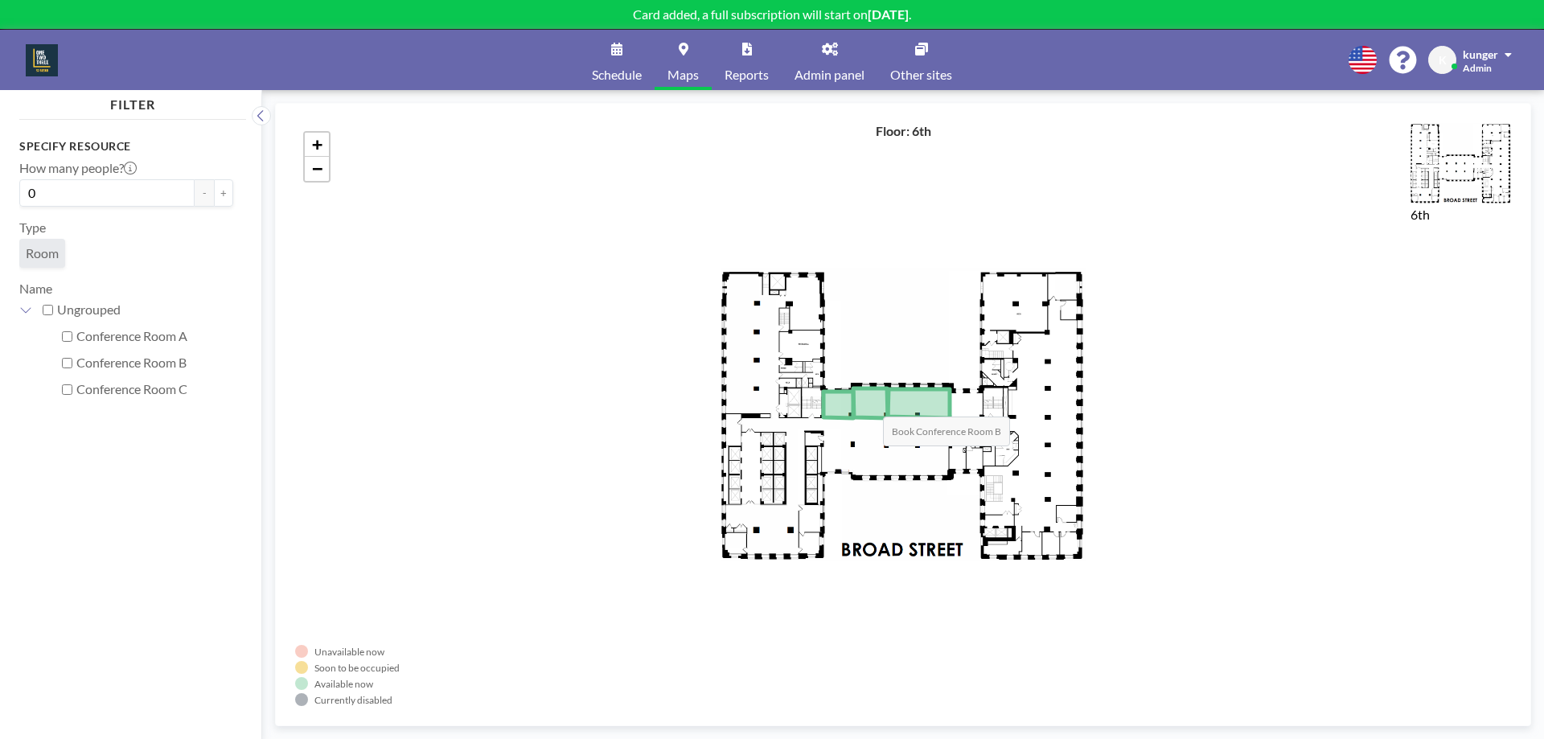
click at [867, 401] on icon at bounding box center [870, 403] width 35 height 30
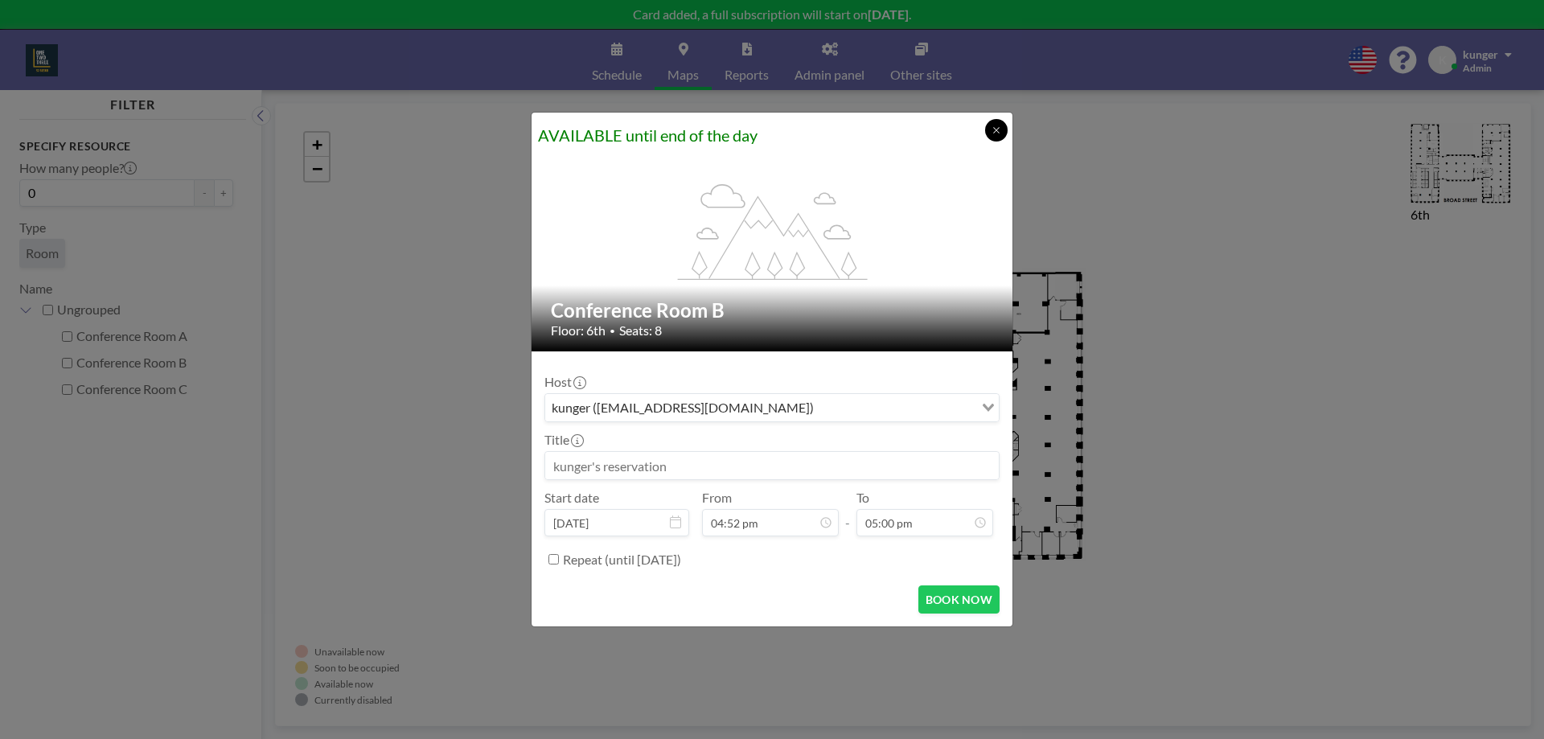
click at [1002, 126] on button at bounding box center [996, 130] width 23 height 23
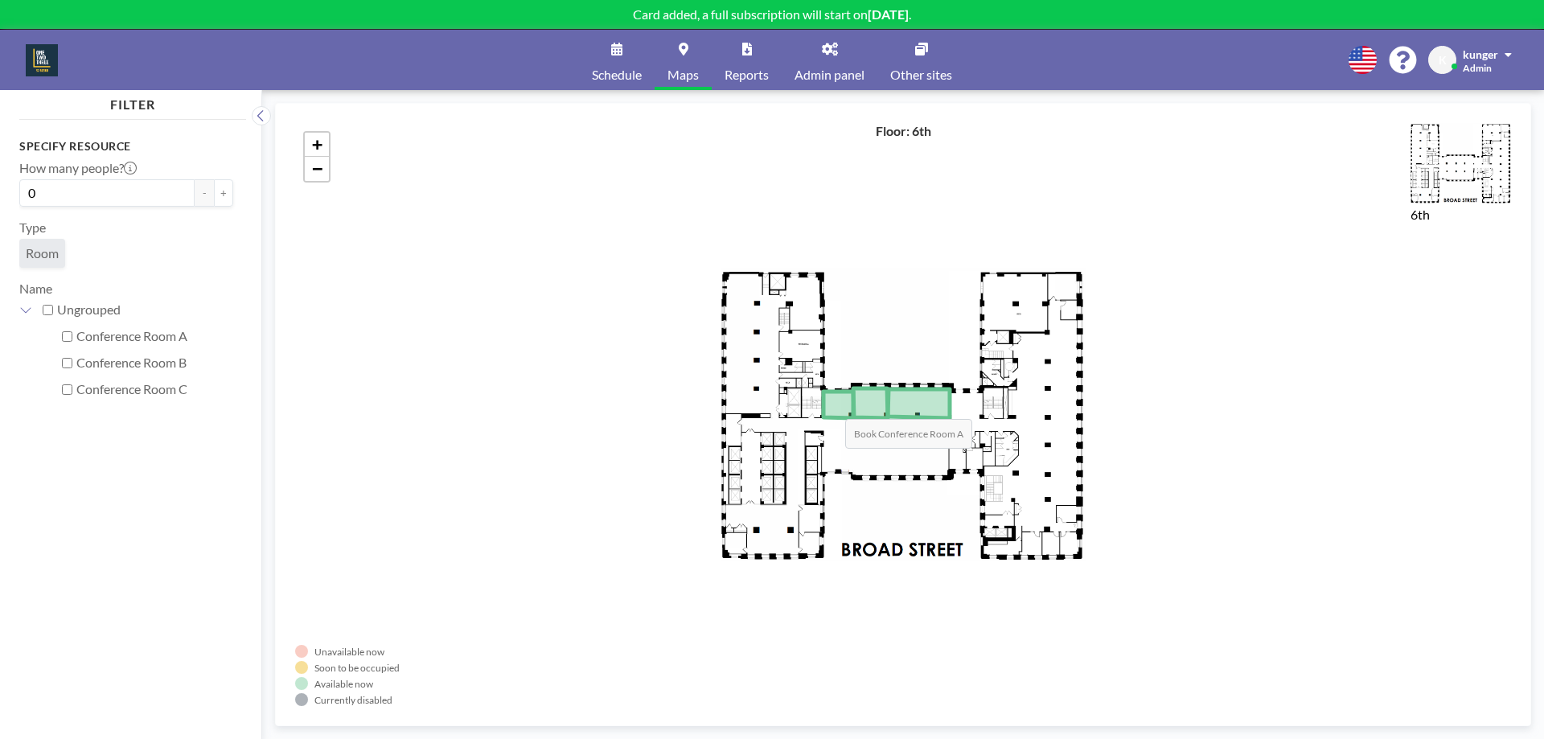
click at [829, 403] on icon at bounding box center [839, 405] width 30 height 27
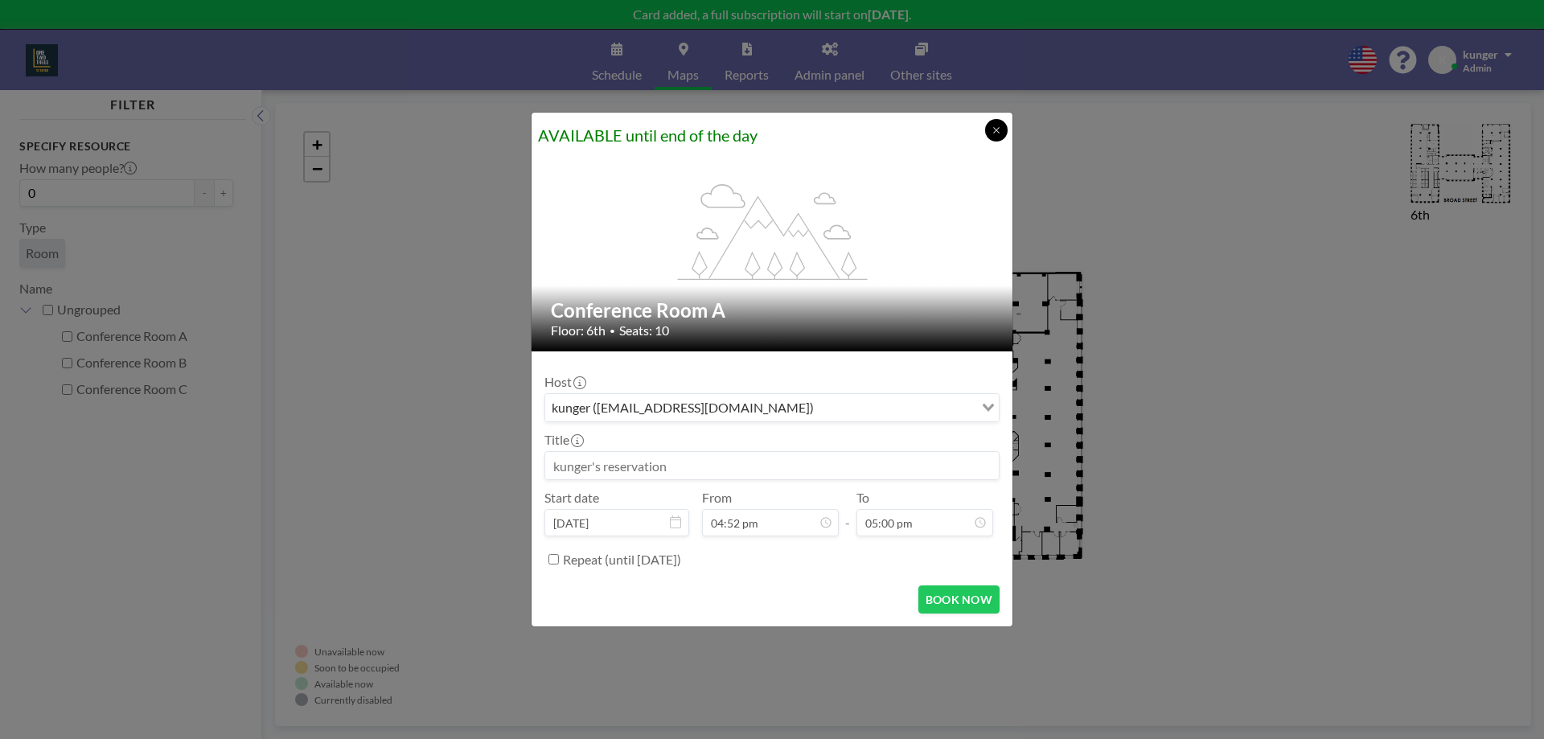
click at [994, 125] on icon at bounding box center [997, 130] width 10 height 10
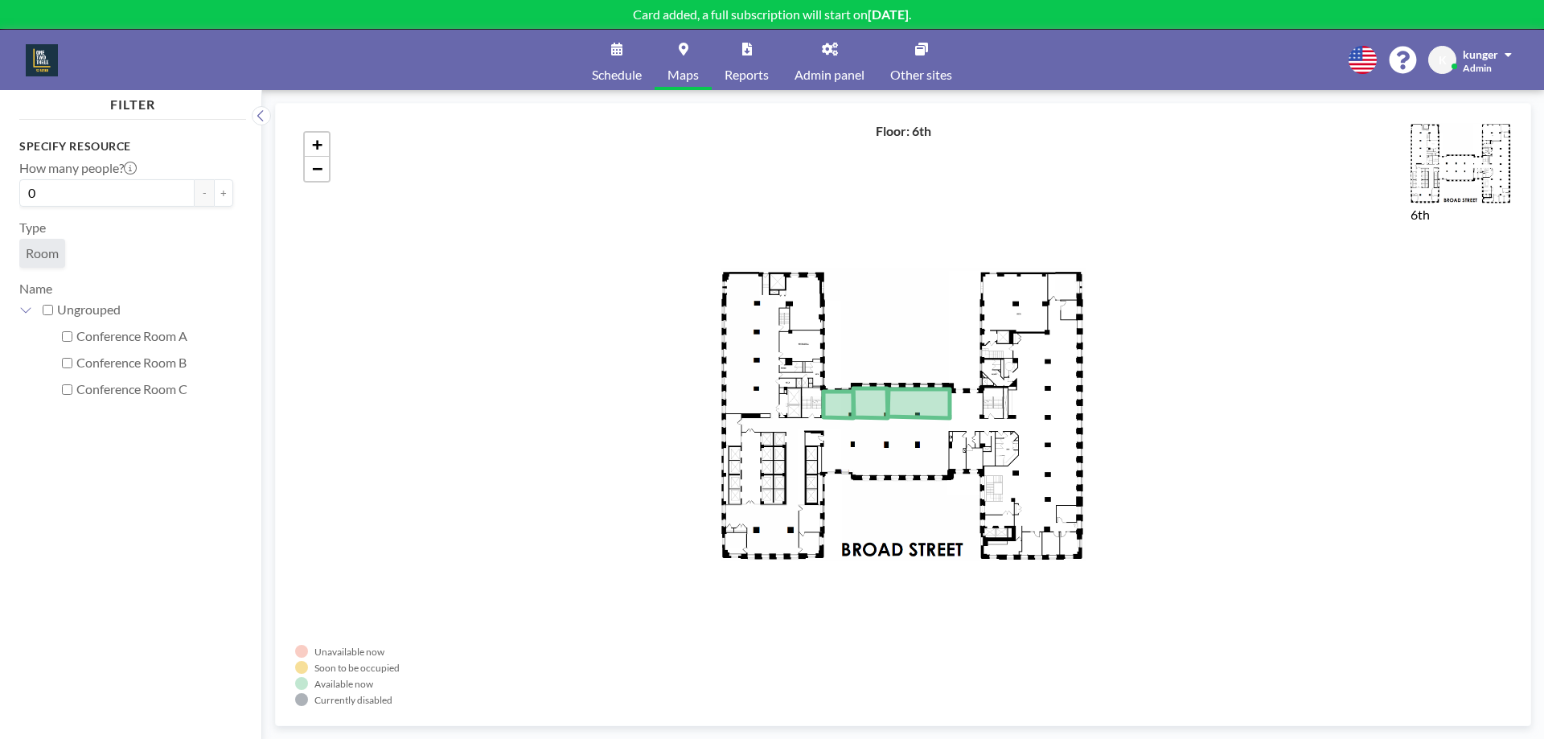
click at [823, 64] on link "Admin panel" at bounding box center [830, 60] width 96 height 60
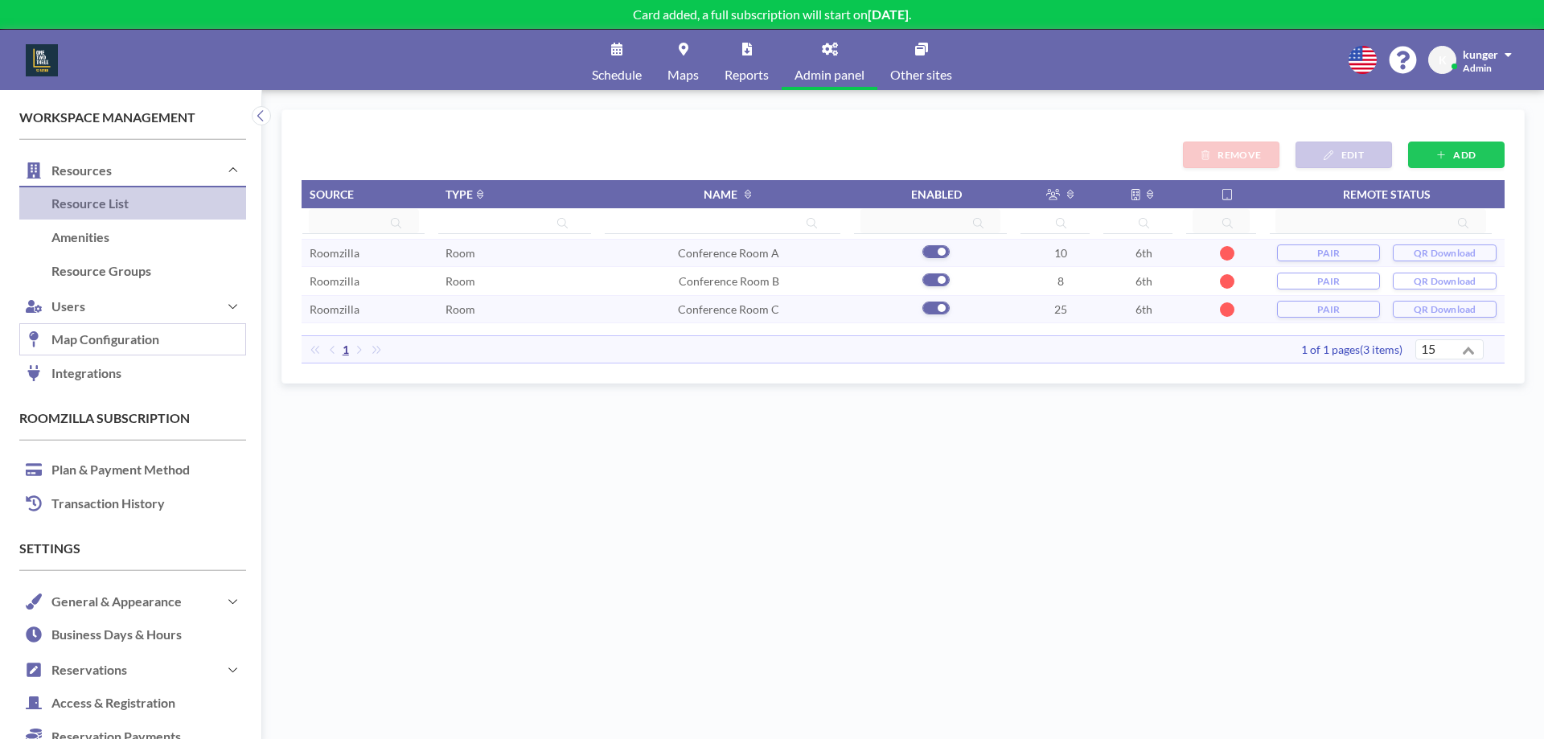
click at [121, 351] on link "Map Configuration" at bounding box center [132, 340] width 227 height 34
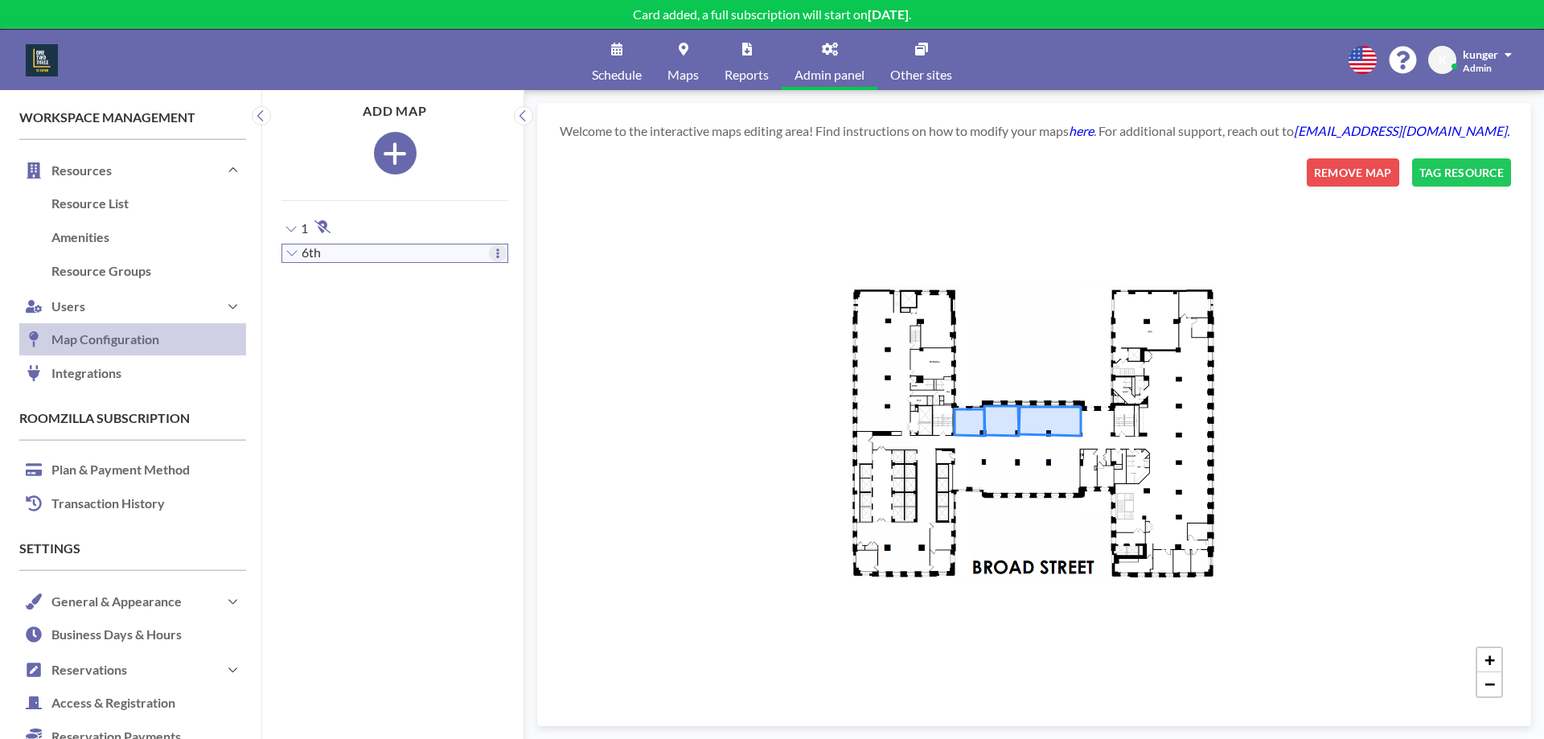
click at [489, 252] on button at bounding box center [498, 253] width 18 height 18
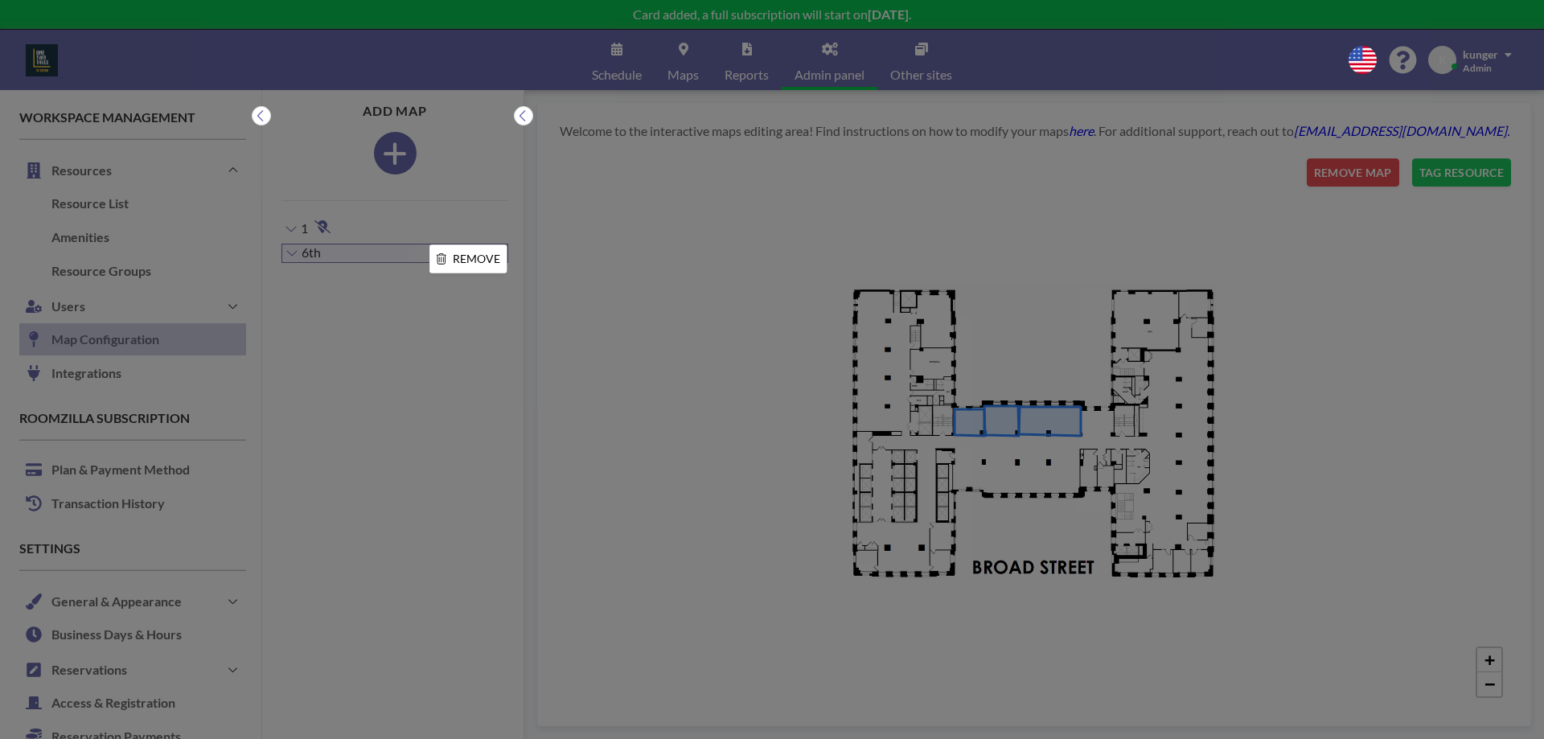
click at [594, 232] on div at bounding box center [772, 369] width 1544 height 739
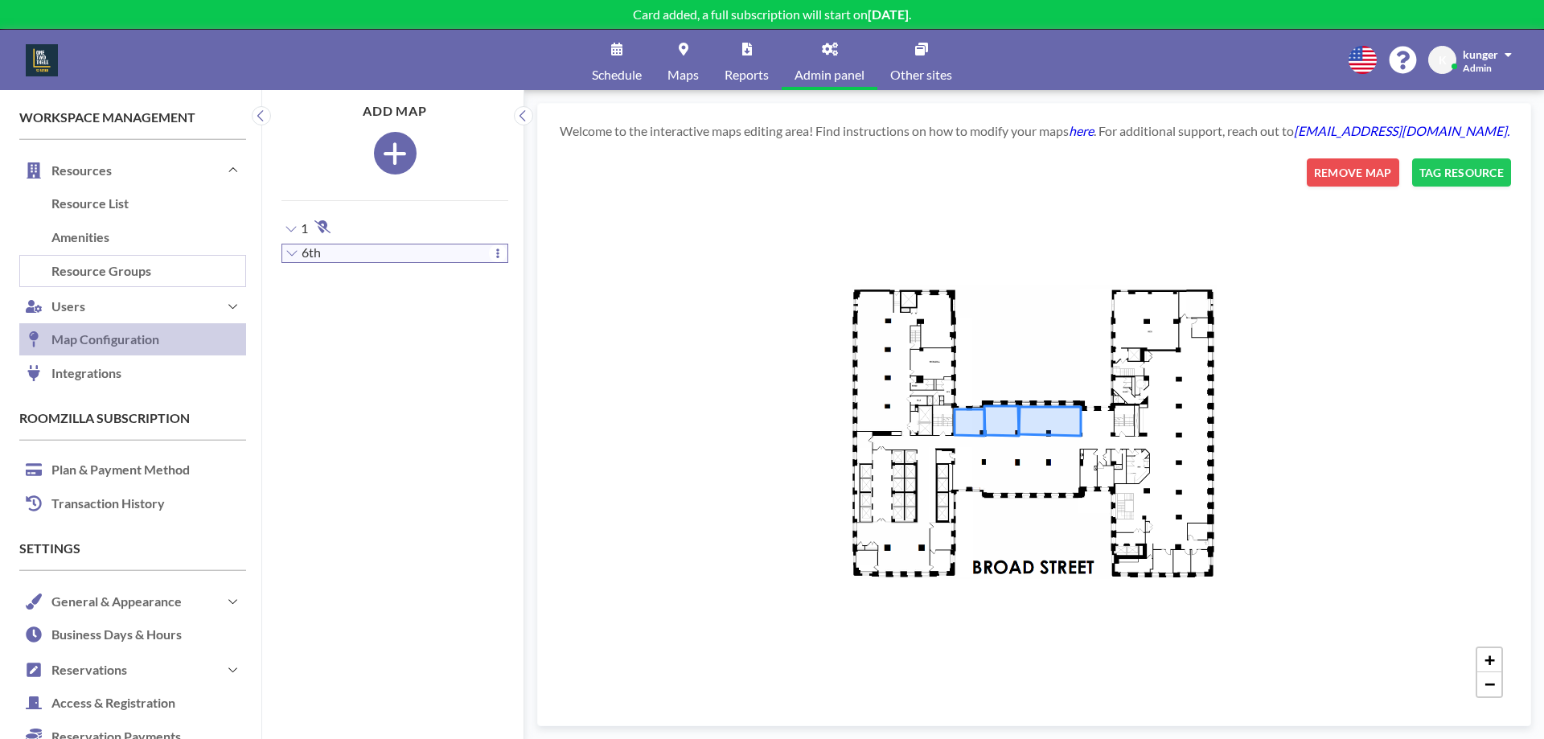
click at [128, 264] on link "Resource Groups" at bounding box center [132, 272] width 227 height 34
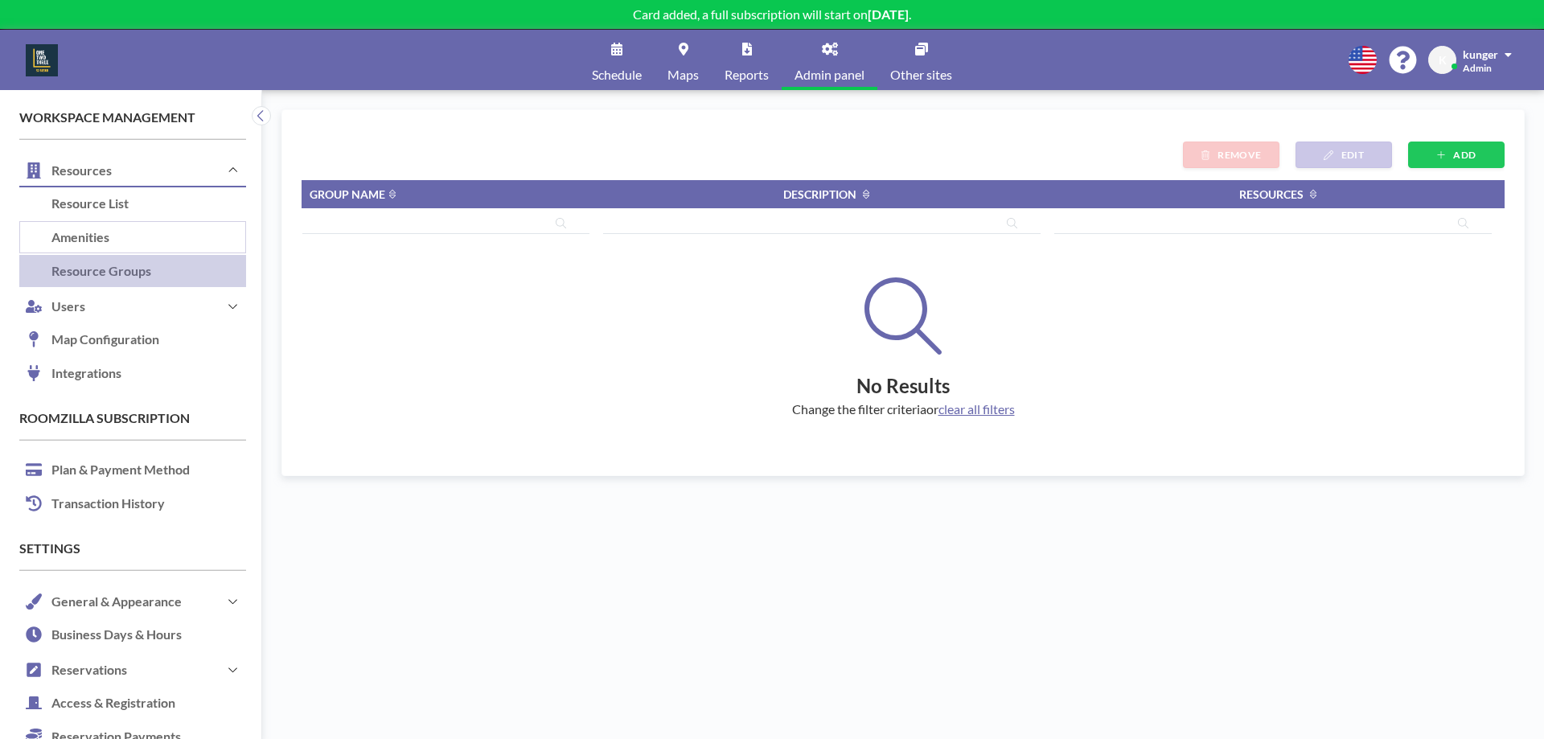
click at [101, 226] on link "Amenities" at bounding box center [132, 238] width 227 height 34
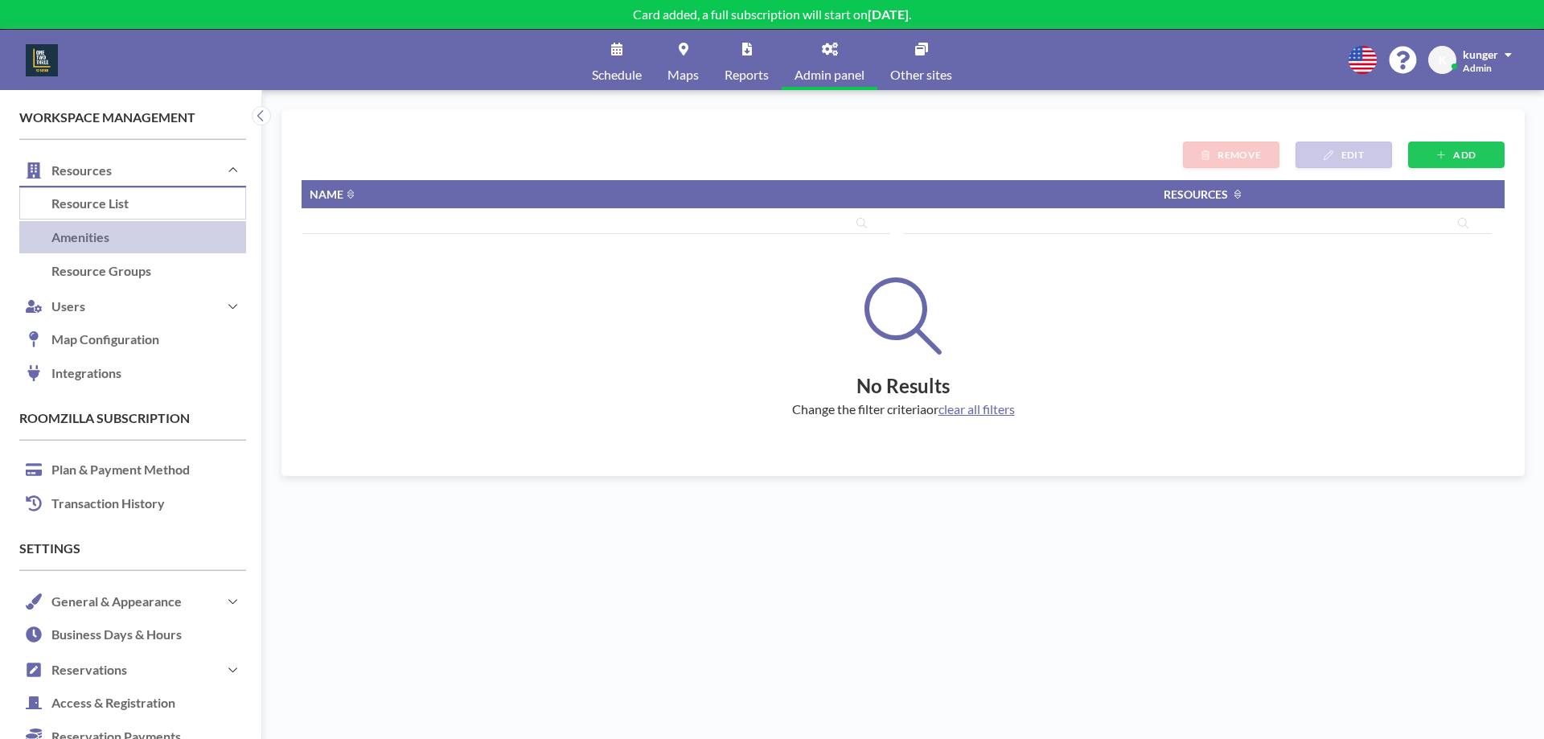
click at [101, 212] on link "Resource List" at bounding box center [132, 204] width 227 height 34
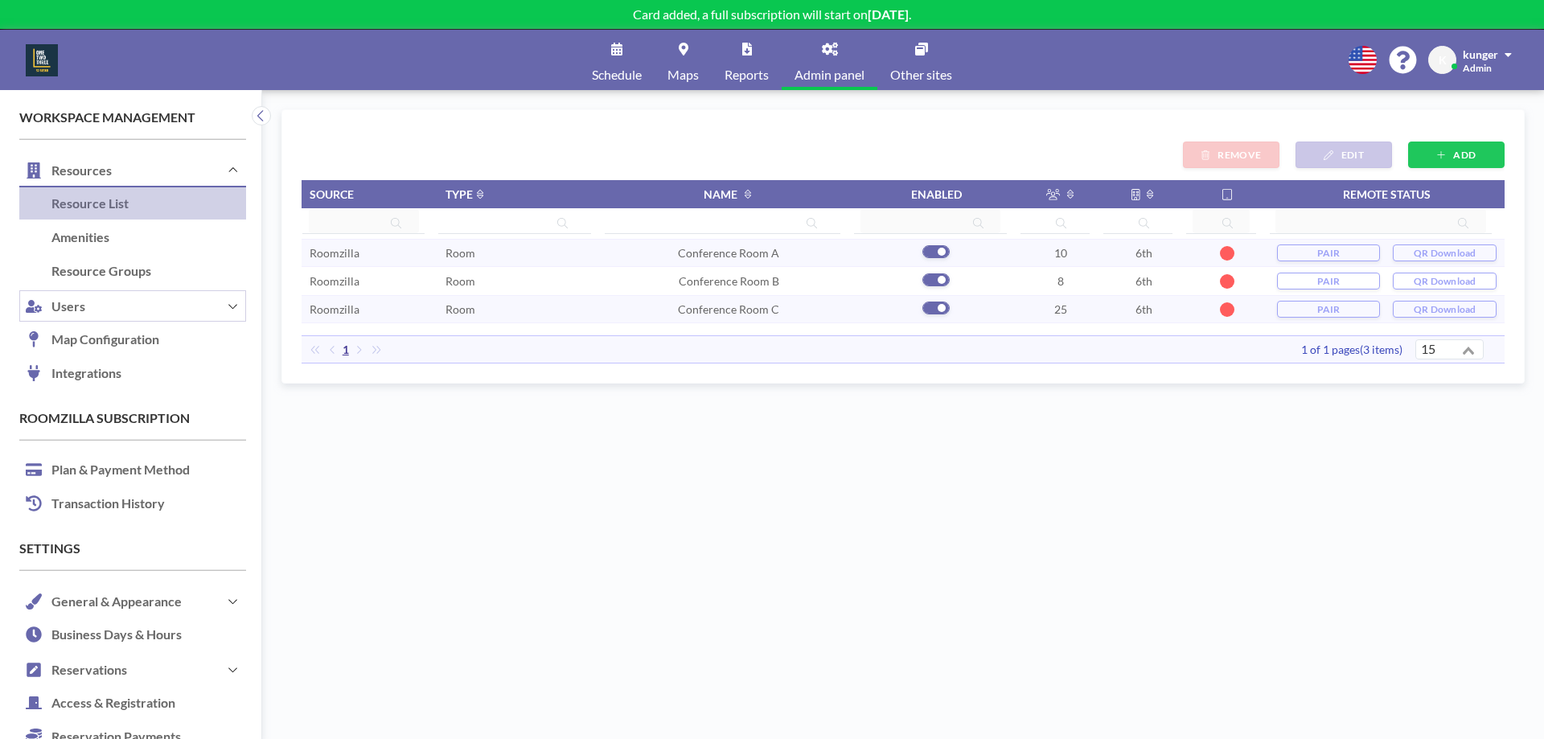
click at [81, 320] on button "Users" at bounding box center [132, 306] width 227 height 35
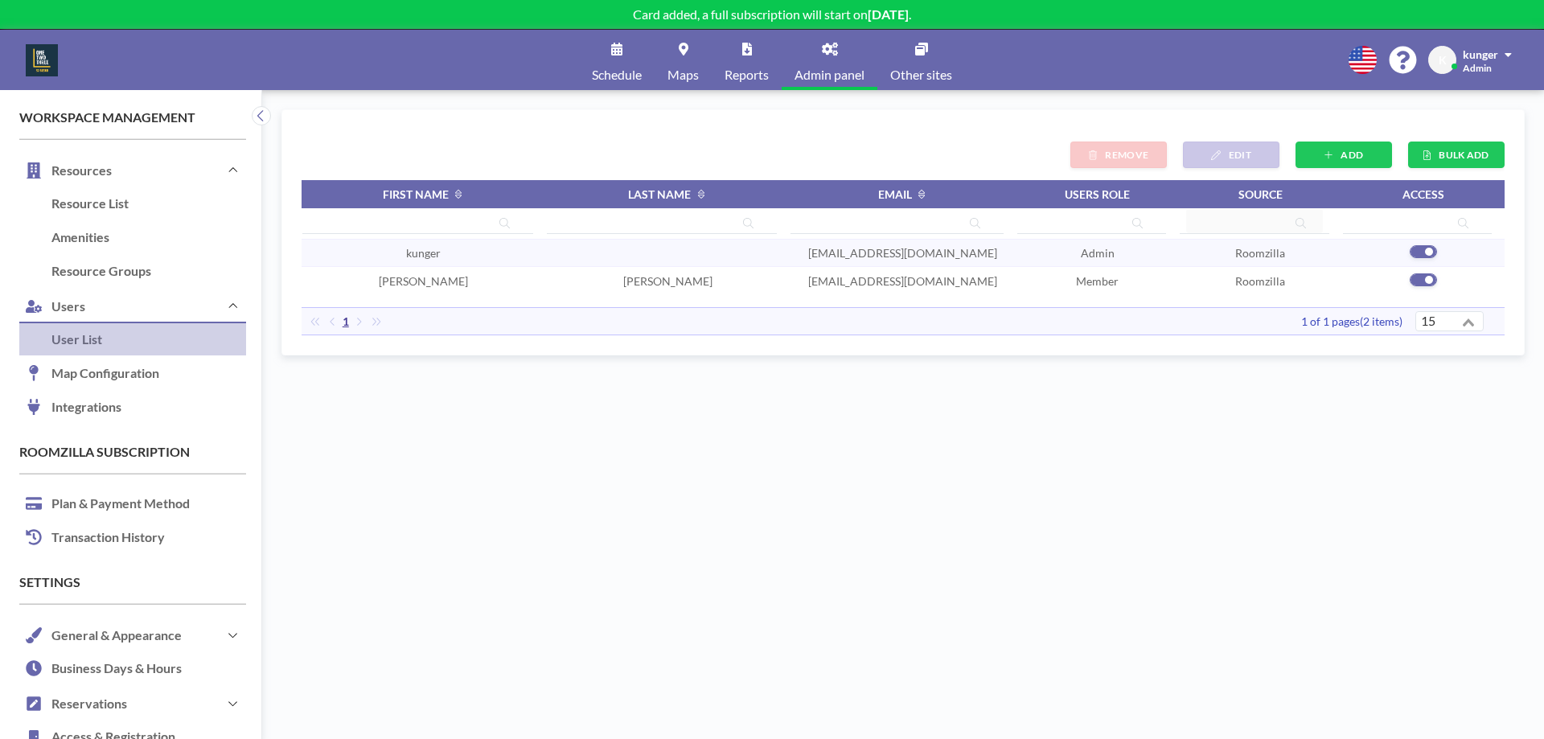
click at [395, 147] on div "BULK ADD ADD EDIT REMOVE" at bounding box center [903, 155] width 1203 height 27
click at [260, 110] on icon at bounding box center [261, 116] width 10 height 16
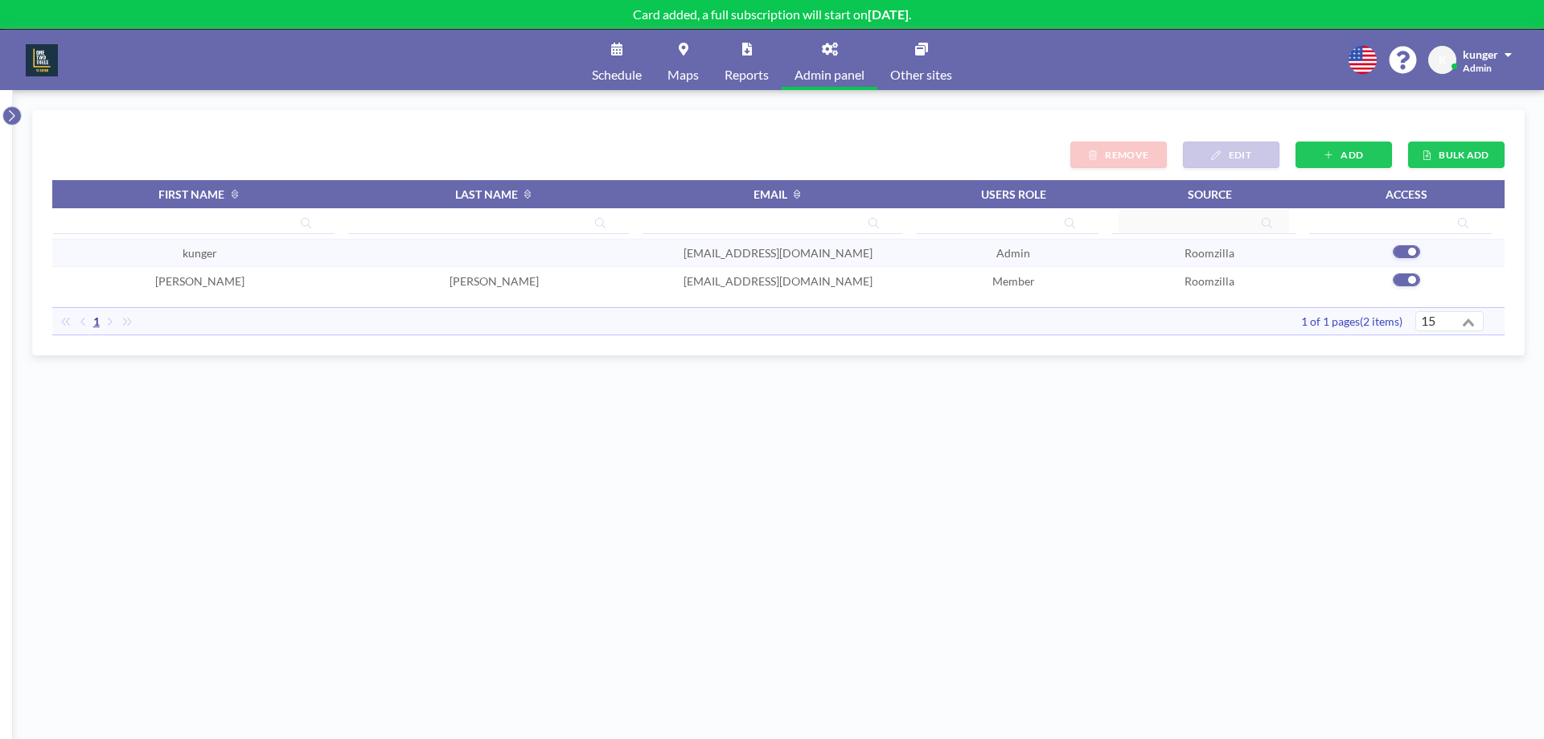
click at [11, 111] on icon at bounding box center [11, 116] width 10 height 16
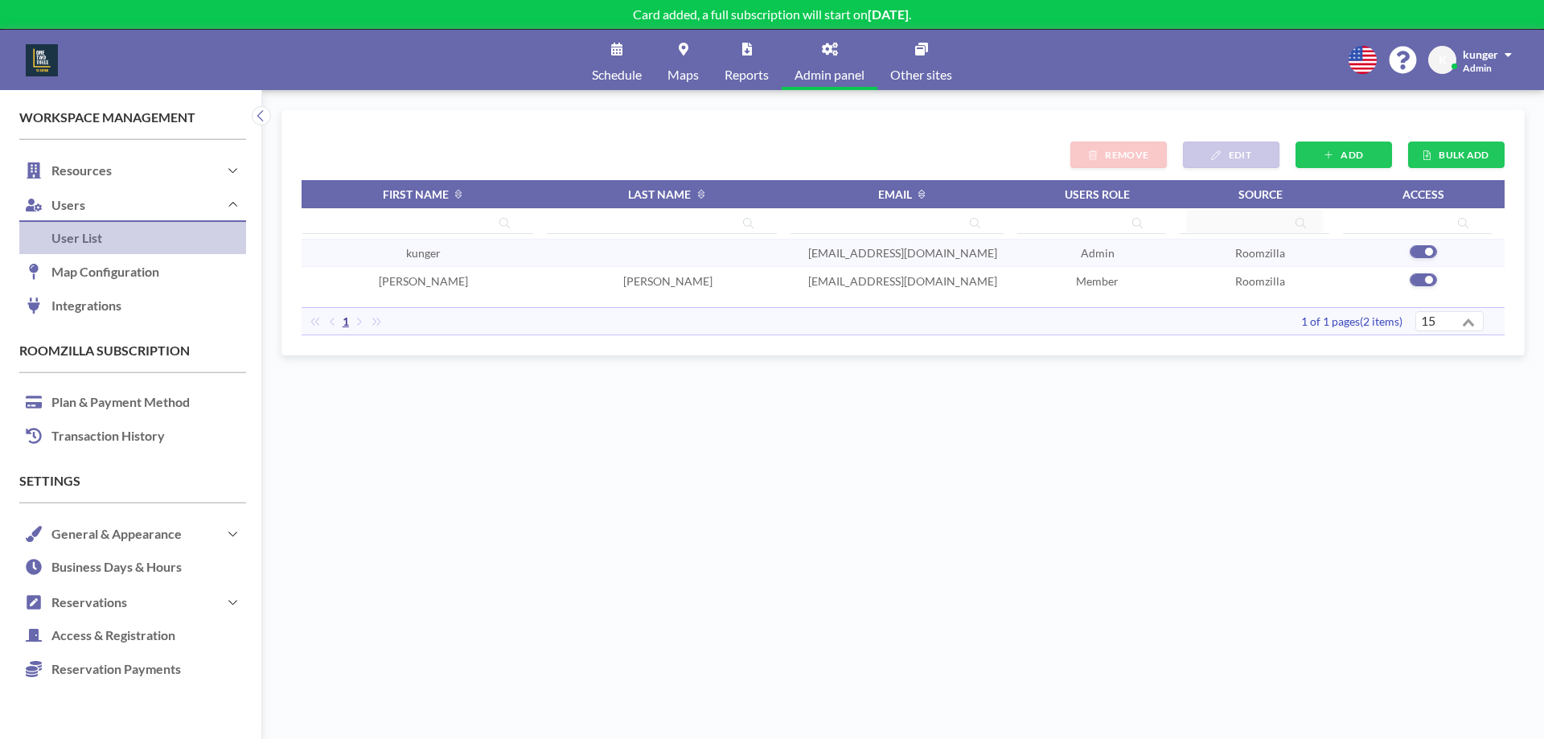
click at [384, 138] on div "BULK ADD ADD EDIT REMOVE First name Last name Email Users role Source Access ku…" at bounding box center [903, 232] width 1203 height 206
click at [744, 64] on link "Reports" at bounding box center [747, 60] width 70 height 60
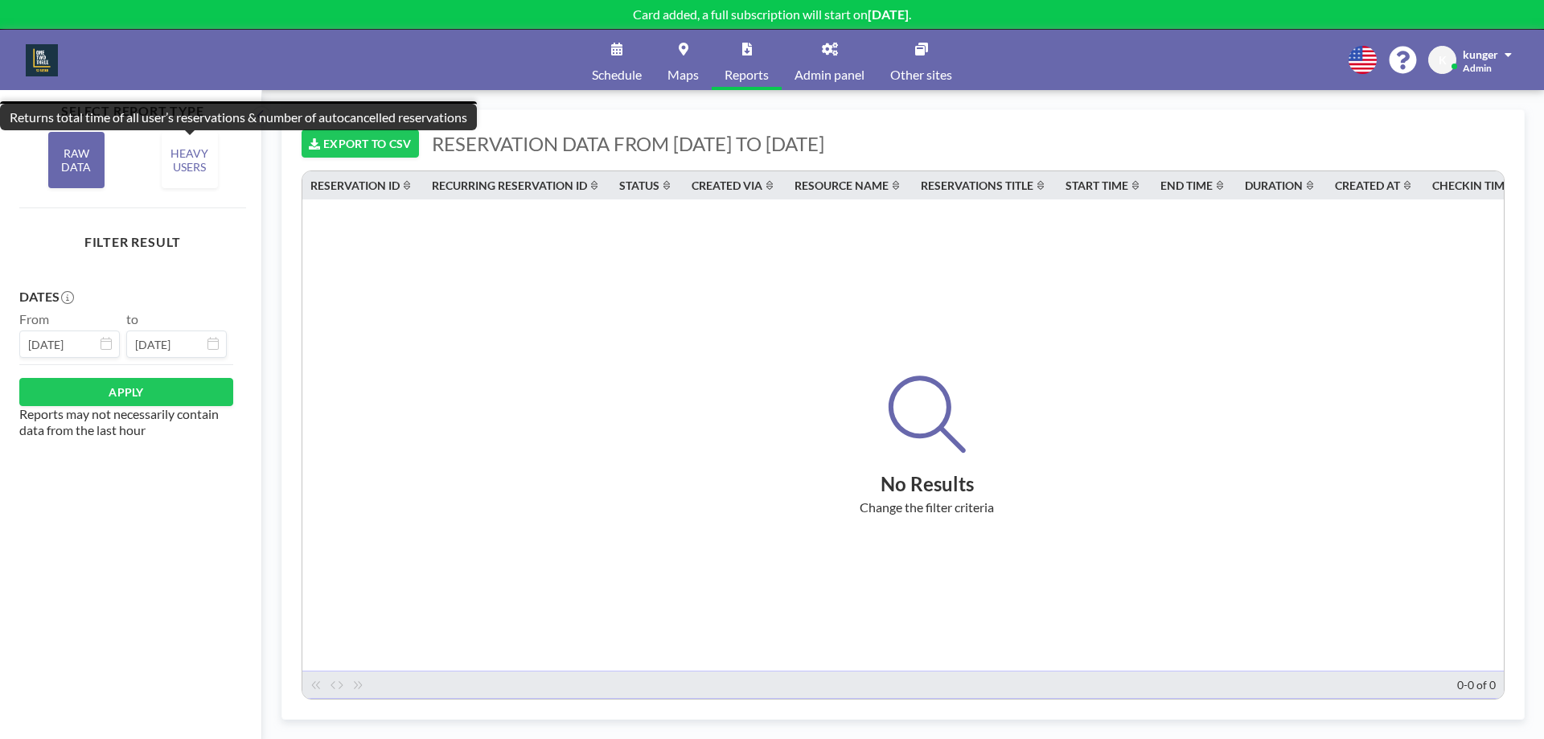
click at [191, 172] on div "HEAVY USERS" at bounding box center [190, 160] width 56 height 56
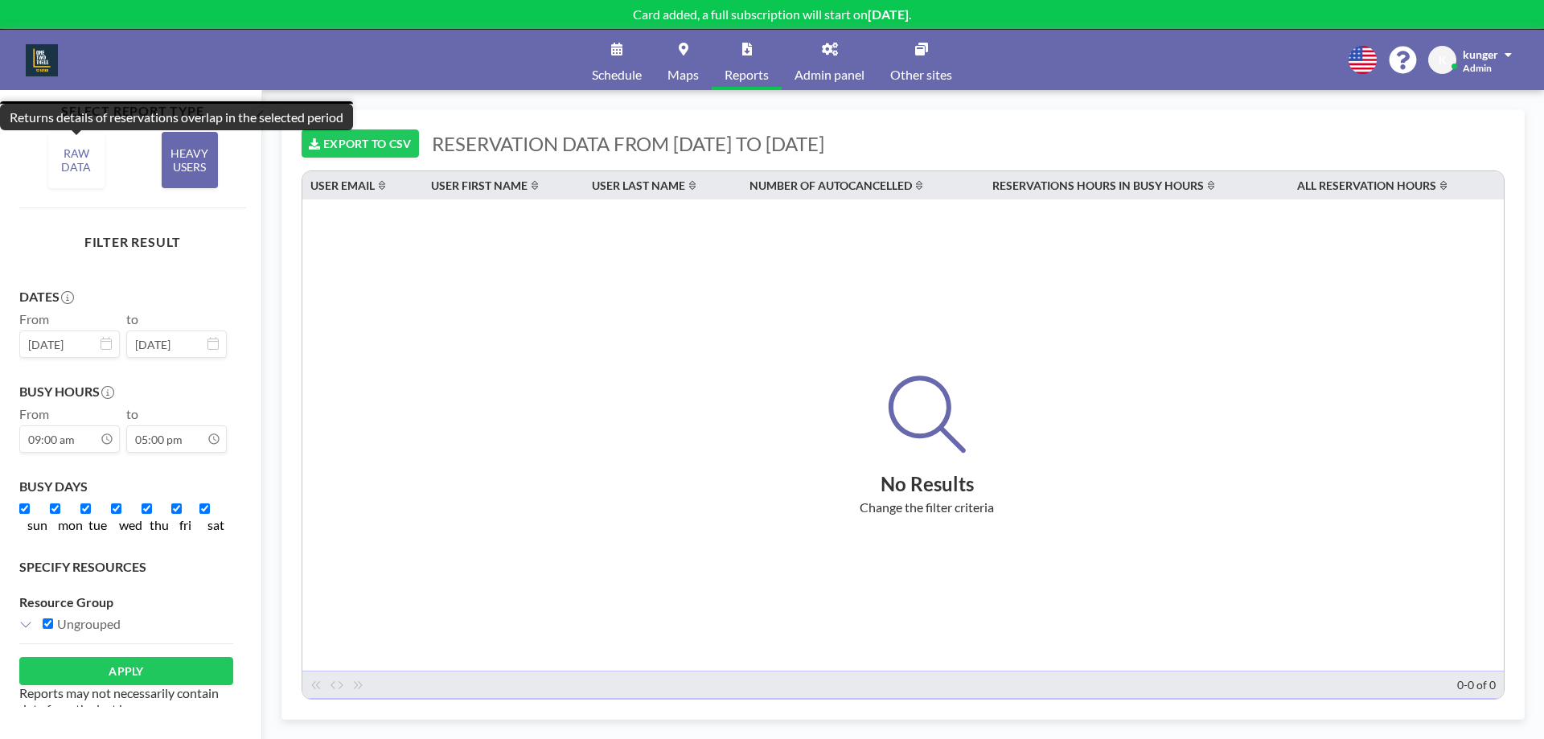
click at [80, 165] on div "RAW DATA" at bounding box center [76, 160] width 56 height 56
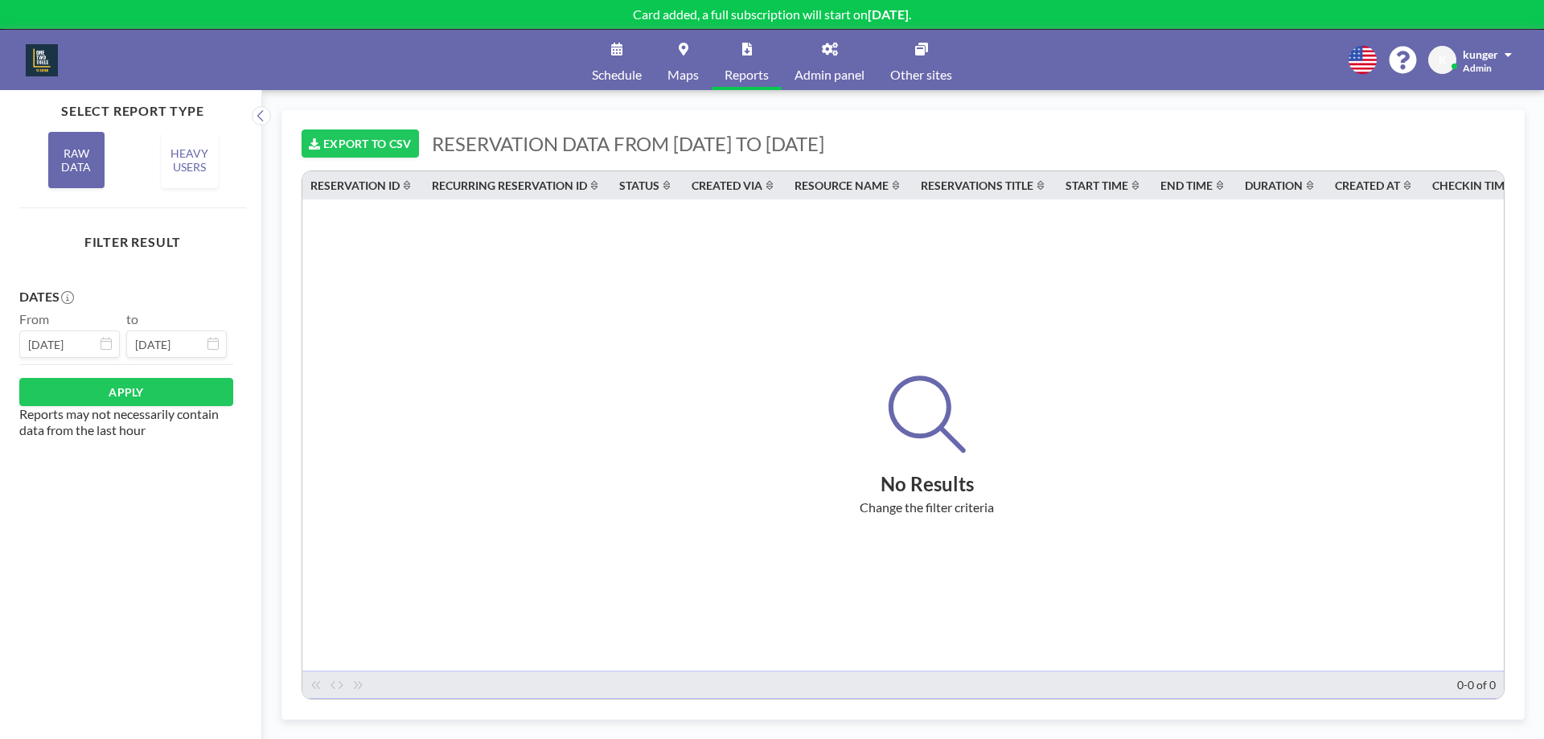
click at [849, 69] on span "Admin panel" at bounding box center [830, 74] width 70 height 13
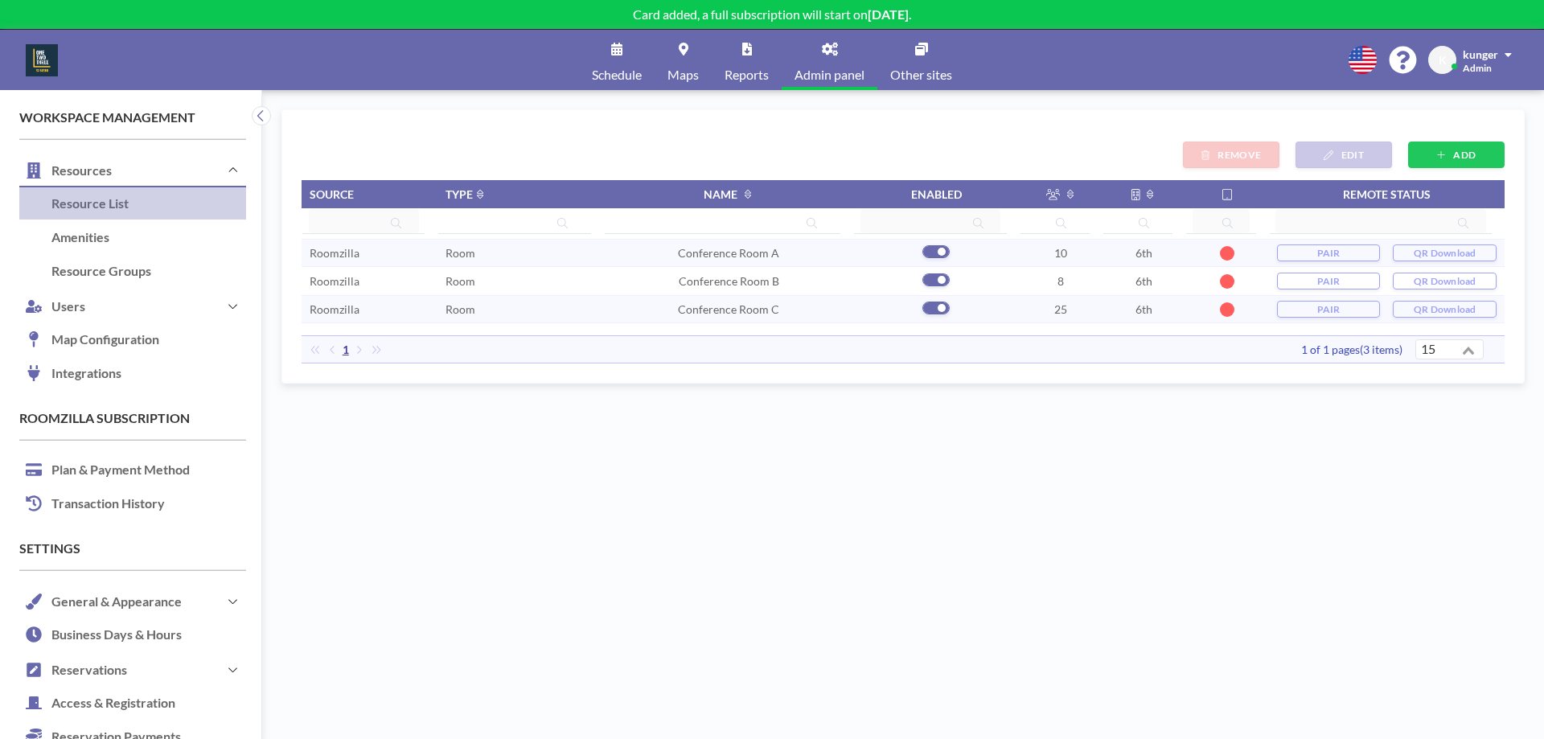
click at [827, 565] on div "ADD EDIT REMOVE Source Type Name Enabled Remote status Roomzilla Room Conferenc…" at bounding box center [902, 414] width 1243 height 610
